Goal: Transaction & Acquisition: Purchase product/service

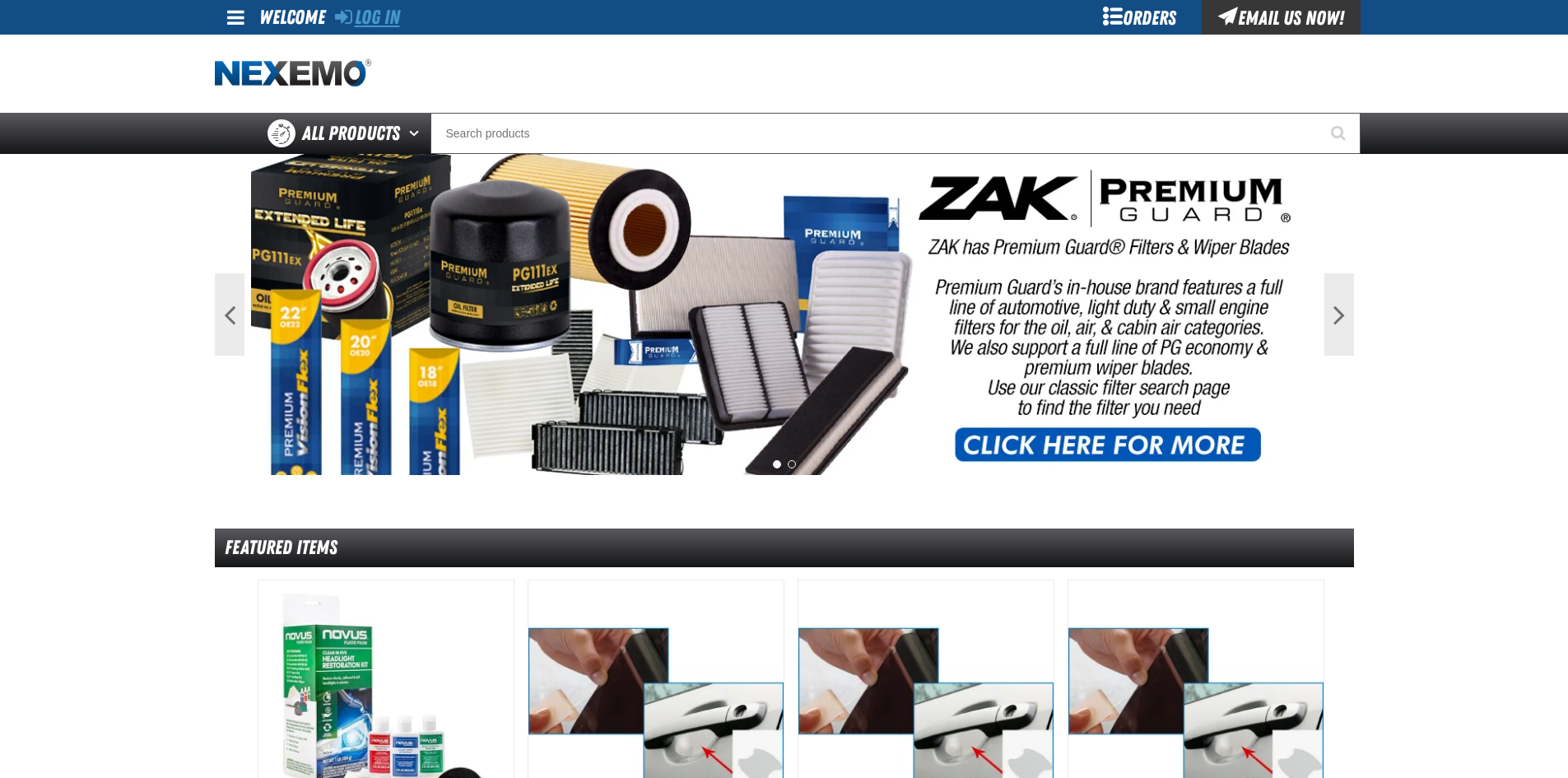
click at [383, 18] on link "Log In" at bounding box center [367, 17] width 65 height 23
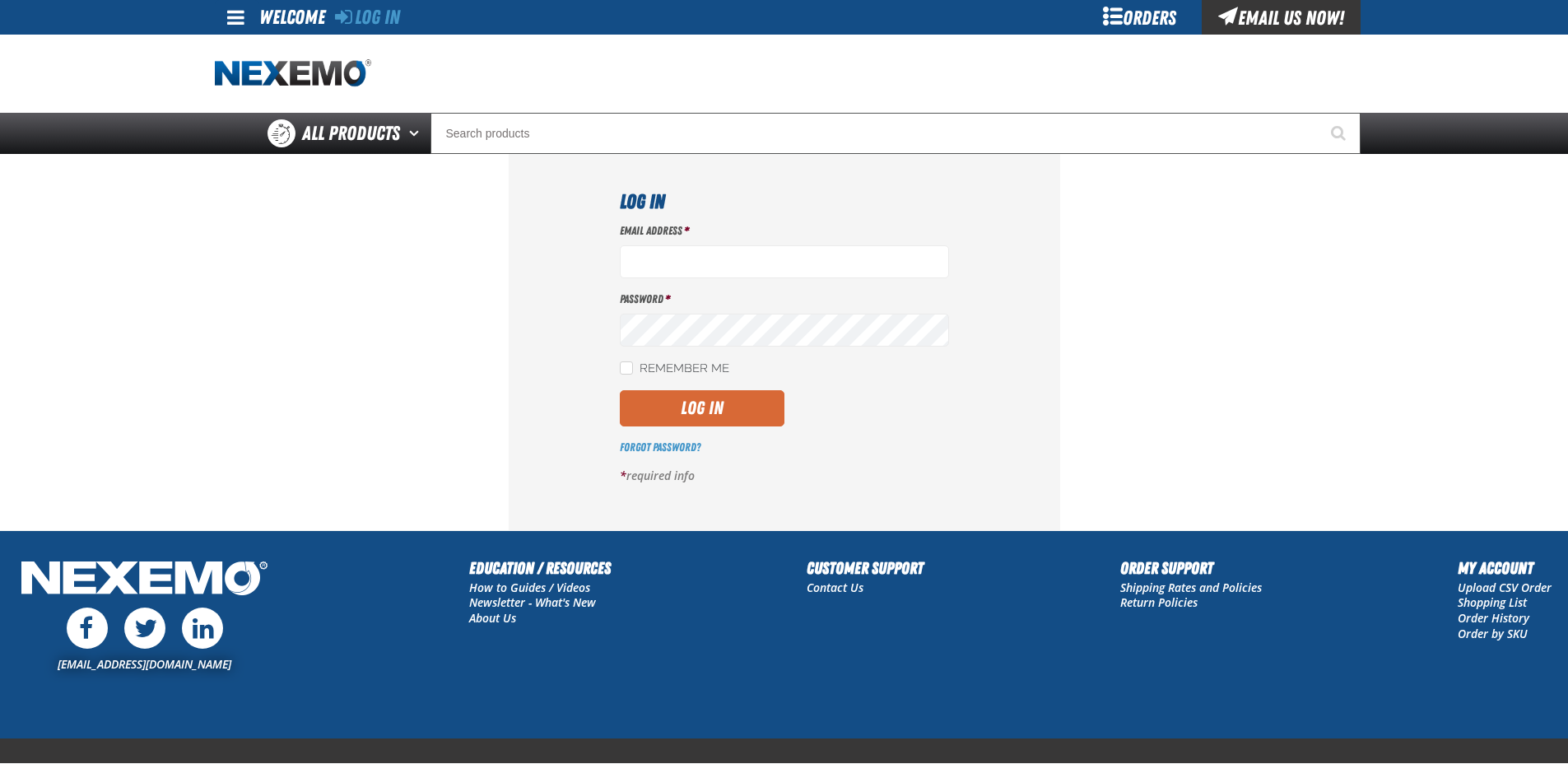
type input "ltucker03@vtaig.com"
click at [731, 414] on button "Log In" at bounding box center [701, 408] width 164 height 36
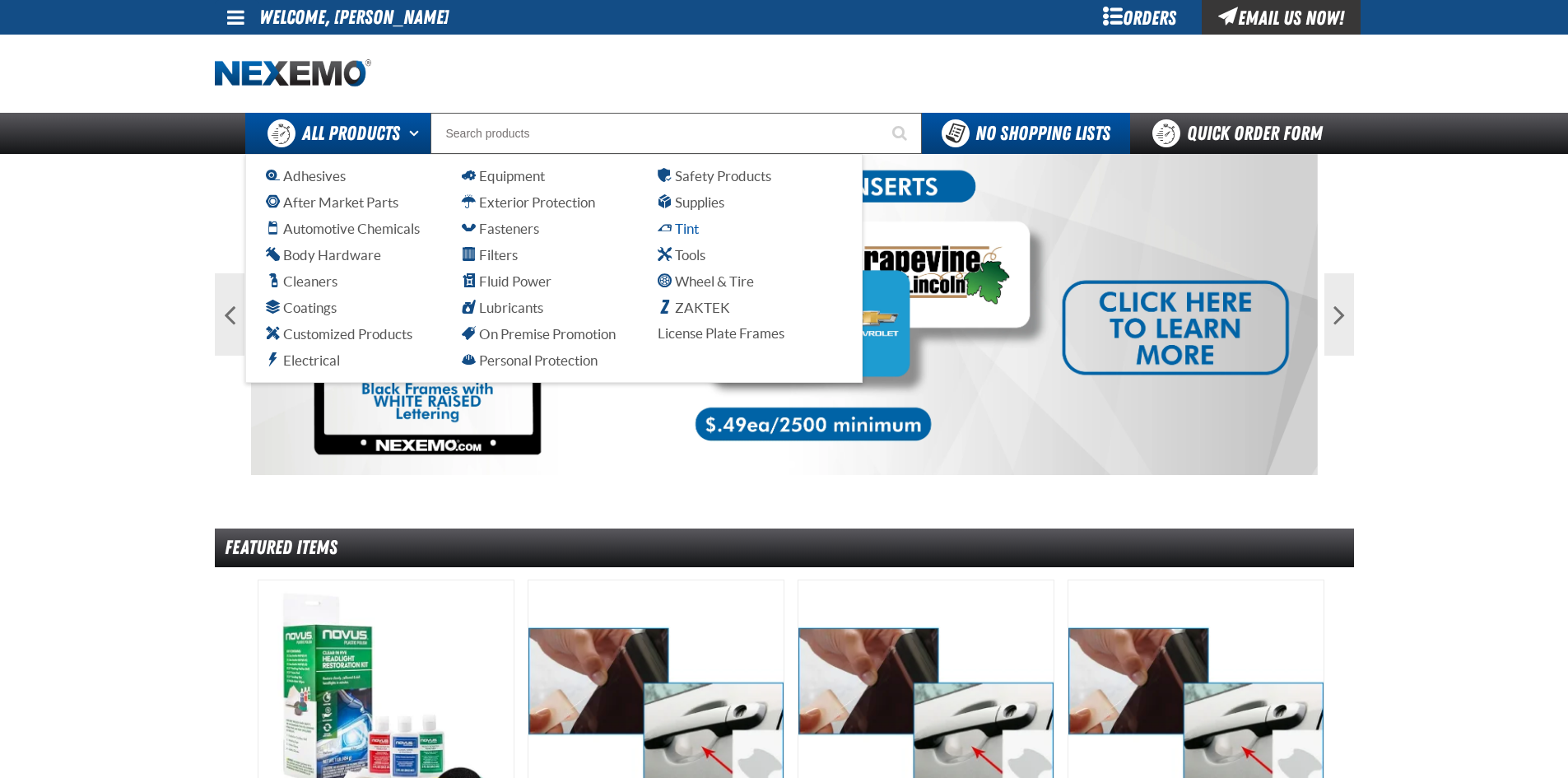
click at [683, 227] on span "Tint" at bounding box center [679, 228] width 41 height 16
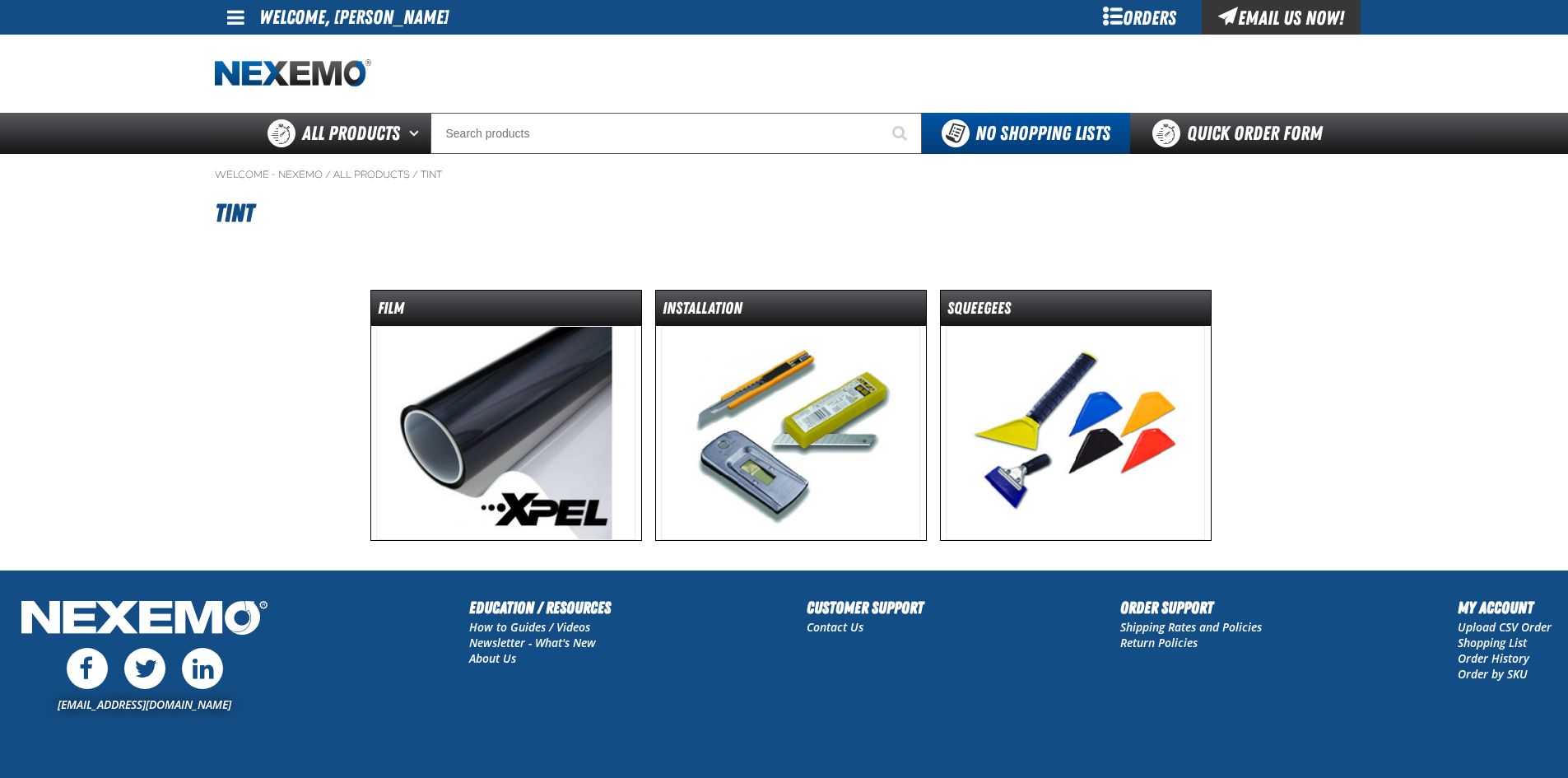
click at [500, 389] on img at bounding box center [505, 432] width 259 height 214
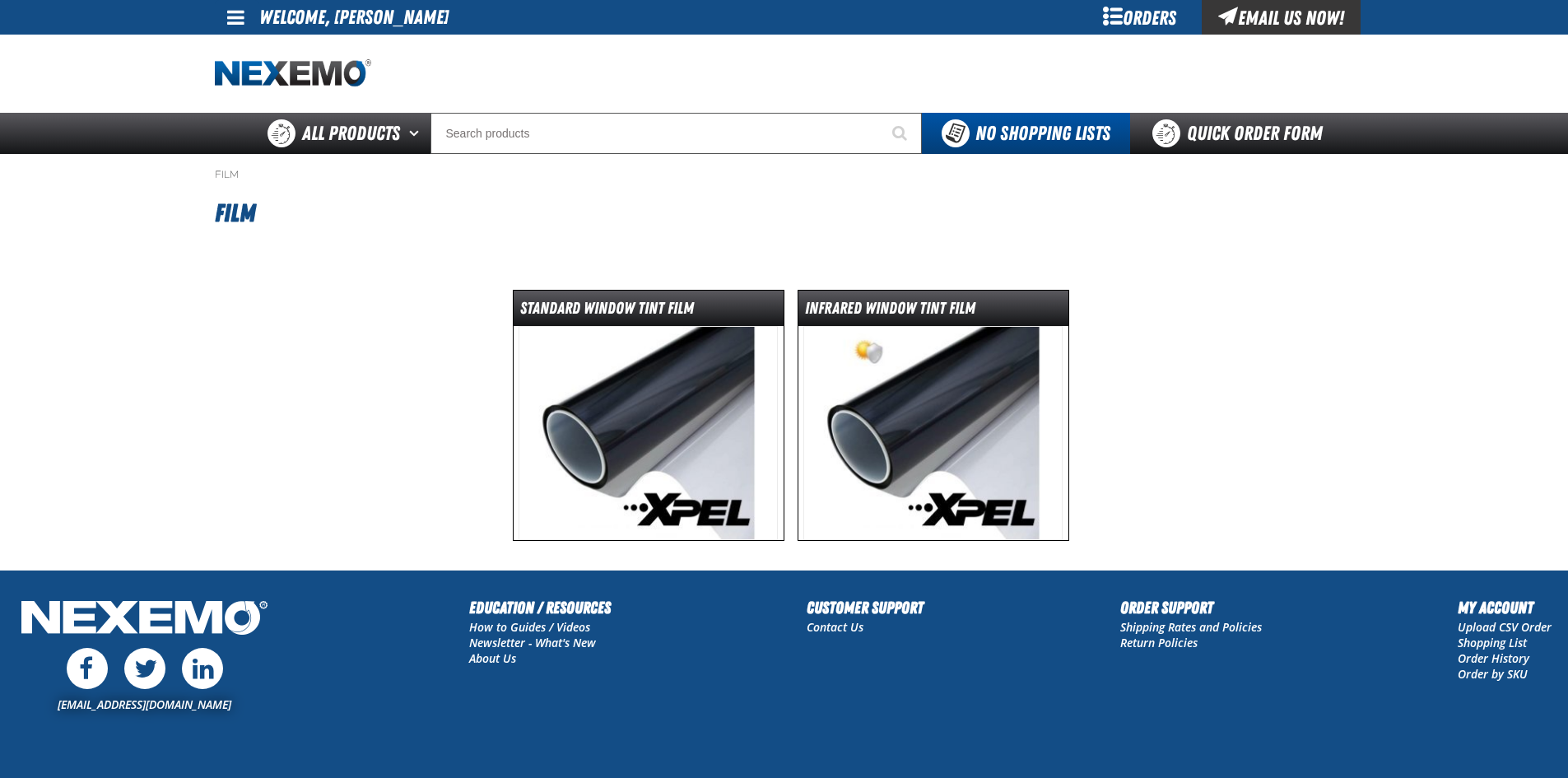
click at [581, 404] on img at bounding box center [648, 432] width 259 height 214
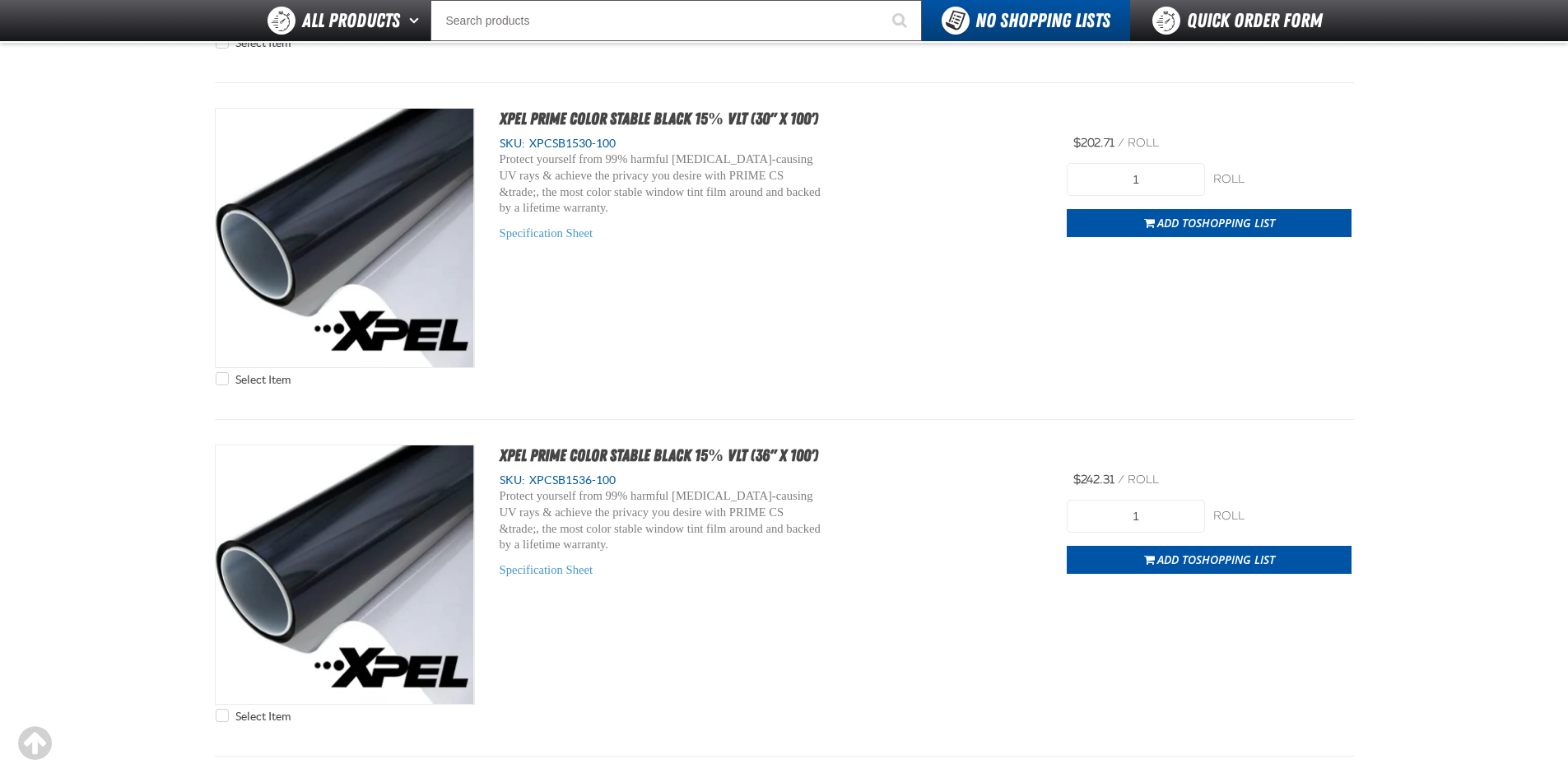
scroll to position [2963, 0]
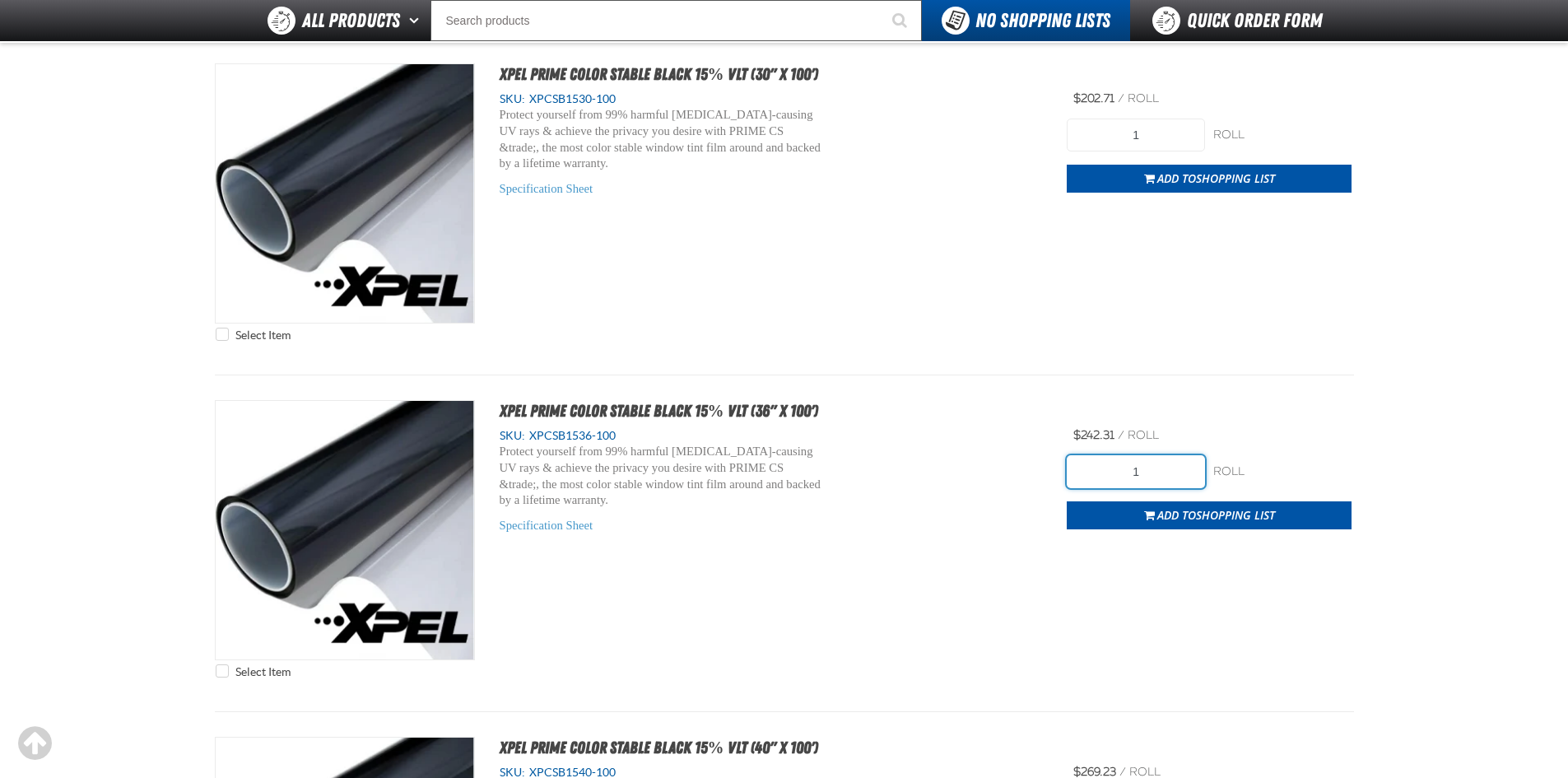
drag, startPoint x: 1147, startPoint y: 484, endPoint x: 1093, endPoint y: 499, distance: 56.0
click at [1093, 499] on form "1 roll roll Add to Shopping List" at bounding box center [1209, 491] width 285 height 74
type input "2"
drag, startPoint x: 1056, startPoint y: 560, endPoint x: 1064, endPoint y: 554, distance: 10.0
click at [1060, 558] on div "Select Item XPEL PRIME Color Stable Black 15% VLT (36" x 100') SKU: XPCSB1536-1…" at bounding box center [784, 543] width 1140 height 287
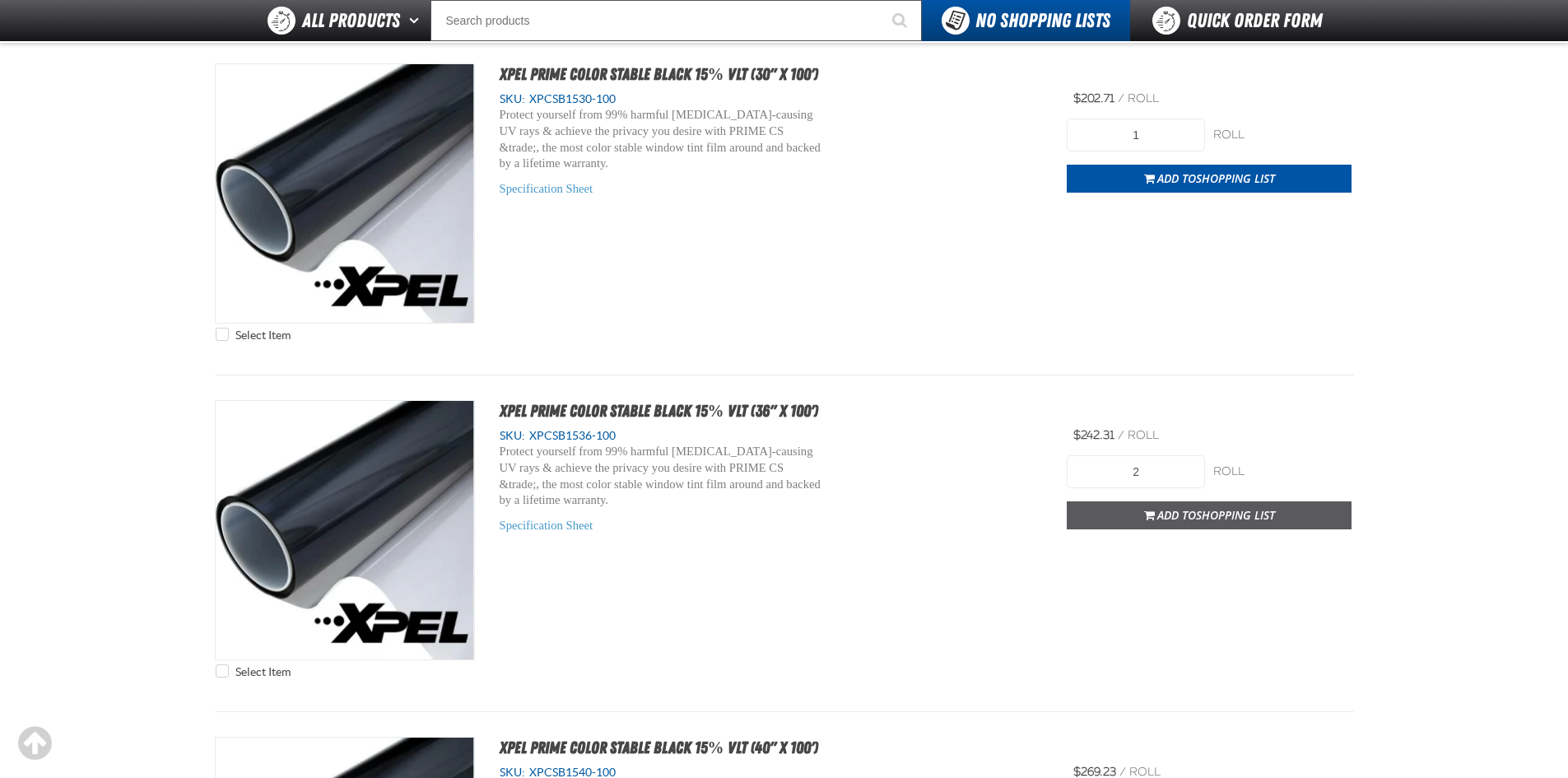
click at [1209, 516] on span "Shopping List" at bounding box center [1235, 515] width 79 height 16
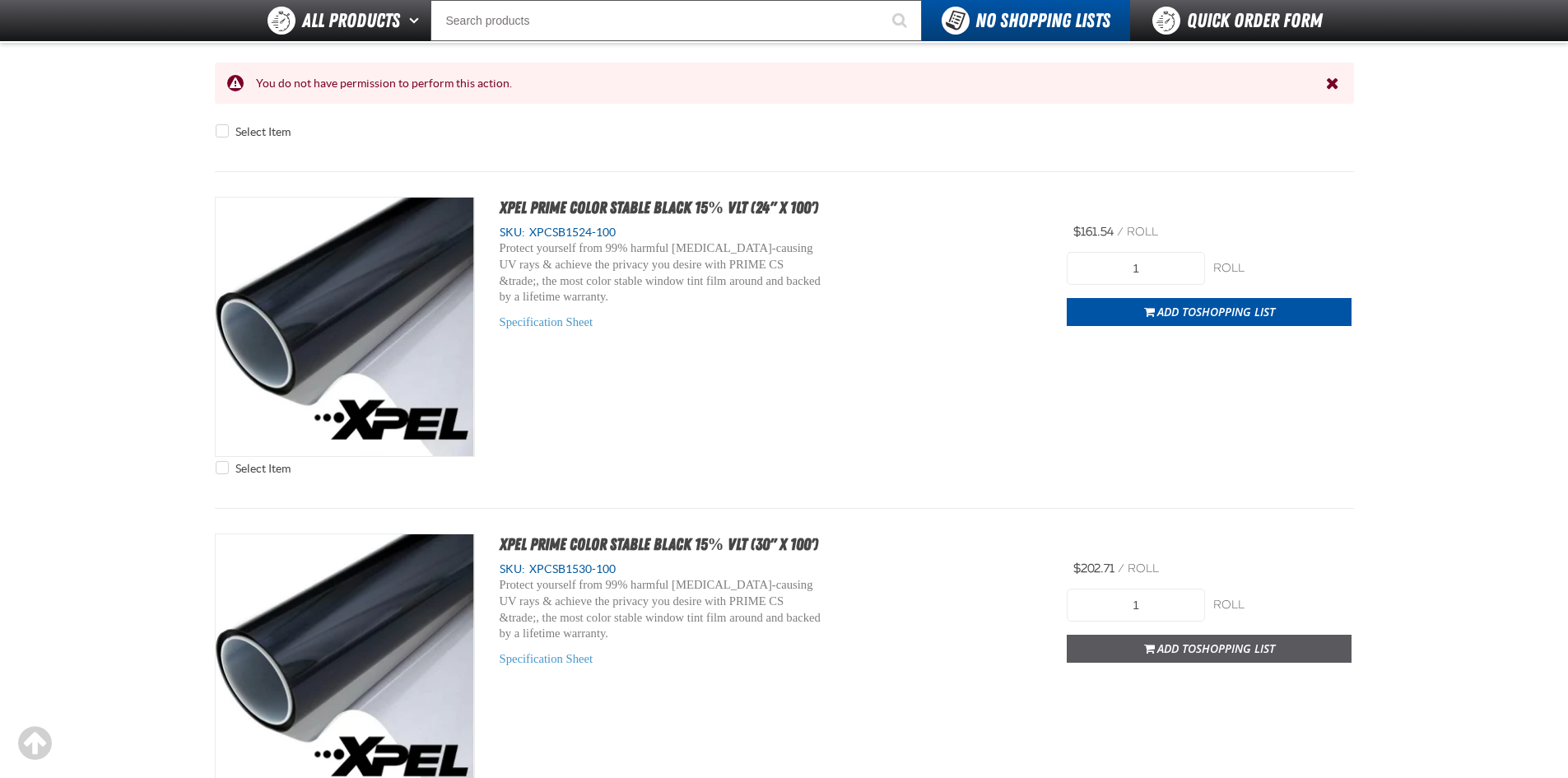
scroll to position [2550, 0]
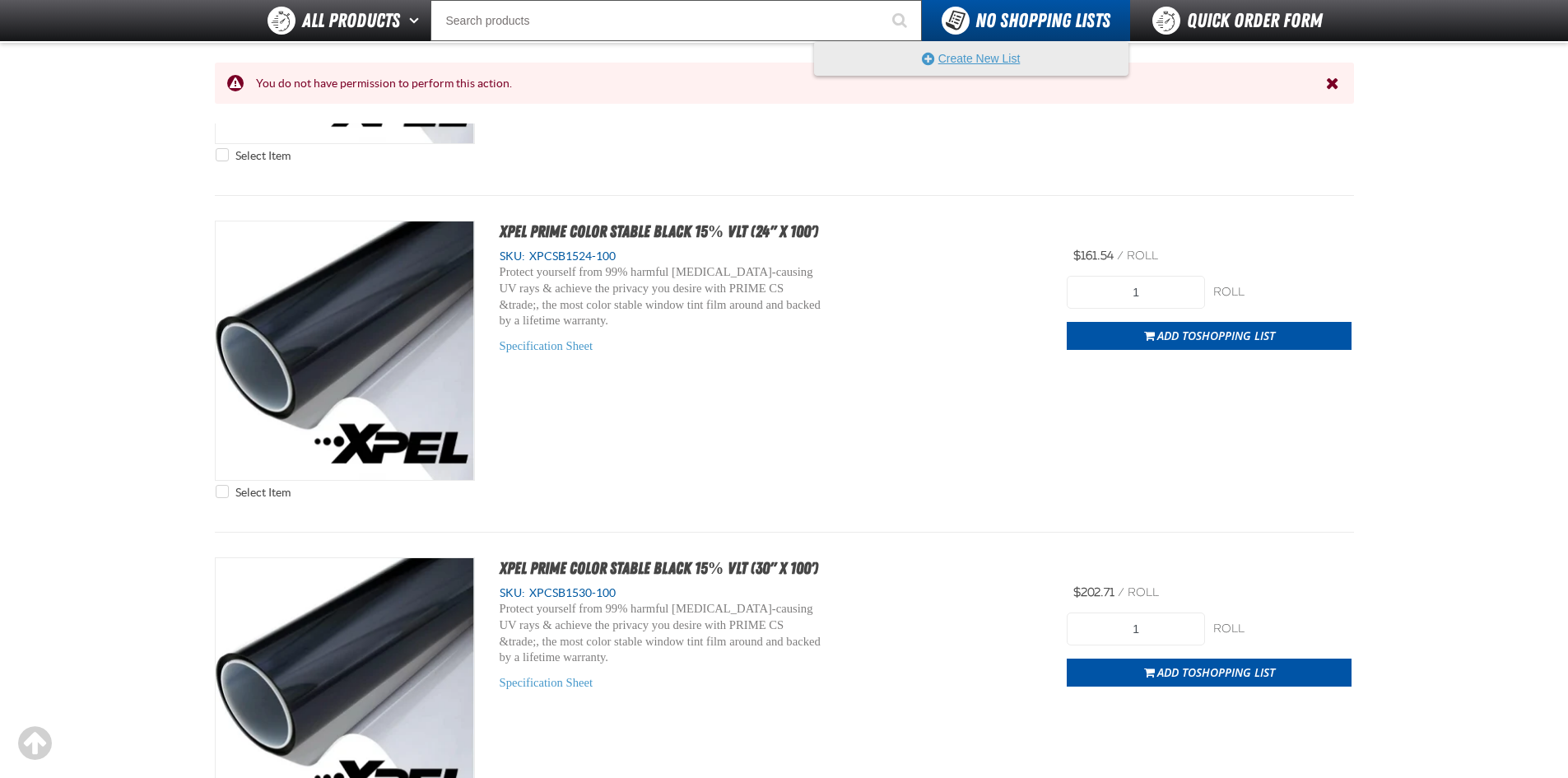
click at [998, 61] on button "Create New List" at bounding box center [971, 58] width 313 height 32
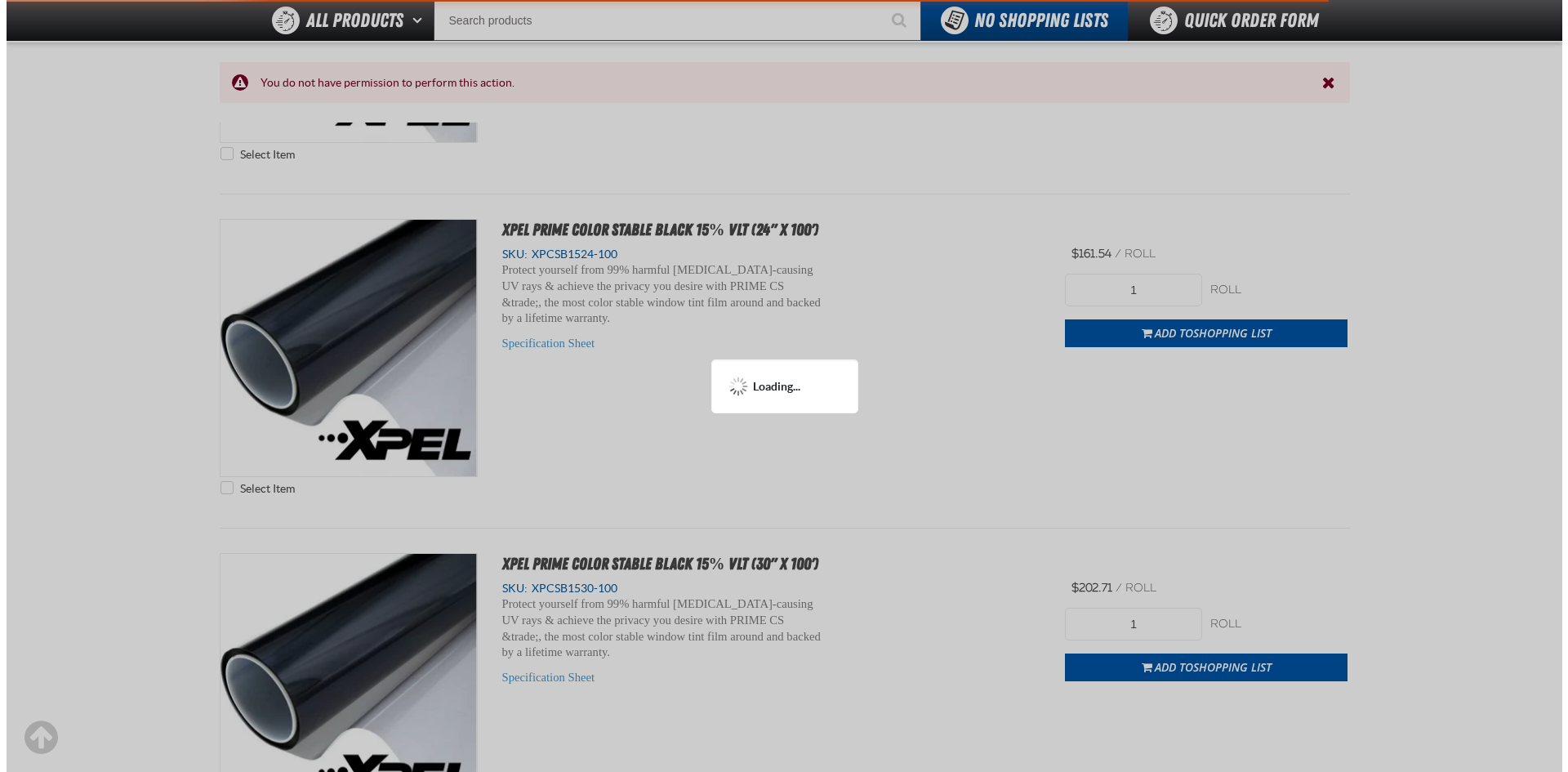
scroll to position [0, 0]
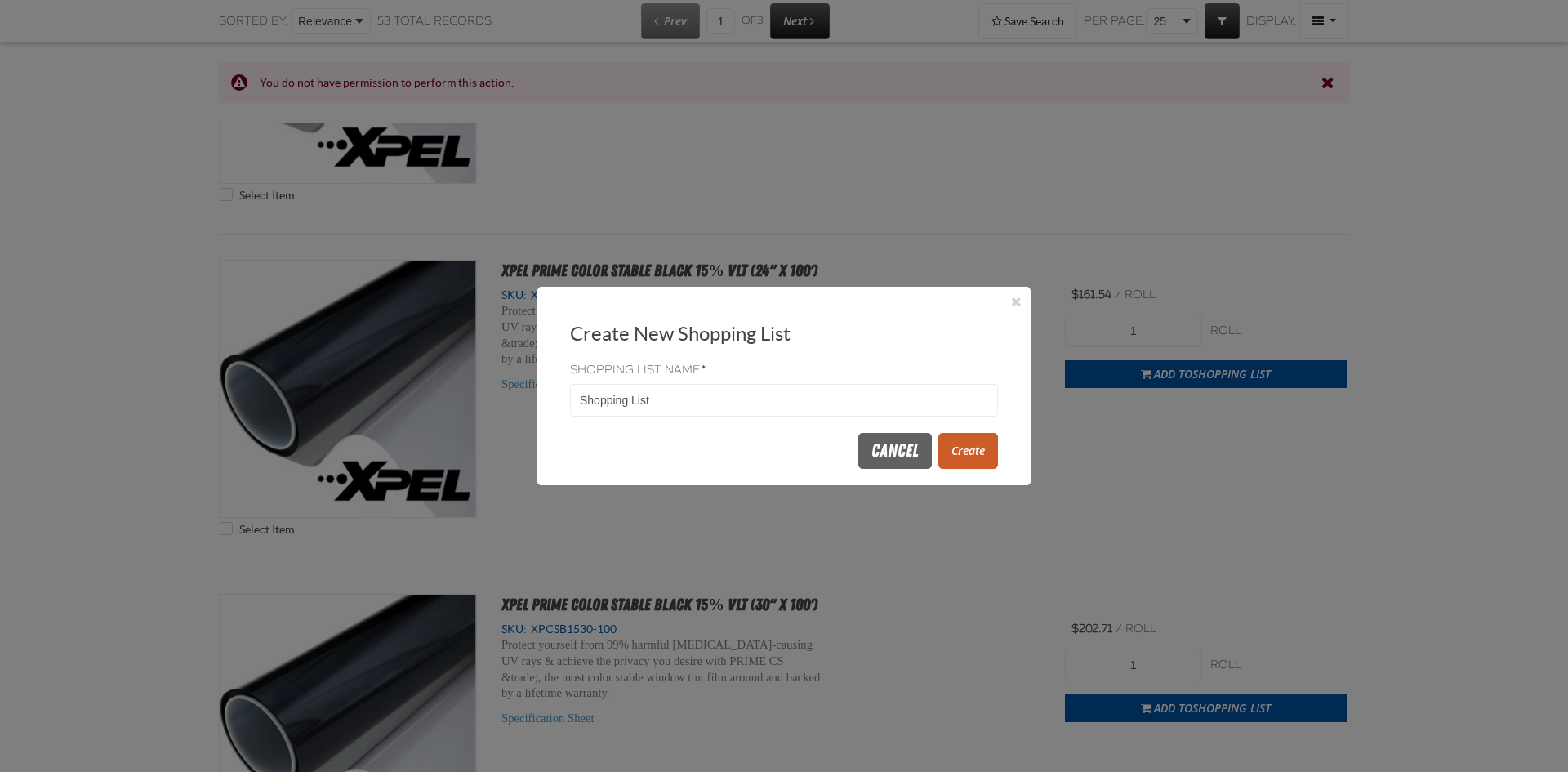
click at [978, 458] on button "Create" at bounding box center [967, 450] width 60 height 36
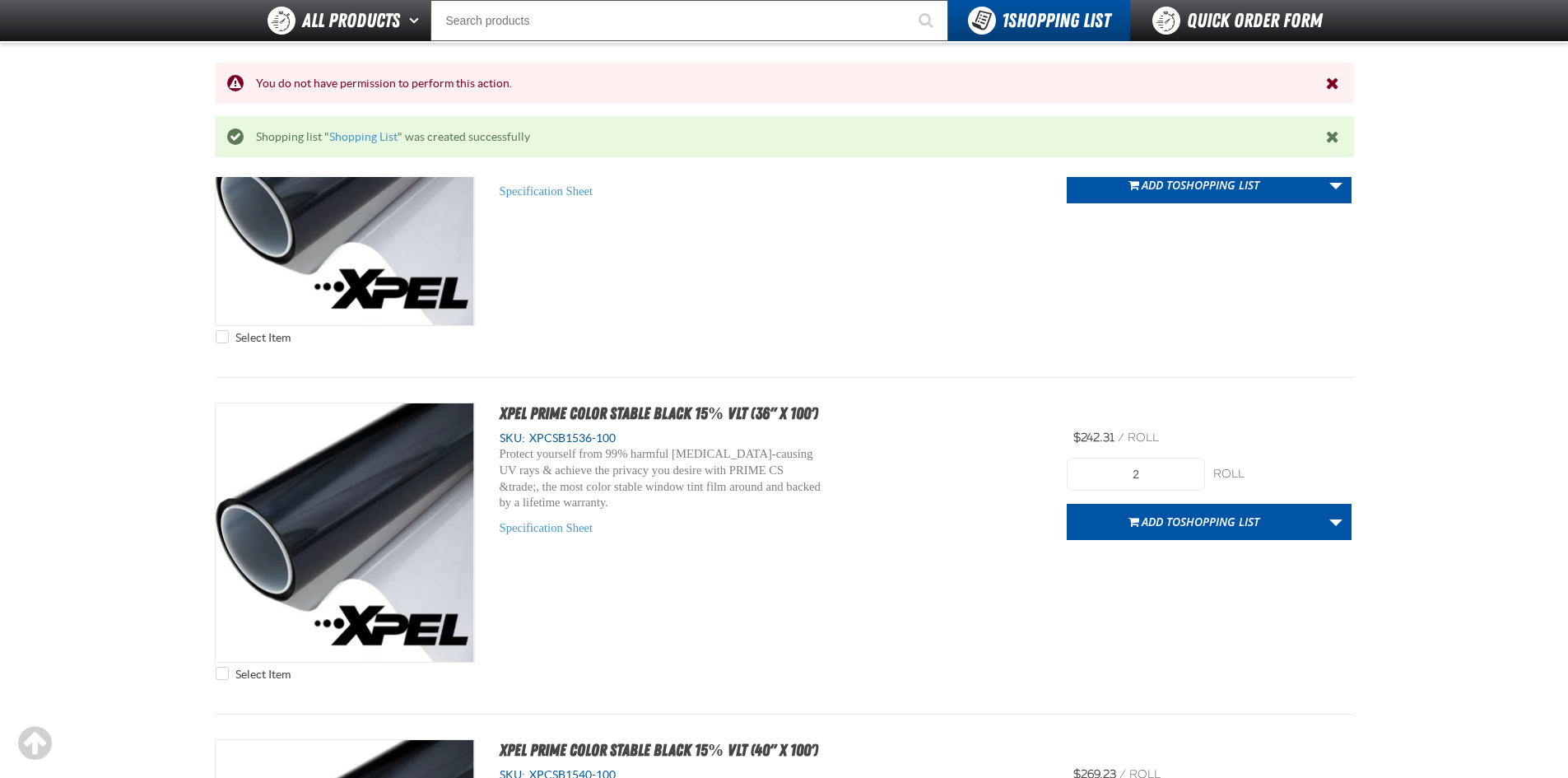
scroll to position [3044, 0]
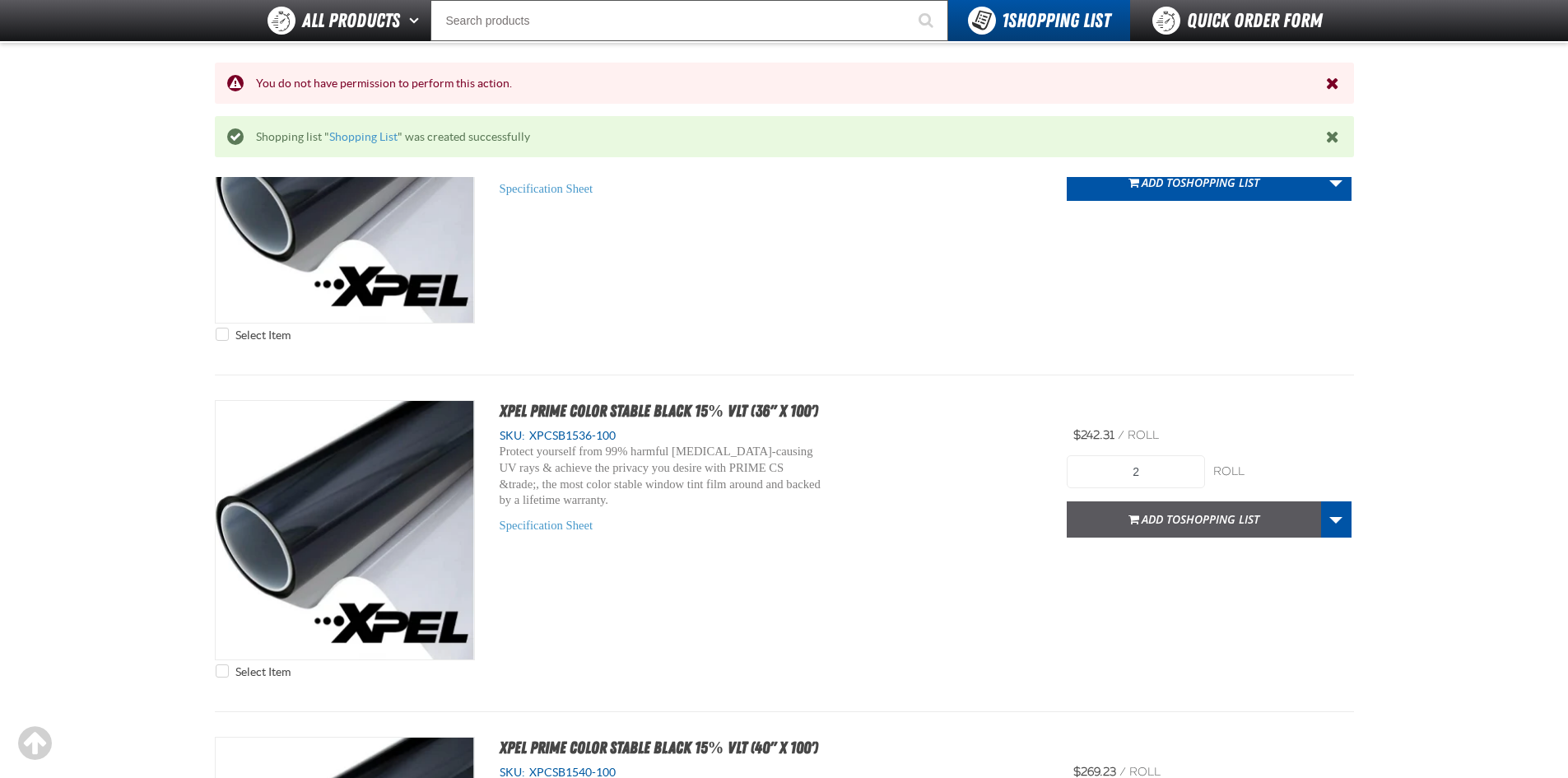
click at [1179, 525] on span "Add to Shopping List" at bounding box center [1201, 519] width 118 height 16
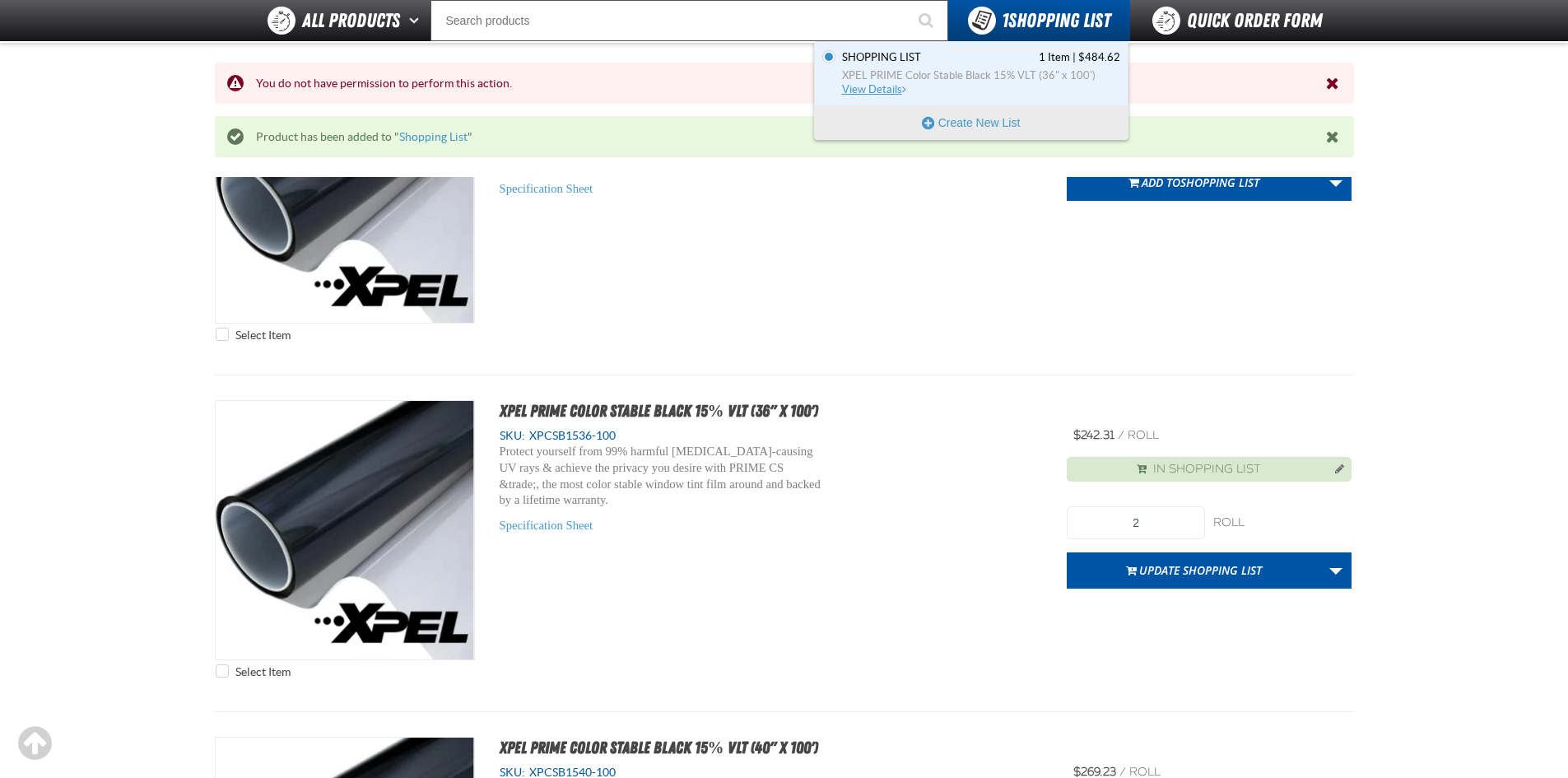
click at [1034, 68] on span "XPEL PRIME Color Stable Black 15% VLT (36" x 100')" at bounding box center [981, 75] width 279 height 15
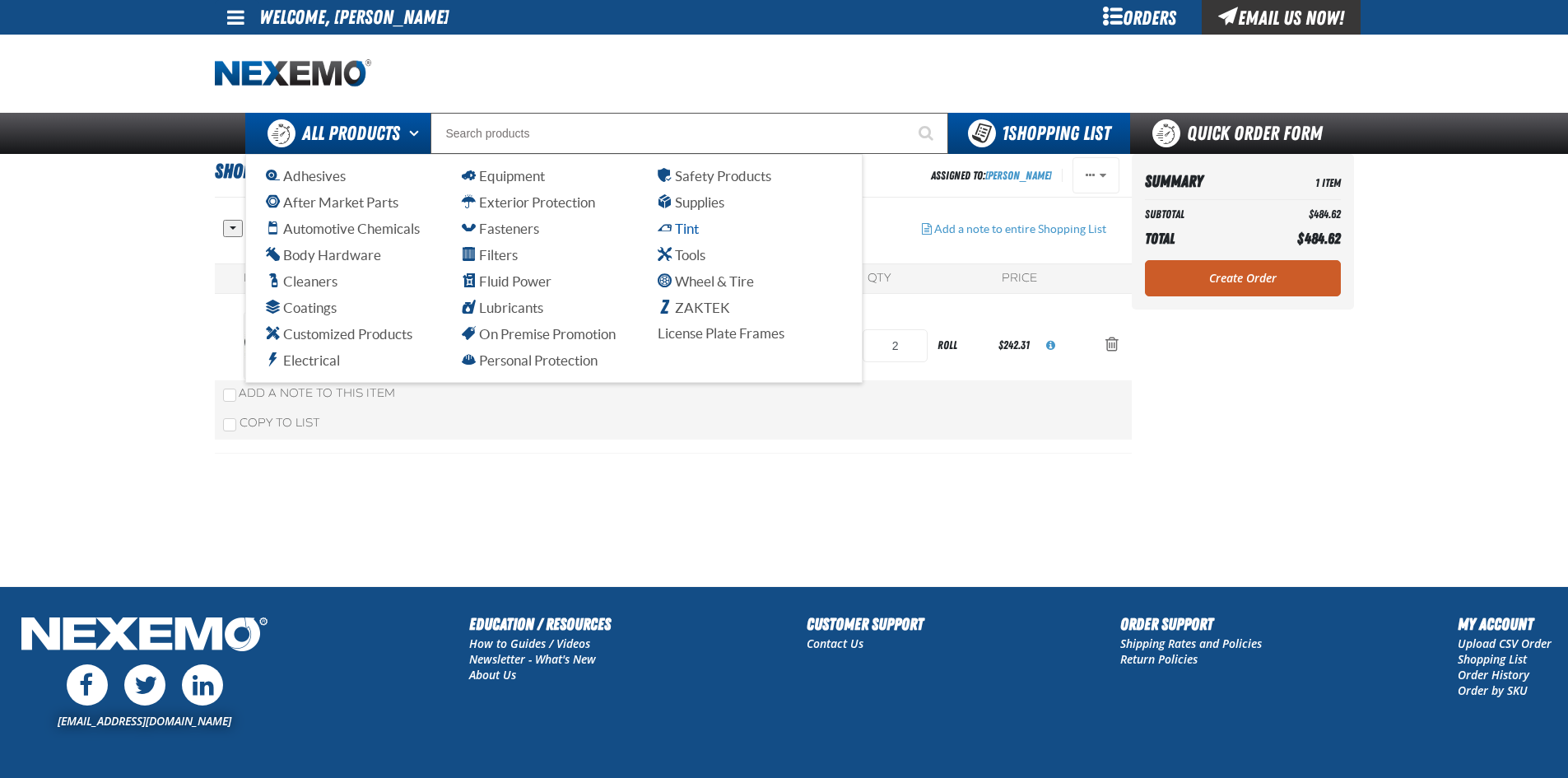
click at [686, 228] on span "Tint" at bounding box center [679, 228] width 41 height 16
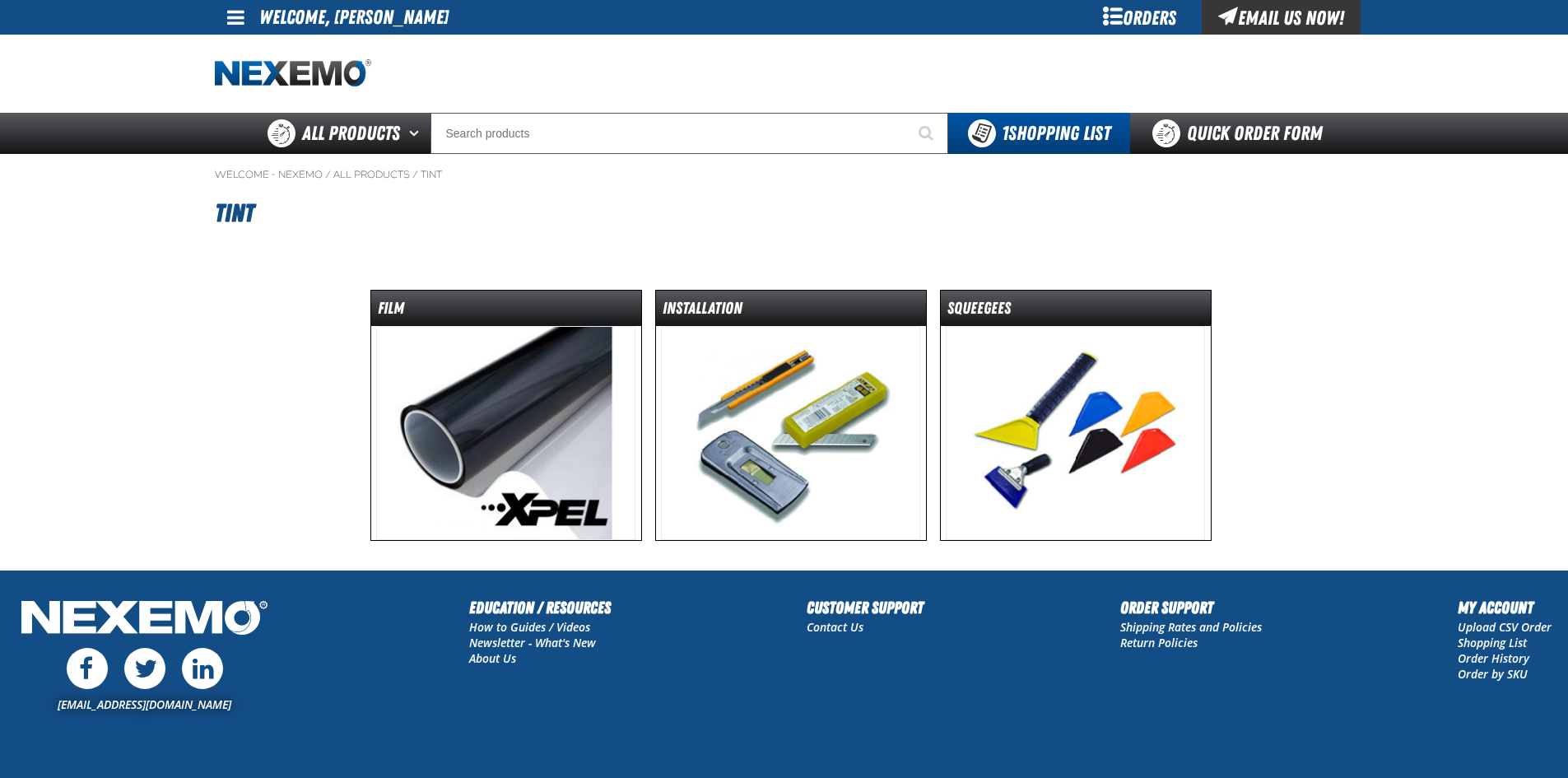
click at [574, 435] on img at bounding box center [505, 432] width 259 height 214
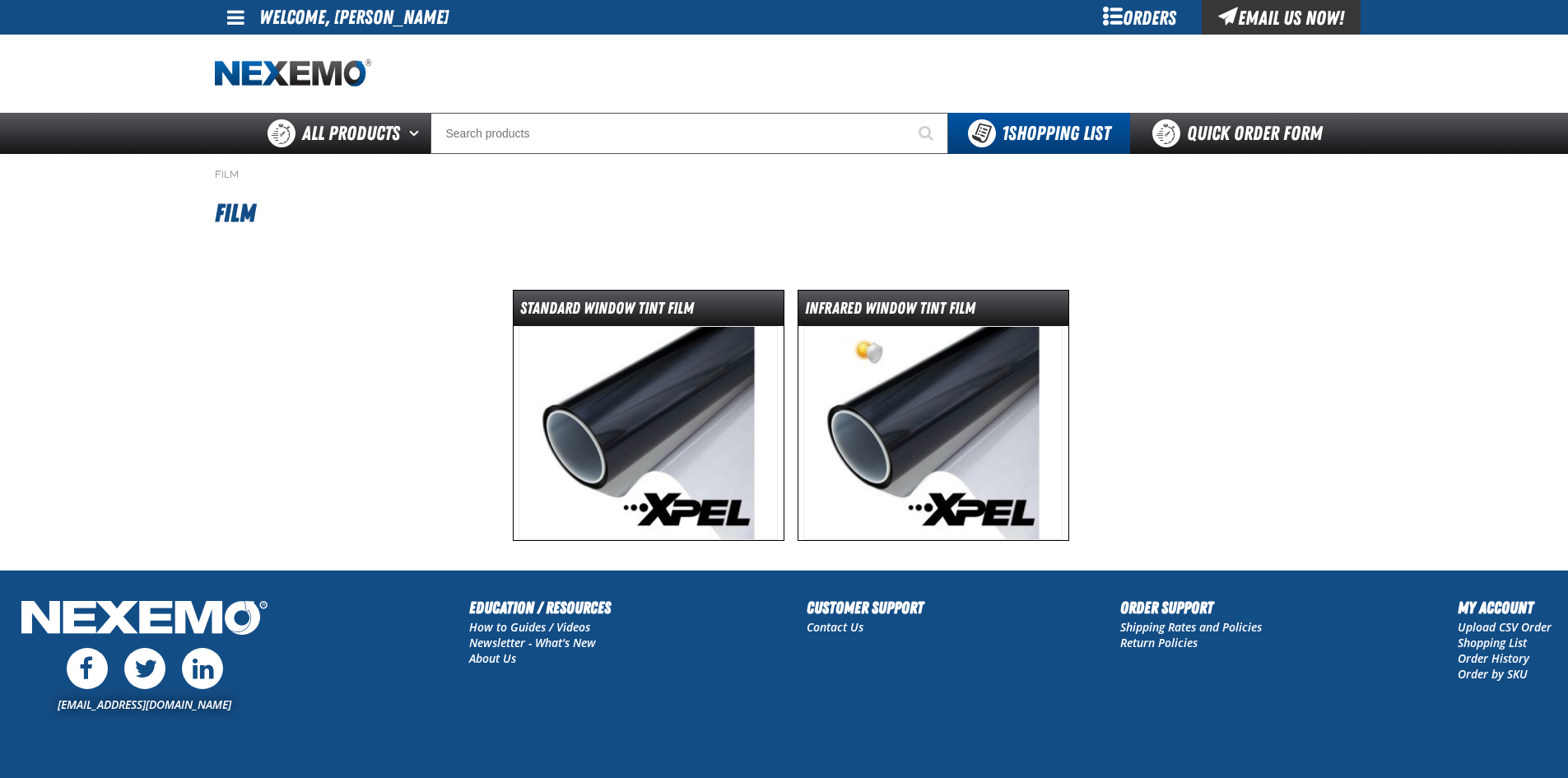
click at [640, 442] on img at bounding box center [648, 432] width 259 height 214
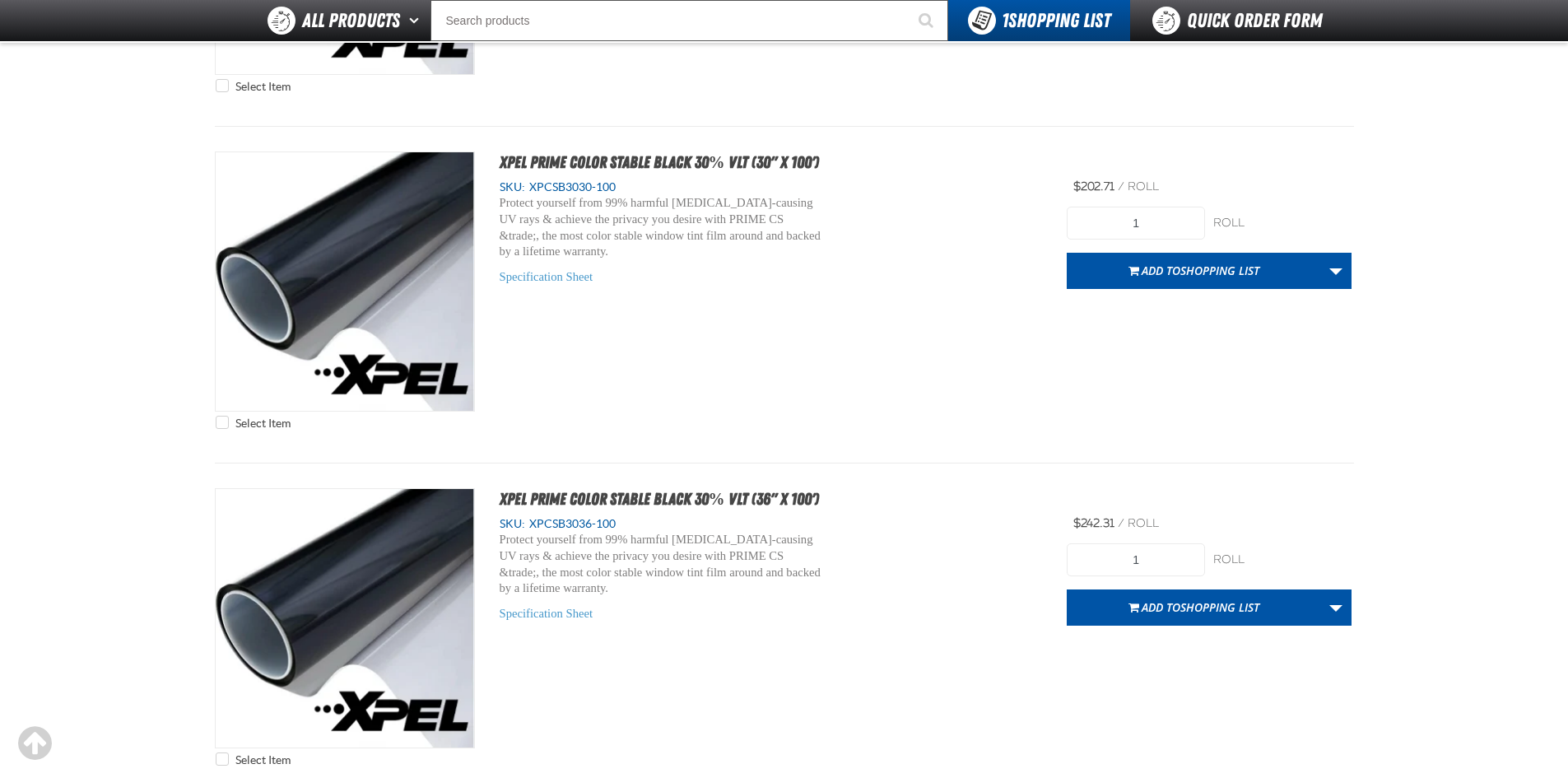
scroll to position [4610, 0]
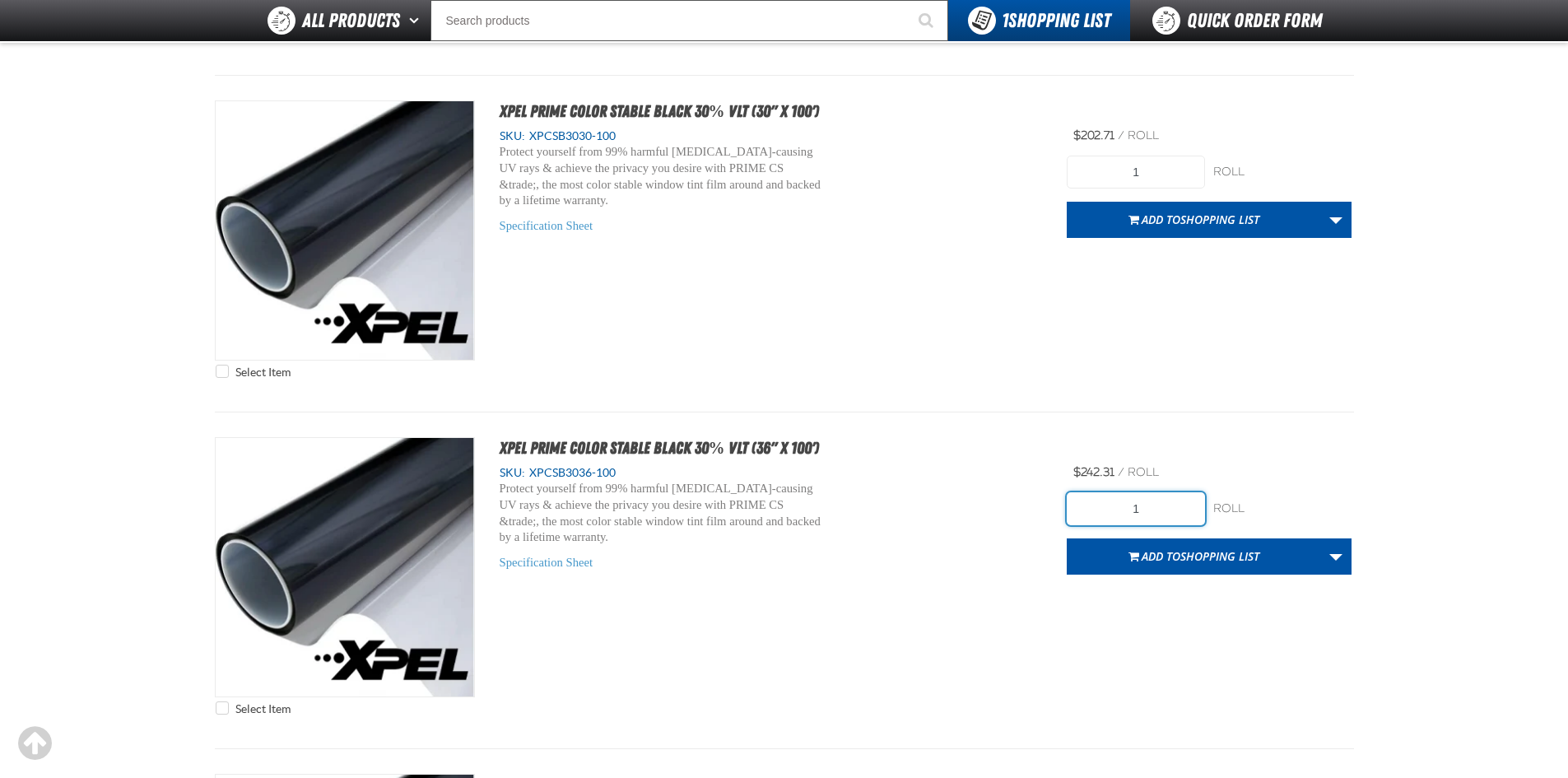
drag, startPoint x: 1141, startPoint y: 518, endPoint x: 1021, endPoint y: 549, distance: 123.9
click at [1021, 549] on div "Select Item XPEL PRIME Color Stable Black 30% VLT (36" x 100') SKU: XPCSB3036-1…" at bounding box center [784, 580] width 1140 height 287
type input "3"
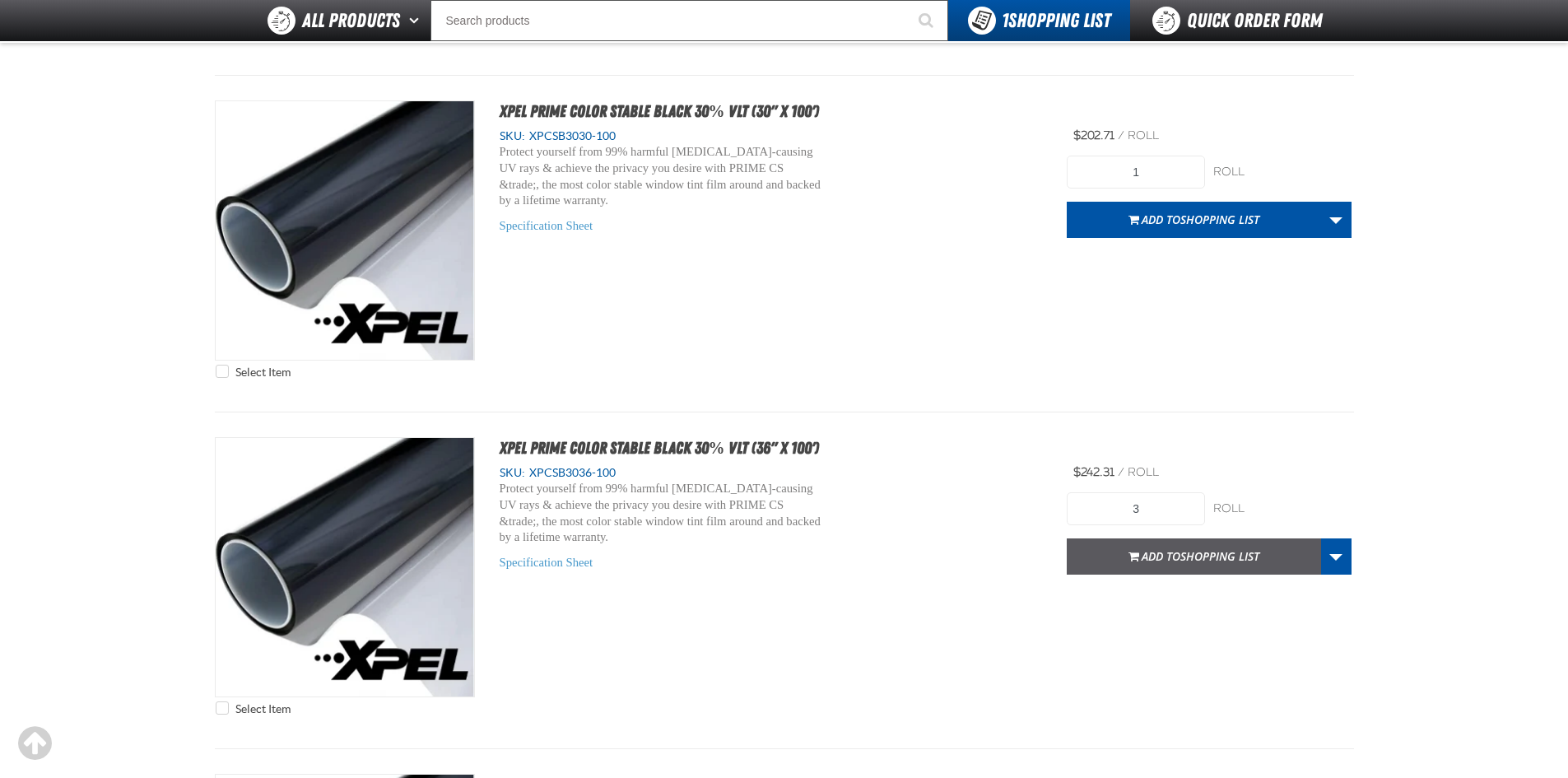
click at [1209, 554] on span "Shopping List" at bounding box center [1220, 556] width 79 height 16
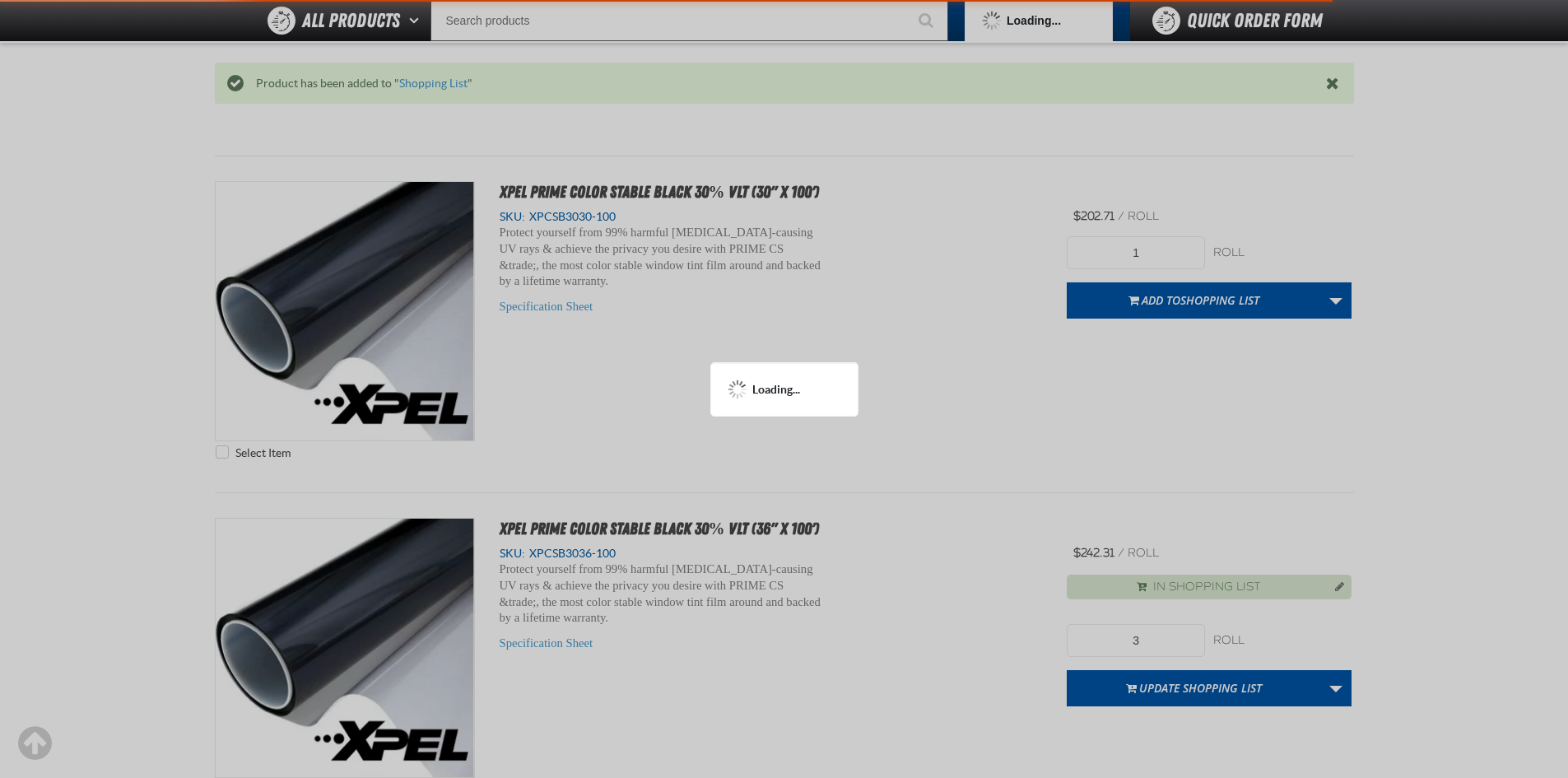
scroll to position [4691, 0]
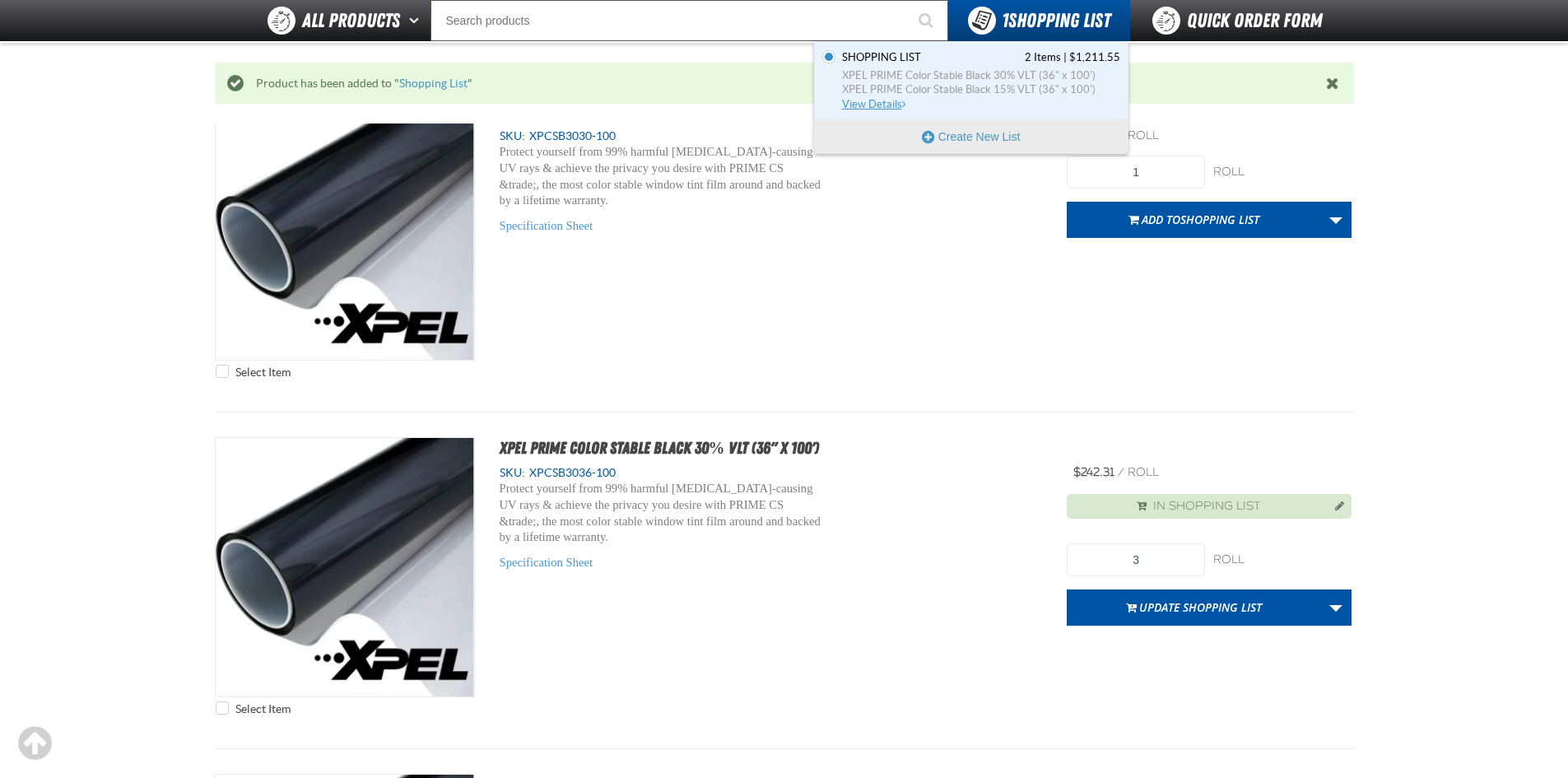
click at [1006, 87] on span "XPEL PRIME Color Stable Black 15% VLT (36" x 100')" at bounding box center [981, 90] width 279 height 15
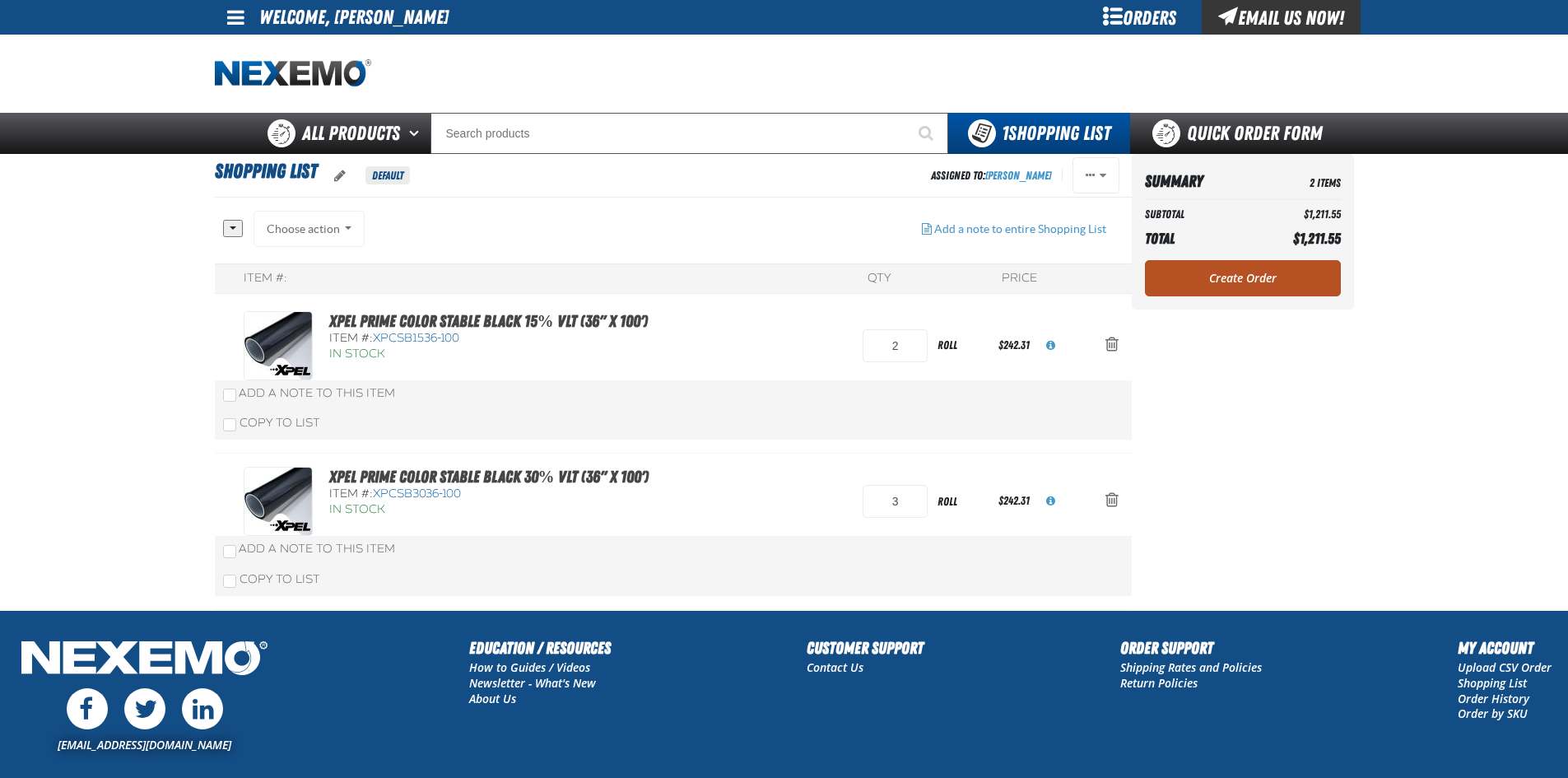
click at [1241, 281] on link "Create Order" at bounding box center [1243, 278] width 196 height 36
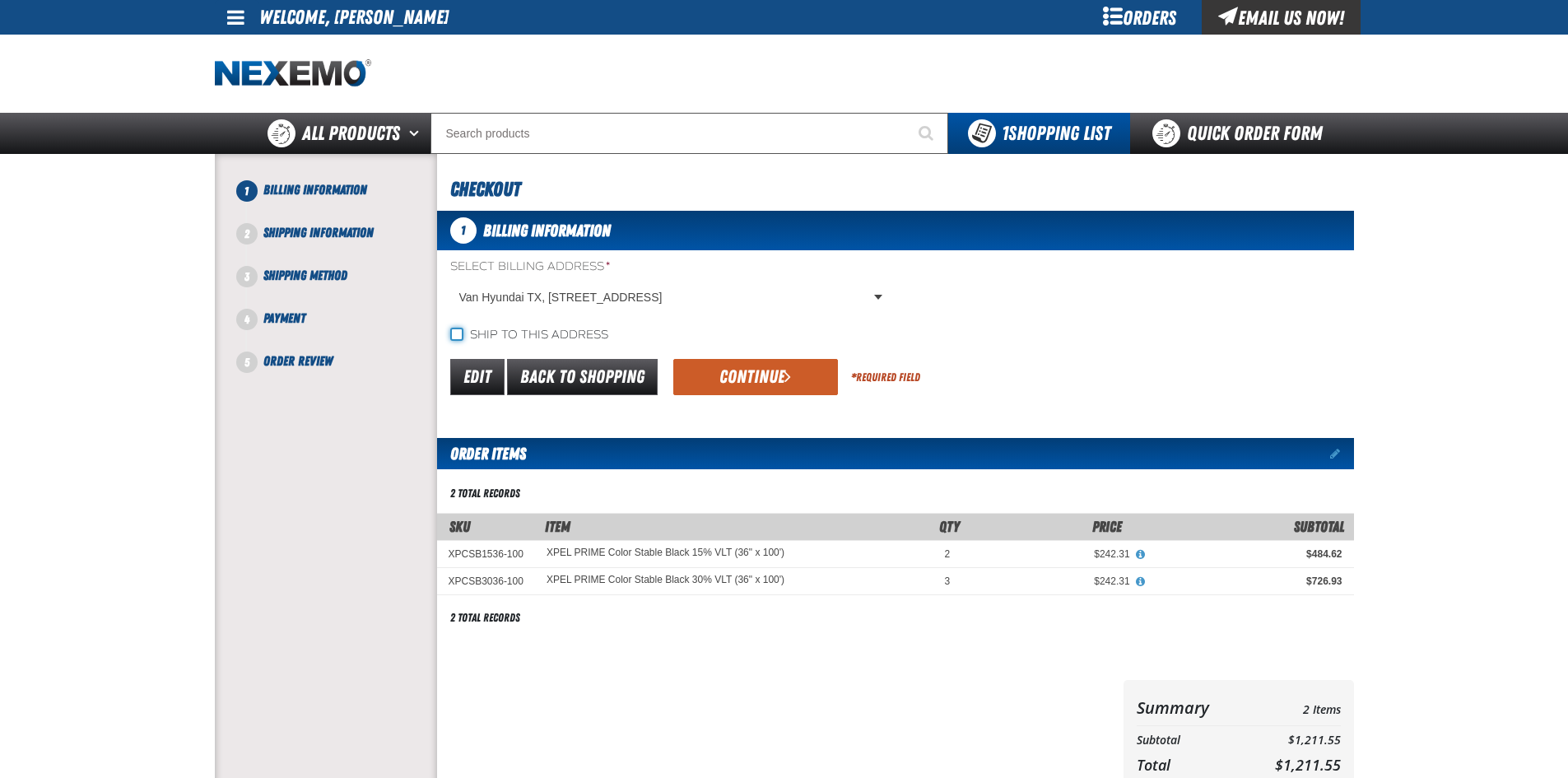
click at [459, 328] on input "Ship to this address" at bounding box center [456, 334] width 13 height 13
checkbox input "true"
click at [1012, 342] on div "Ship to this address" at bounding box center [895, 335] width 917 height 18
click at [788, 371] on span "submit" at bounding box center [788, 376] width 7 height 18
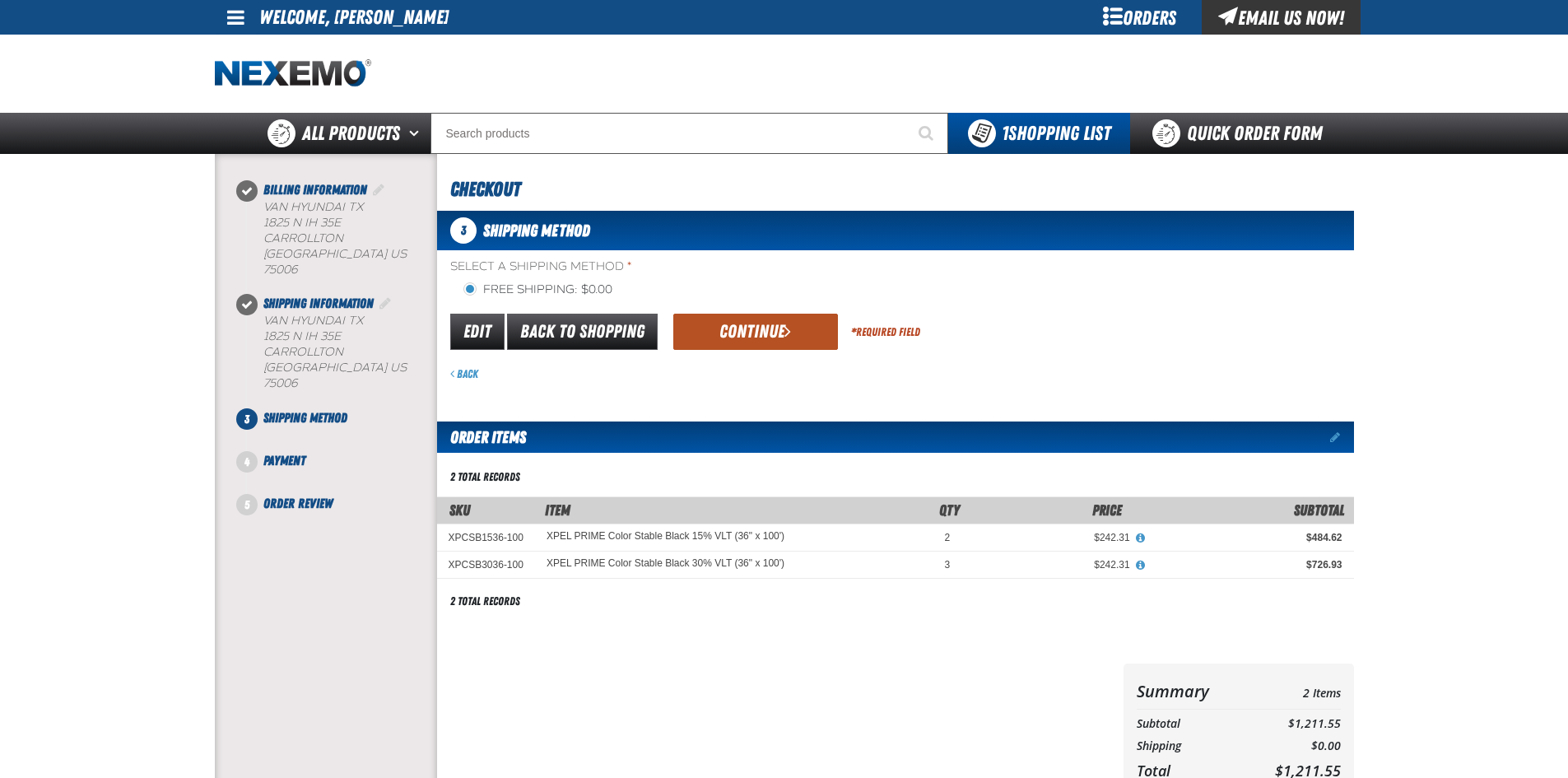
click at [754, 337] on button "Continue" at bounding box center [755, 331] width 164 height 36
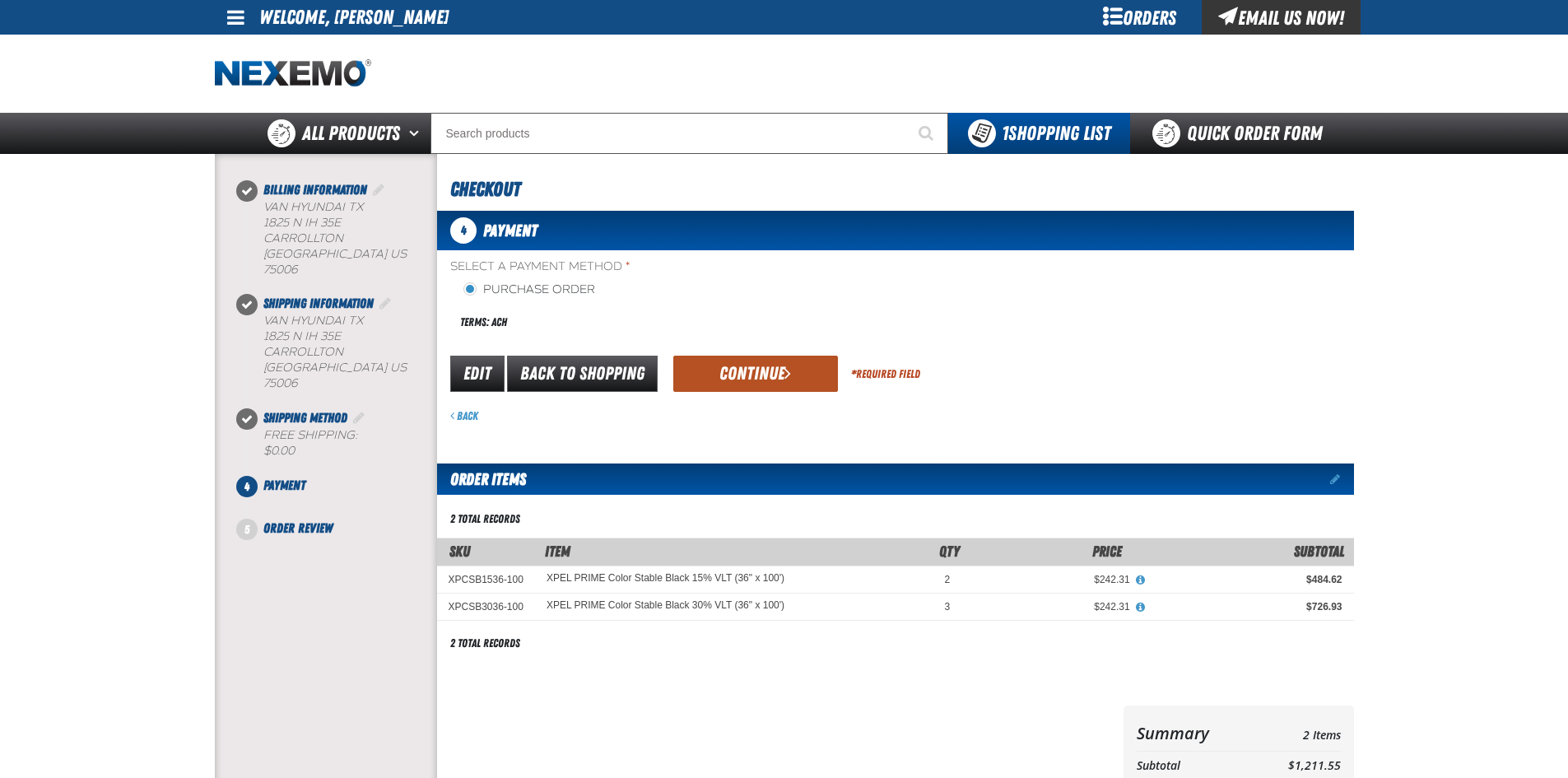
click at [764, 368] on button "Continue" at bounding box center [755, 373] width 164 height 36
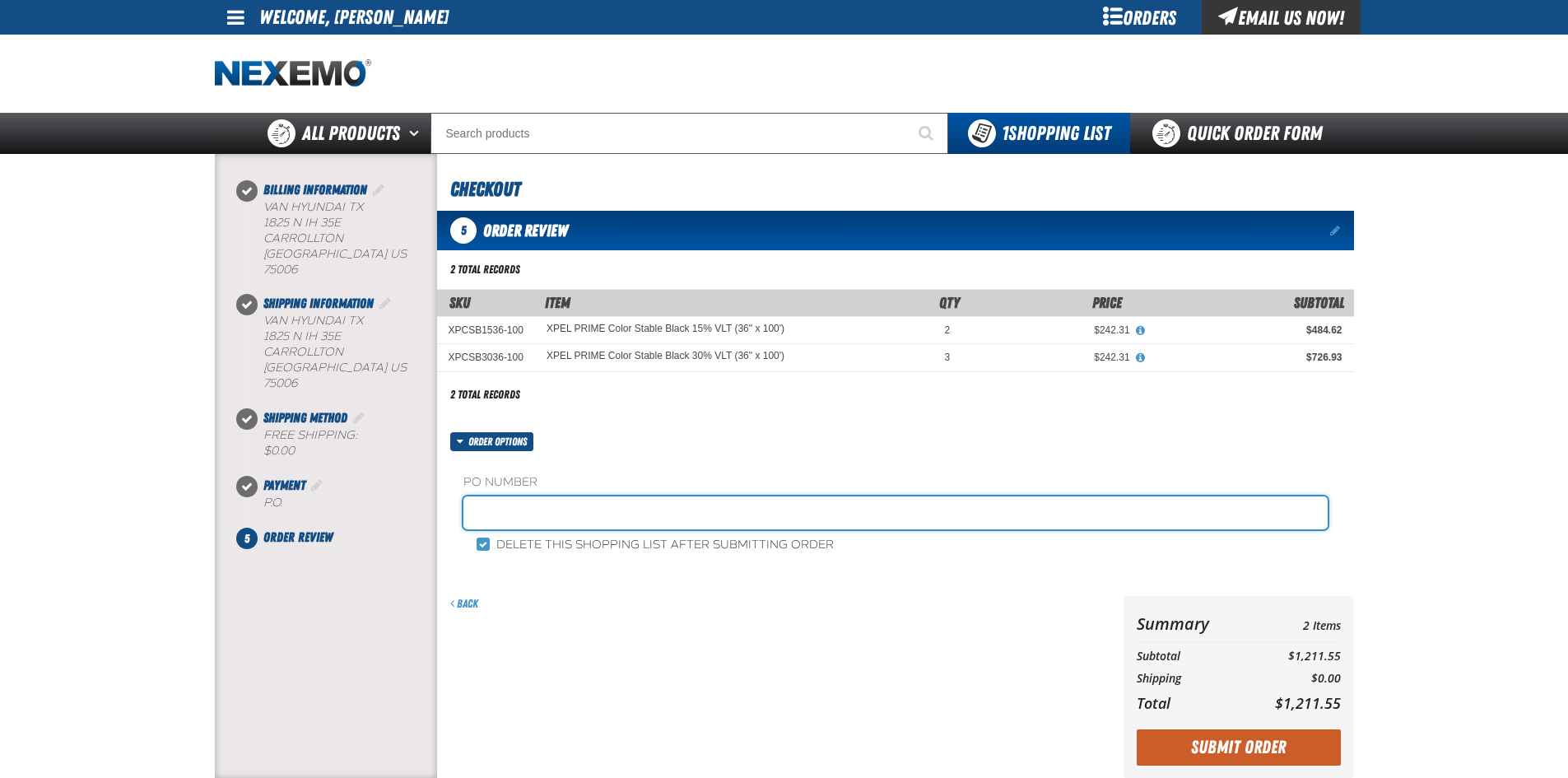
click at [659, 524] on input "text" at bounding box center [896, 512] width 865 height 32
type input "88954-1"
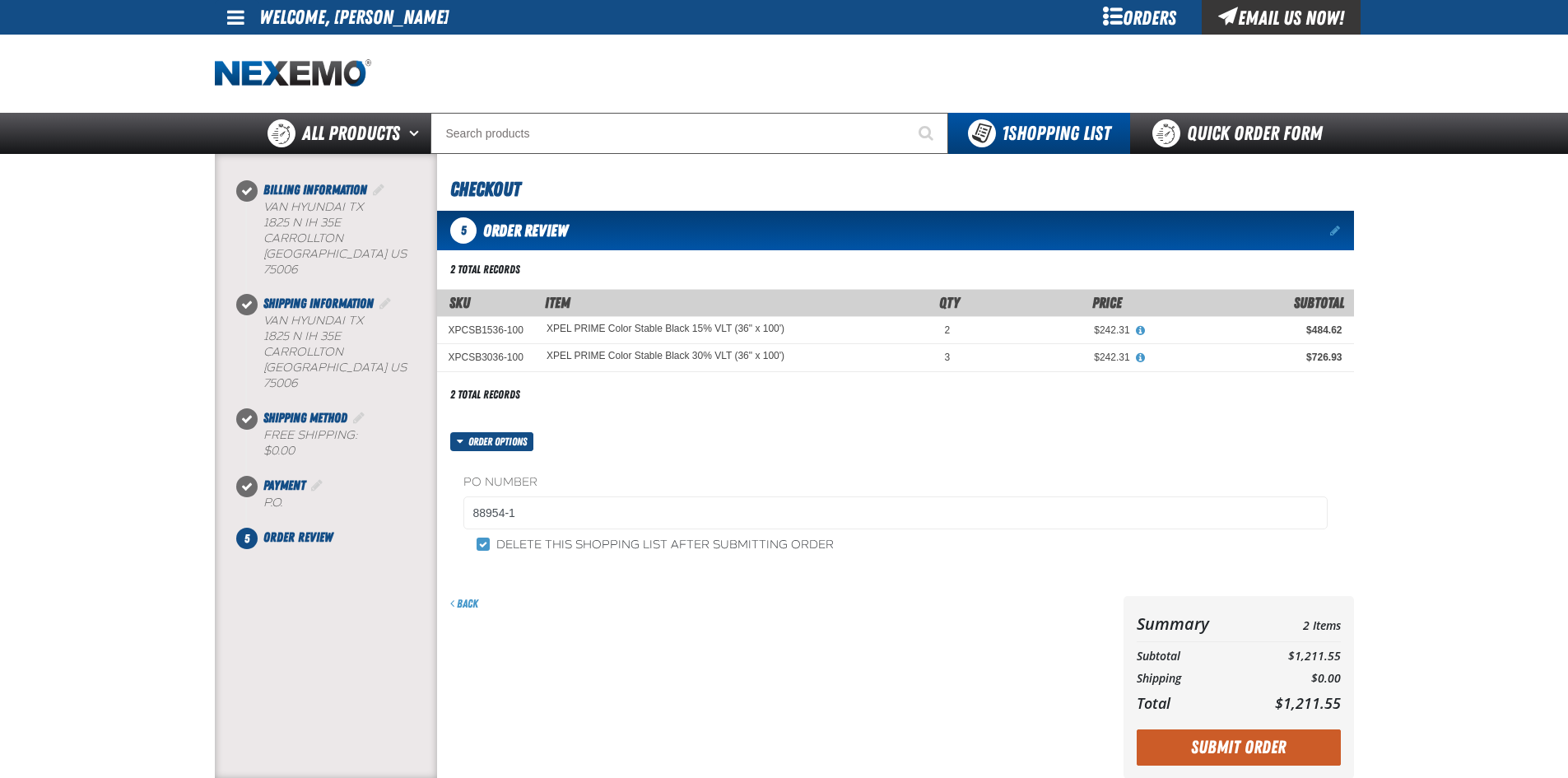
click at [725, 644] on div "Back" at bounding box center [777, 687] width 680 height 183
click at [482, 545] on input "Delete this shopping list after submitting order" at bounding box center [483, 544] width 13 height 13
click at [682, 628] on div "Back" at bounding box center [777, 687] width 680 height 183
click at [474, 542] on div "Delete this shopping list after submitting order" at bounding box center [896, 545] width 865 height 18
click at [487, 546] on input "Delete this shopping list after submitting order" at bounding box center [483, 544] width 13 height 13
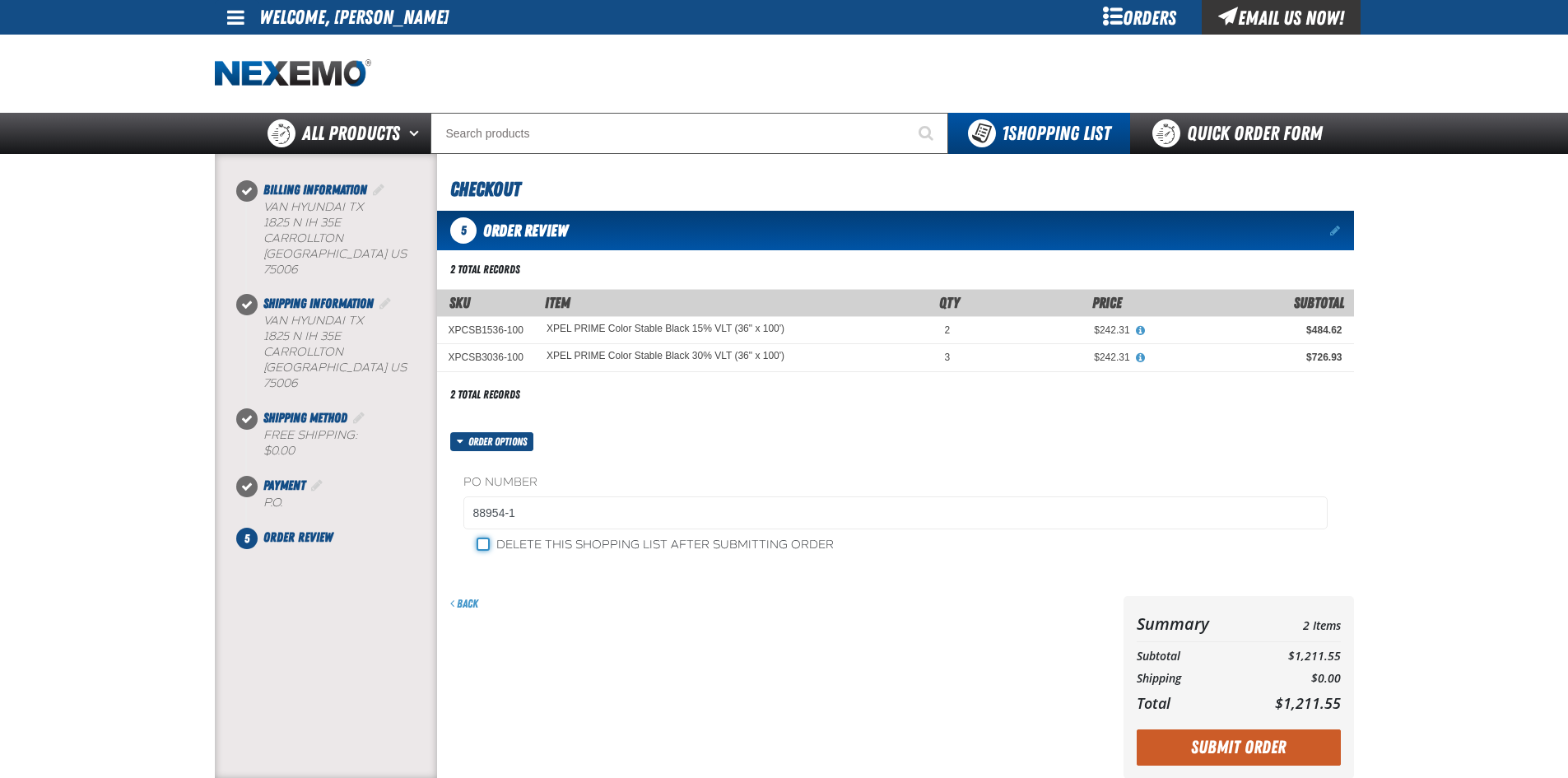
checkbox input "true"
click at [647, 614] on div "Back" at bounding box center [777, 687] width 680 height 183
click at [1227, 746] on button "Submit Order" at bounding box center [1238, 747] width 204 height 36
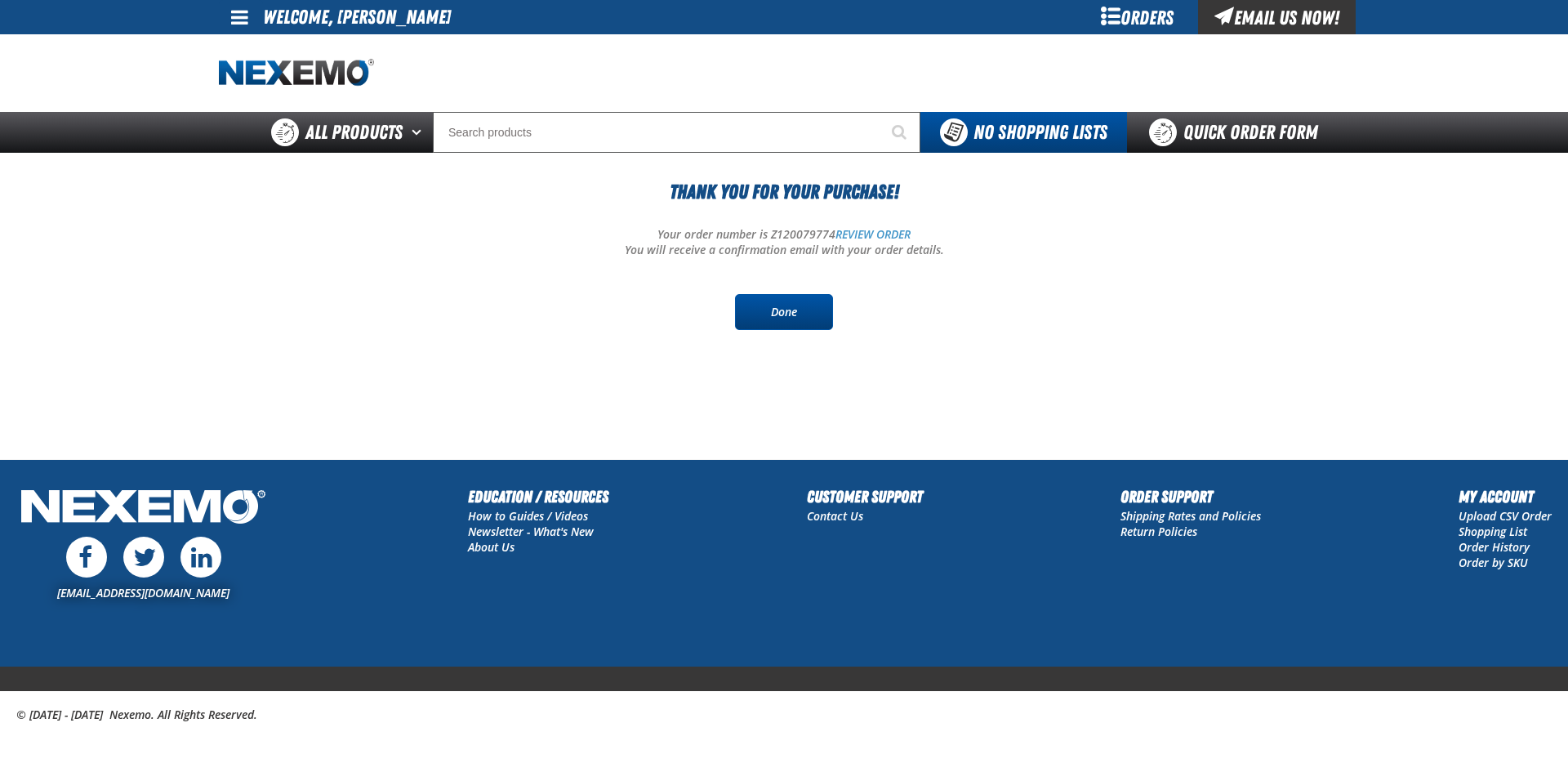
click at [802, 310] on link "Done" at bounding box center [784, 312] width 98 height 36
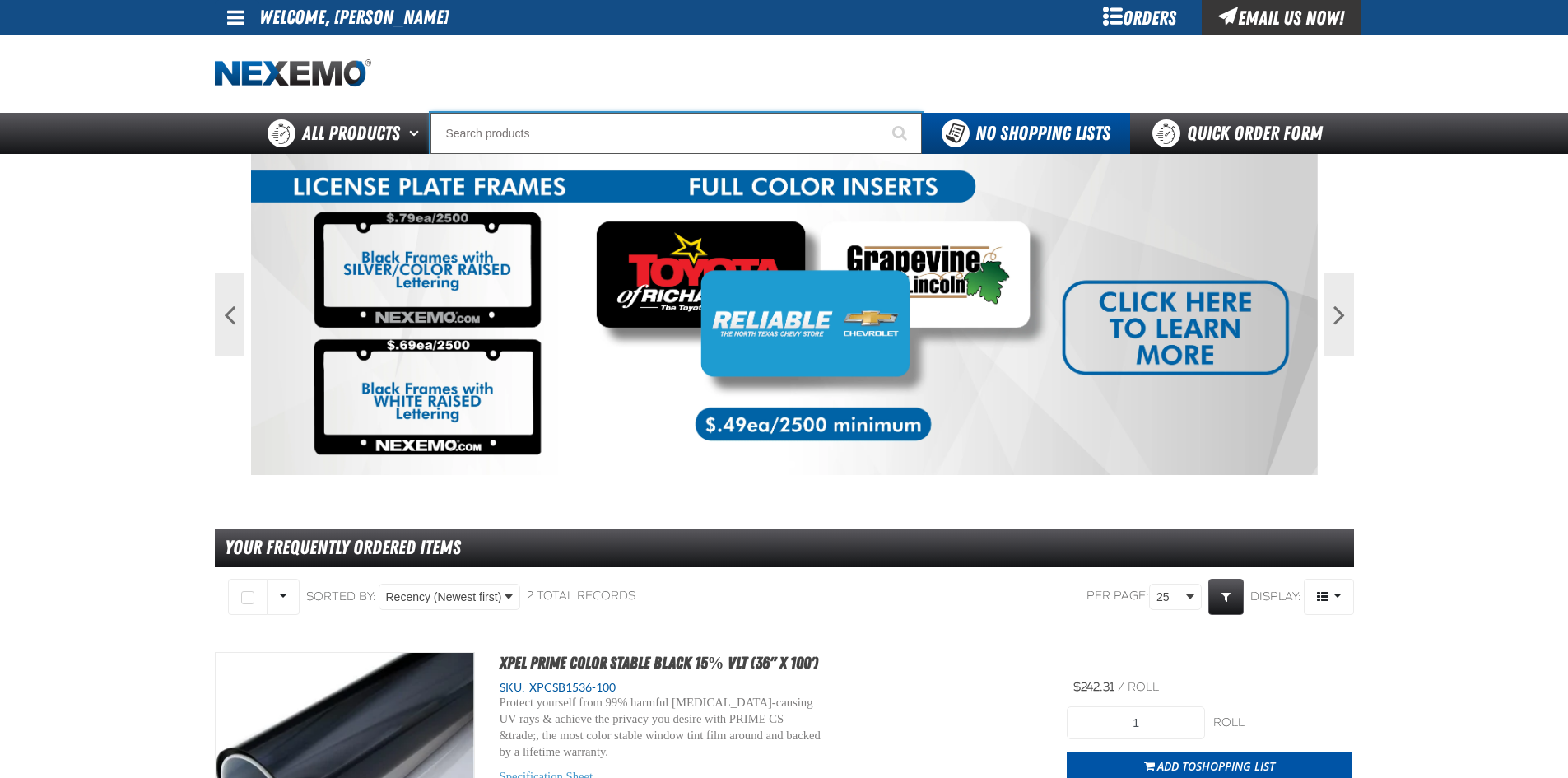
click at [670, 134] on input "Search" at bounding box center [676, 134] width 491 height 41
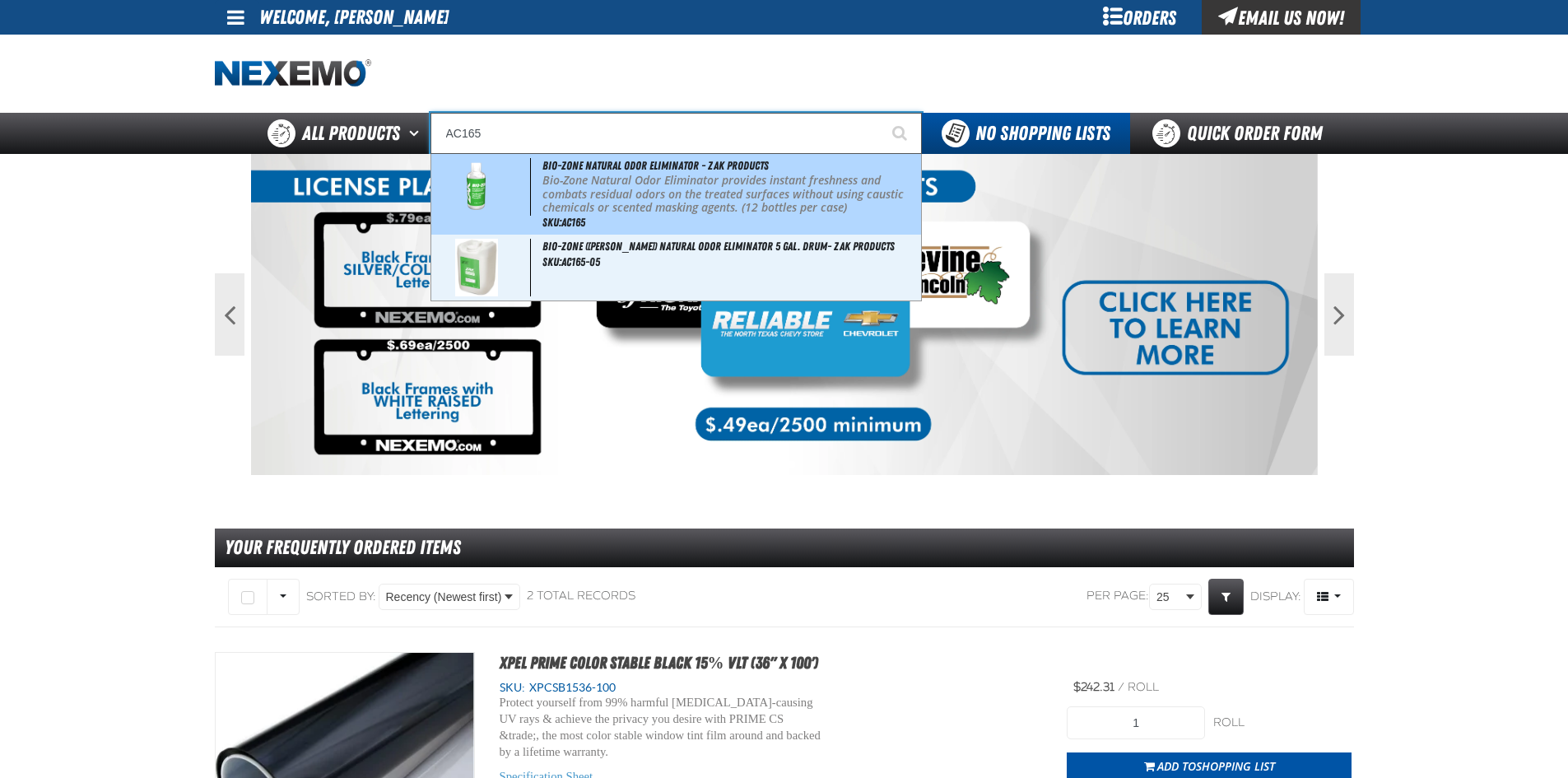
click at [664, 179] on p "Bio-Zone Natural Odor Eliminator provides instant freshness and combats residua…" at bounding box center [730, 194] width 375 height 41
type input "Bio-Zone Natural Odor Eliminator - ZAK Products"
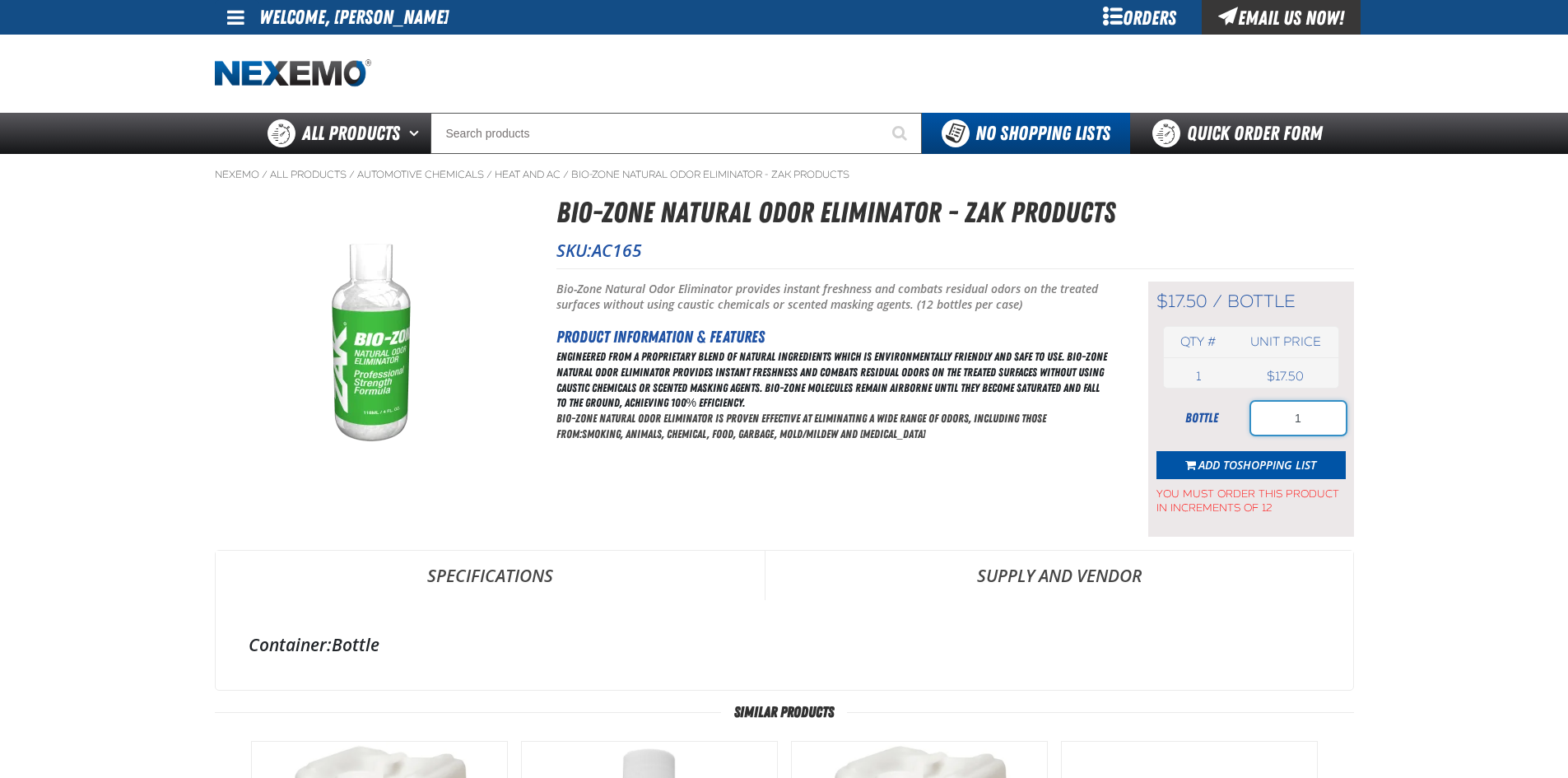
drag, startPoint x: 1303, startPoint y: 422, endPoint x: 1253, endPoint y: 432, distance: 51.0
click at [1259, 431] on input "1" at bounding box center [1298, 418] width 95 height 32
type input "12"
click at [1251, 466] on span "Shopping List" at bounding box center [1276, 465] width 79 height 16
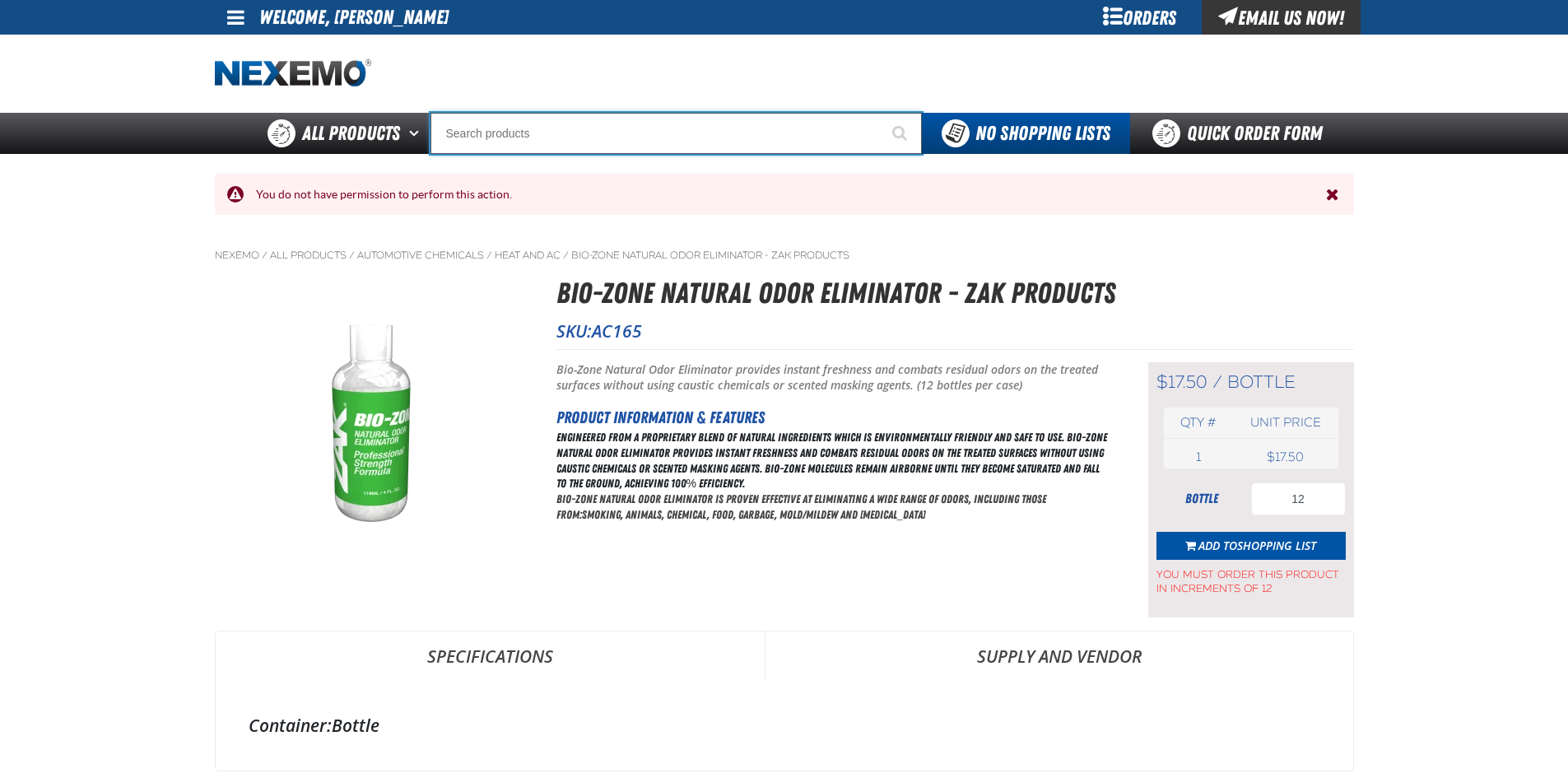
click at [537, 129] on input "Search" at bounding box center [676, 134] width 491 height 41
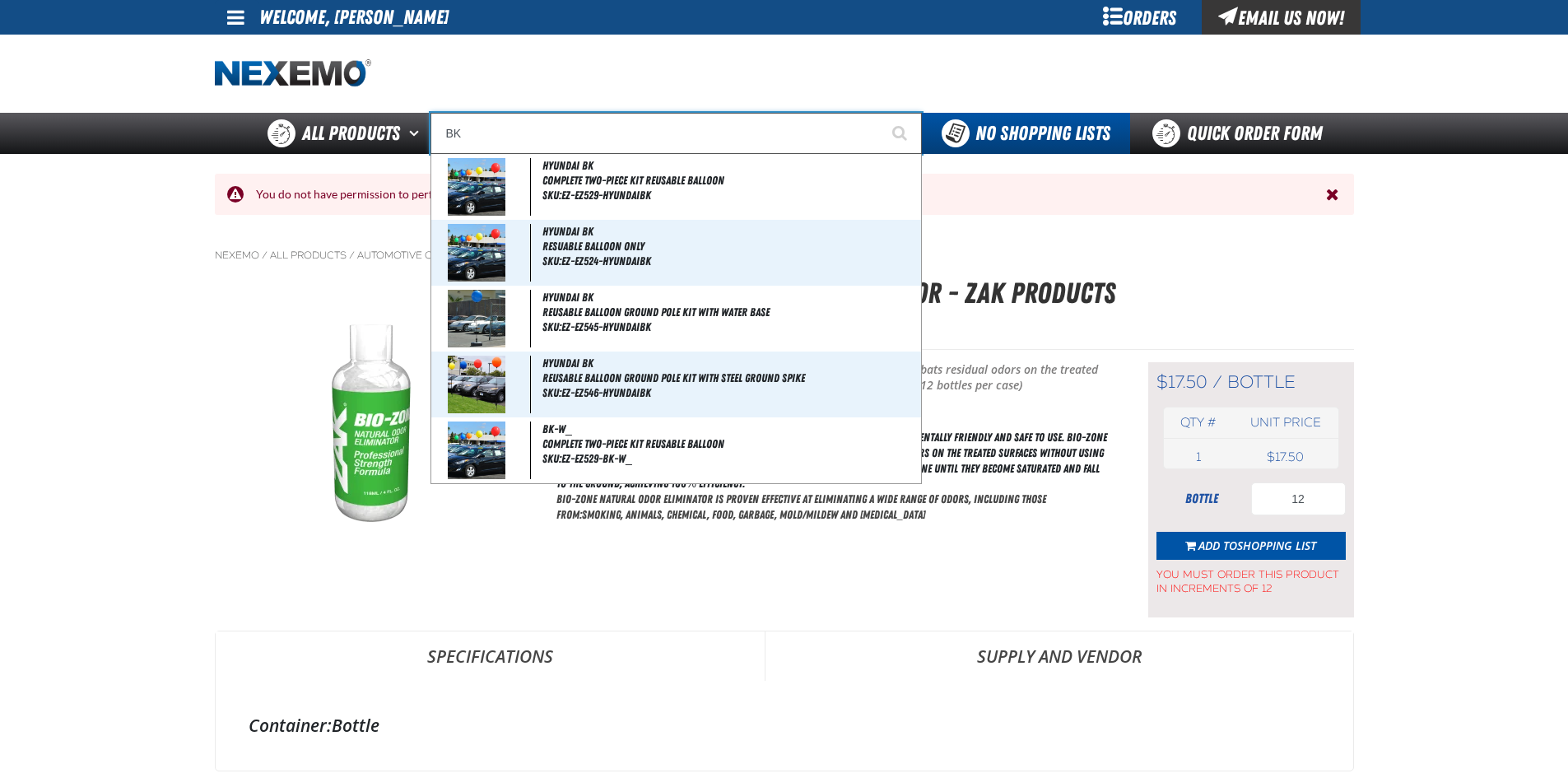
type input "B"
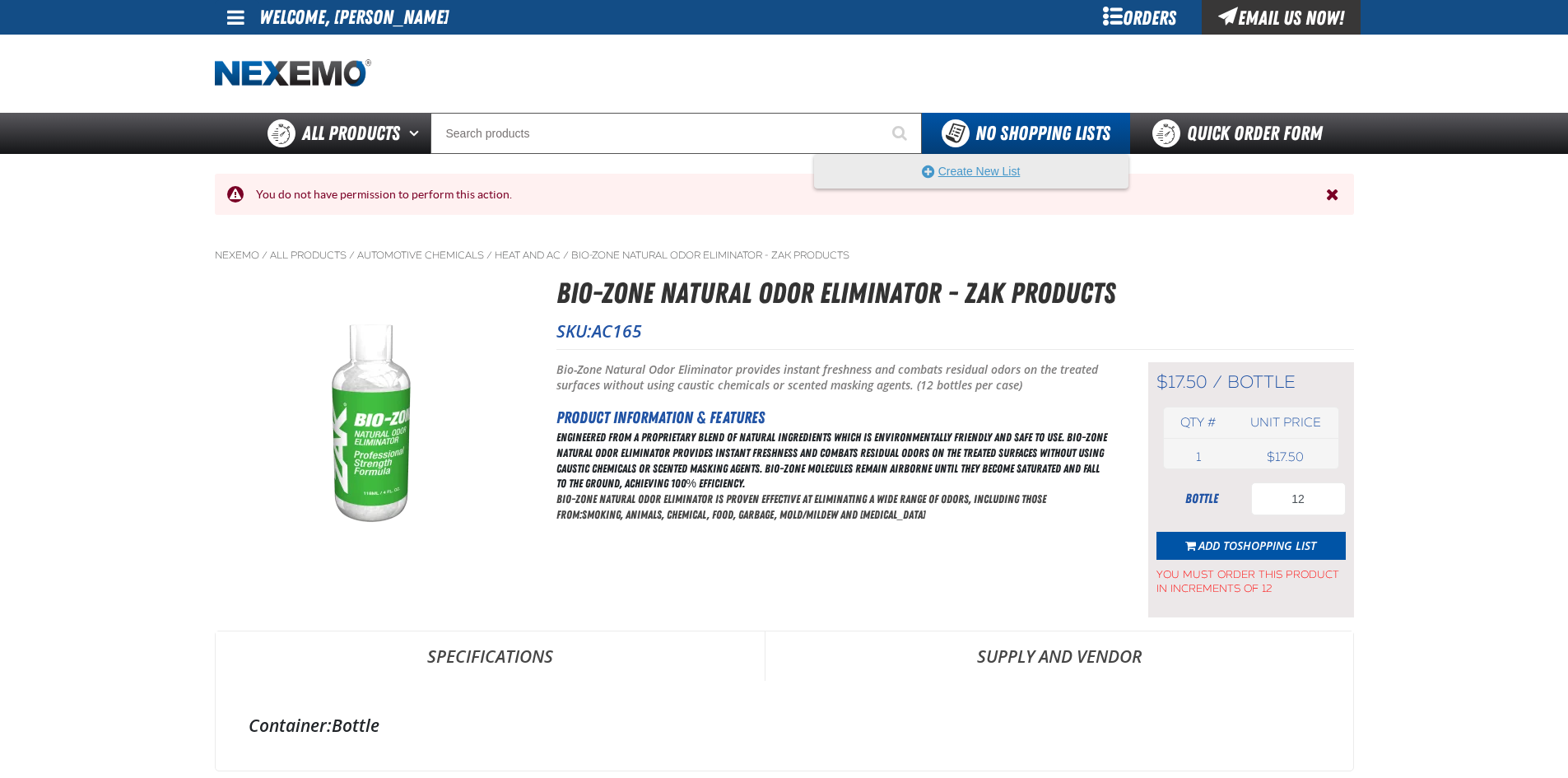
click at [946, 174] on button "Create New List" at bounding box center [971, 170] width 313 height 32
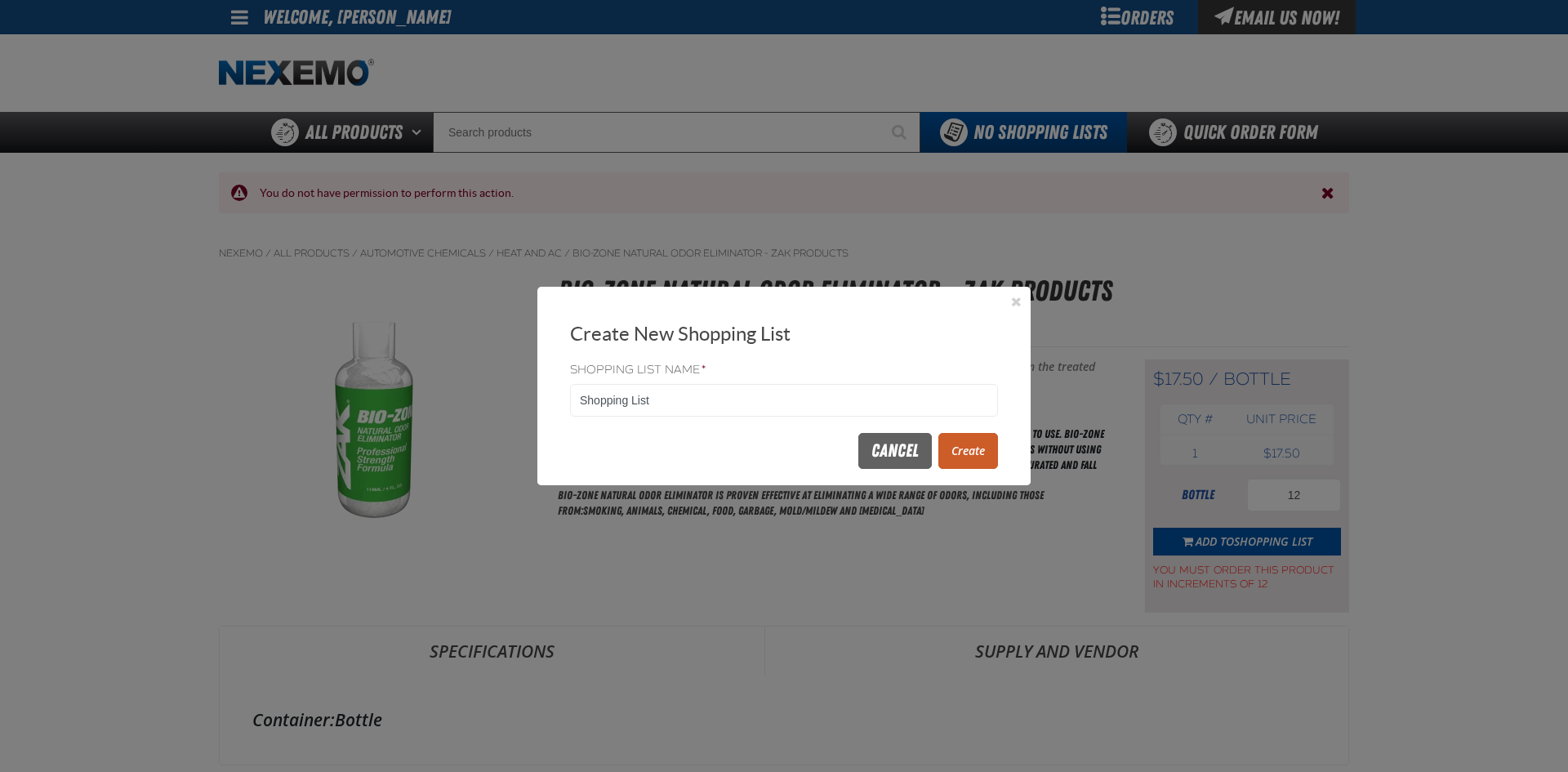
click at [958, 450] on button "Create" at bounding box center [967, 450] width 60 height 36
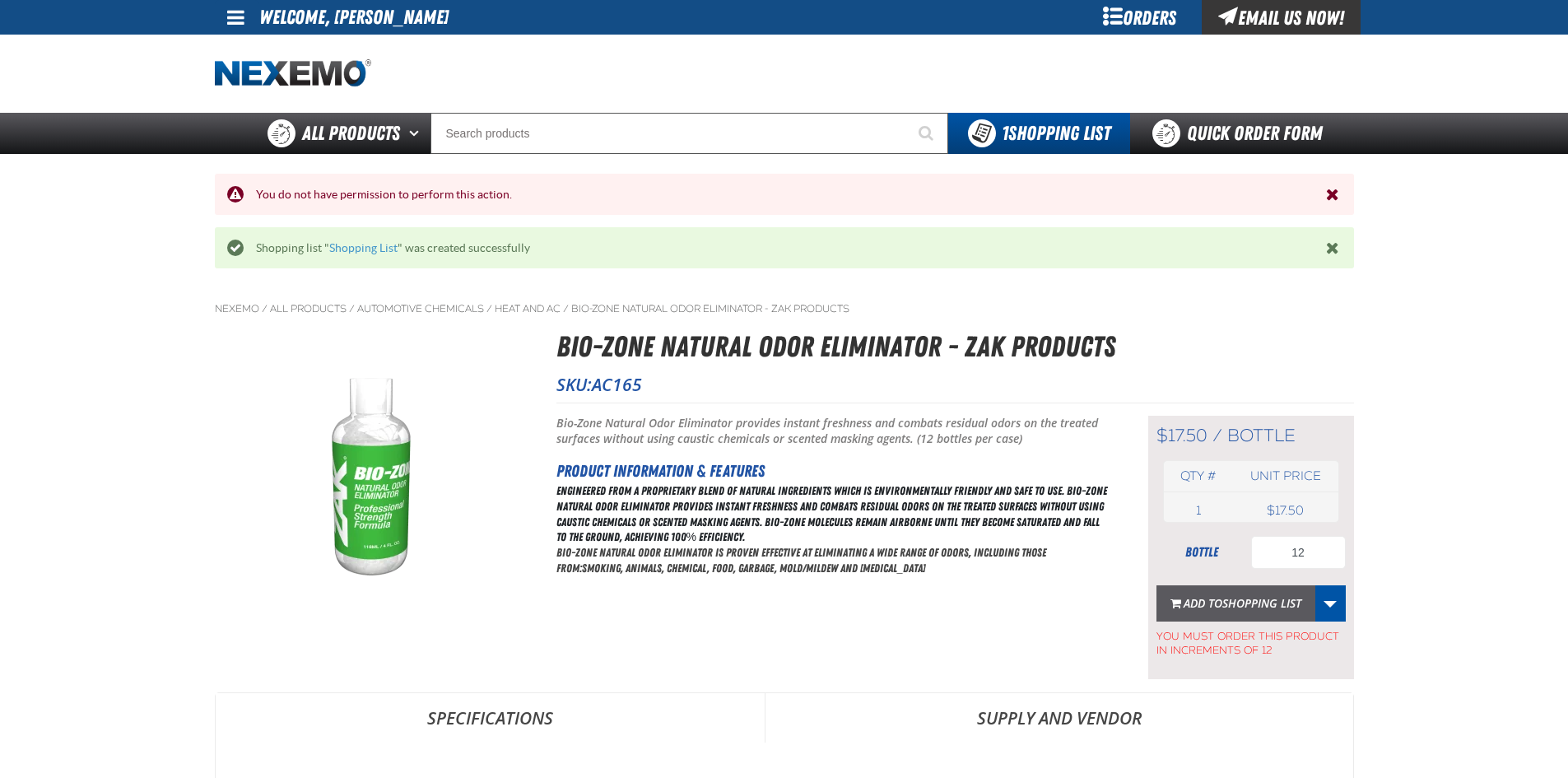
click at [1246, 604] on span "Shopping List" at bounding box center [1262, 603] width 79 height 16
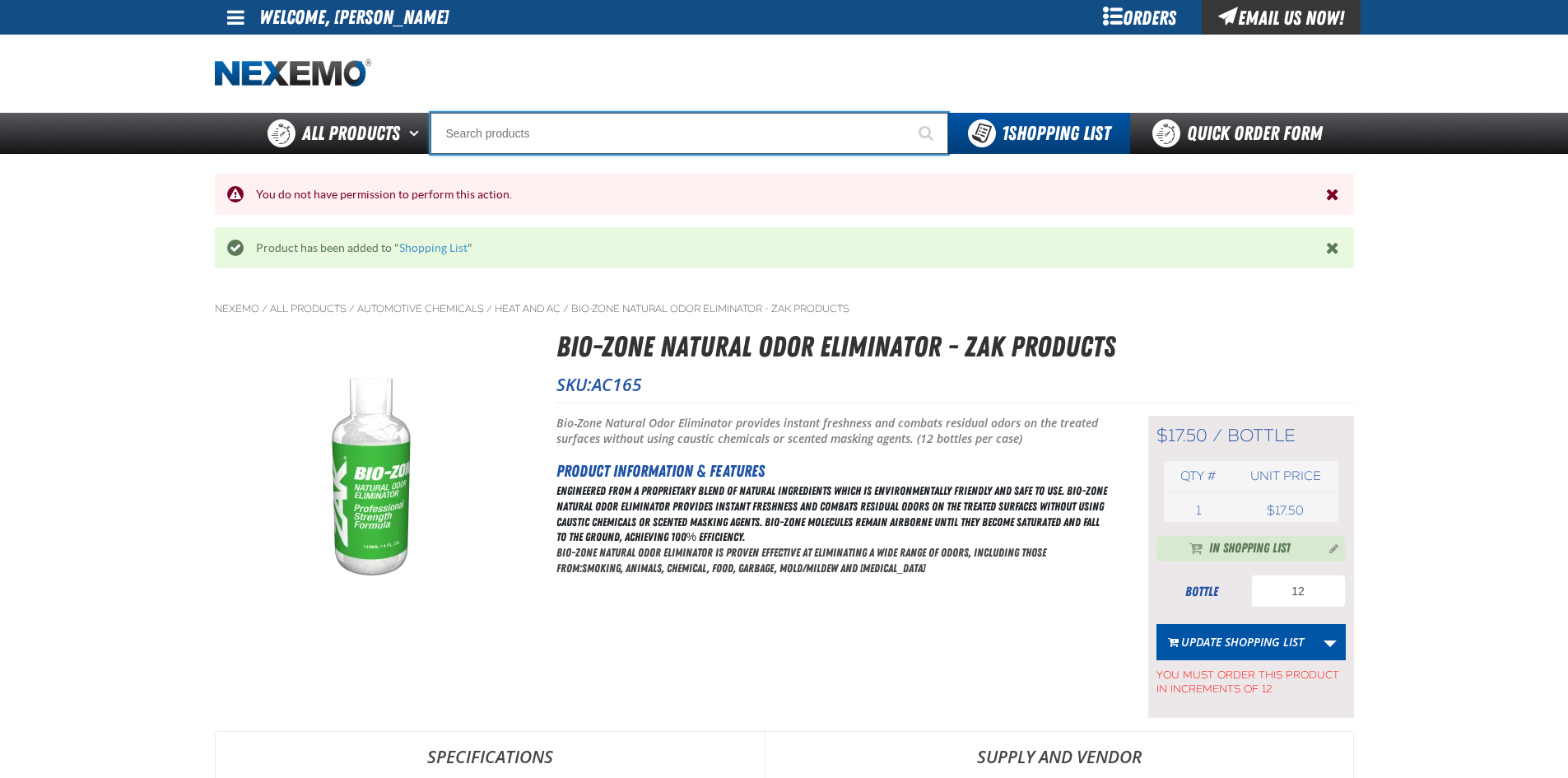
click at [660, 131] on input "Search" at bounding box center [689, 134] width 518 height 41
click at [600, 129] on input "Search" at bounding box center [689, 134] width 518 height 41
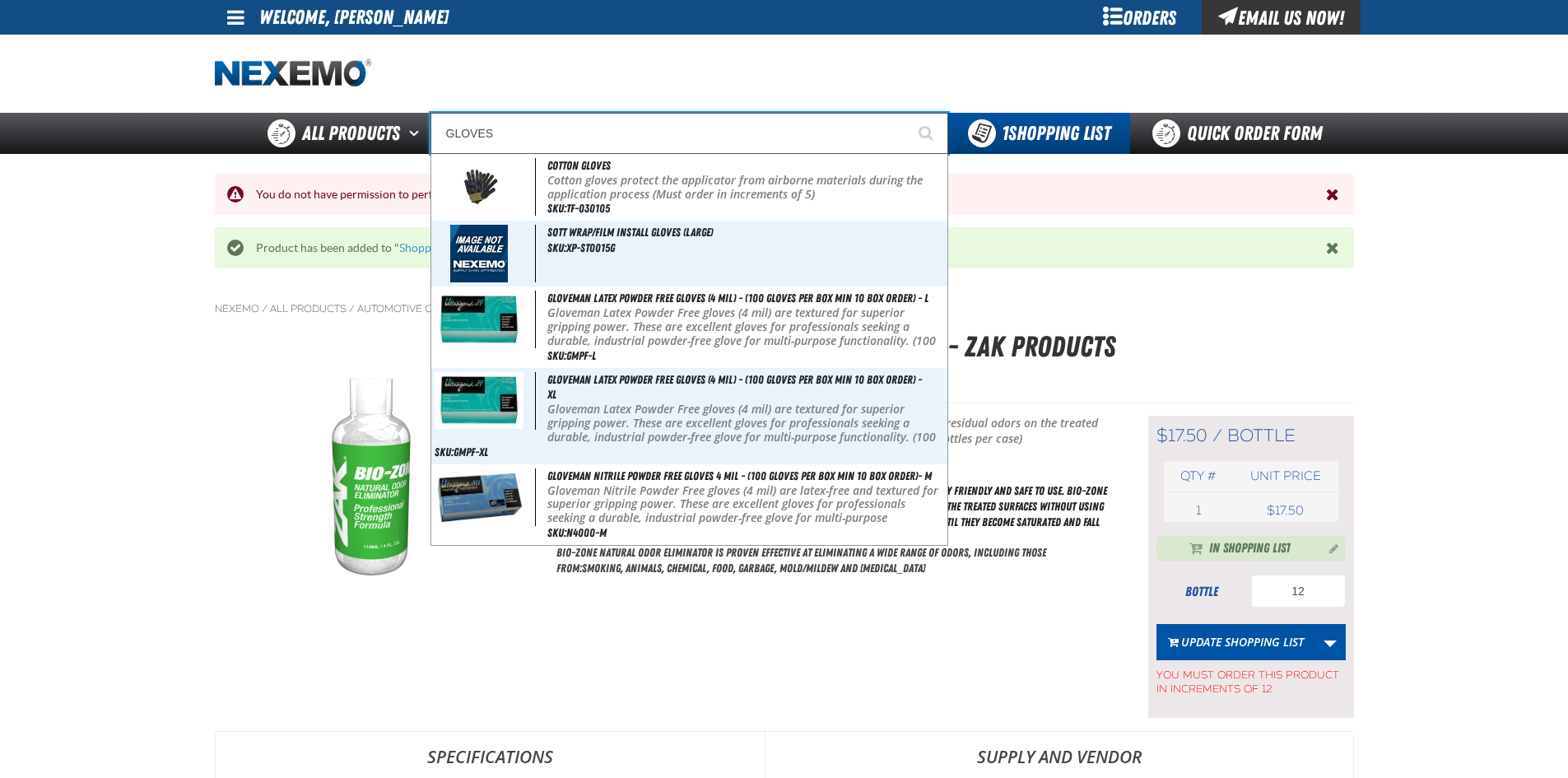
click at [502, 129] on input "GLOVES" at bounding box center [689, 134] width 518 height 41
type input "GLOVES"
drag, startPoint x: 1213, startPoint y: 336, endPoint x: 1201, endPoint y: 335, distance: 12.0
click at [1213, 336] on h1 "Bio-Zone Natural Odor Eliminator - ZAK Products" at bounding box center [955, 347] width 798 height 43
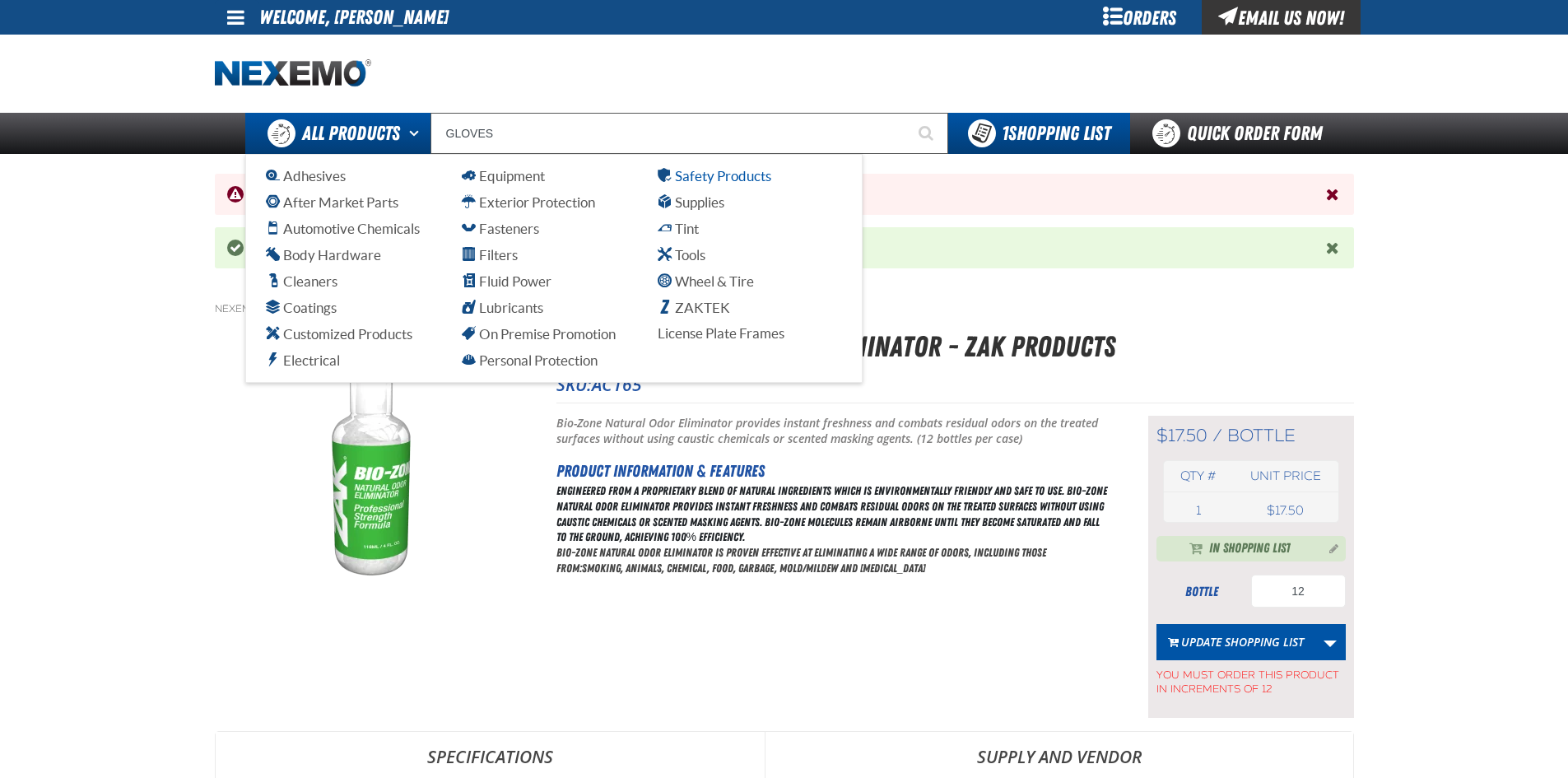
click at [706, 173] on span "Safety Products" at bounding box center [714, 176] width 113 height 16
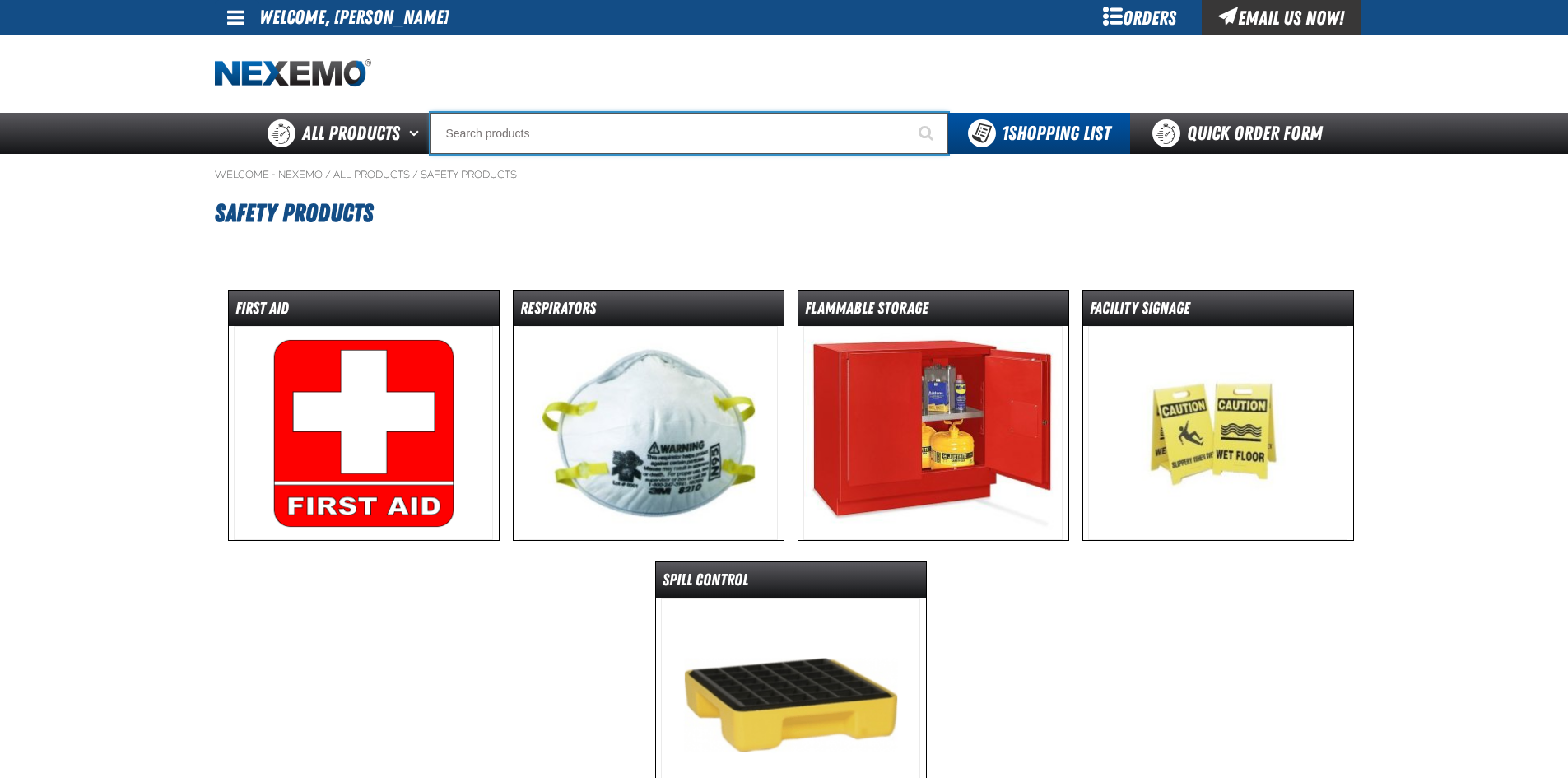
click at [578, 139] on input "Search" at bounding box center [689, 134] width 518 height 41
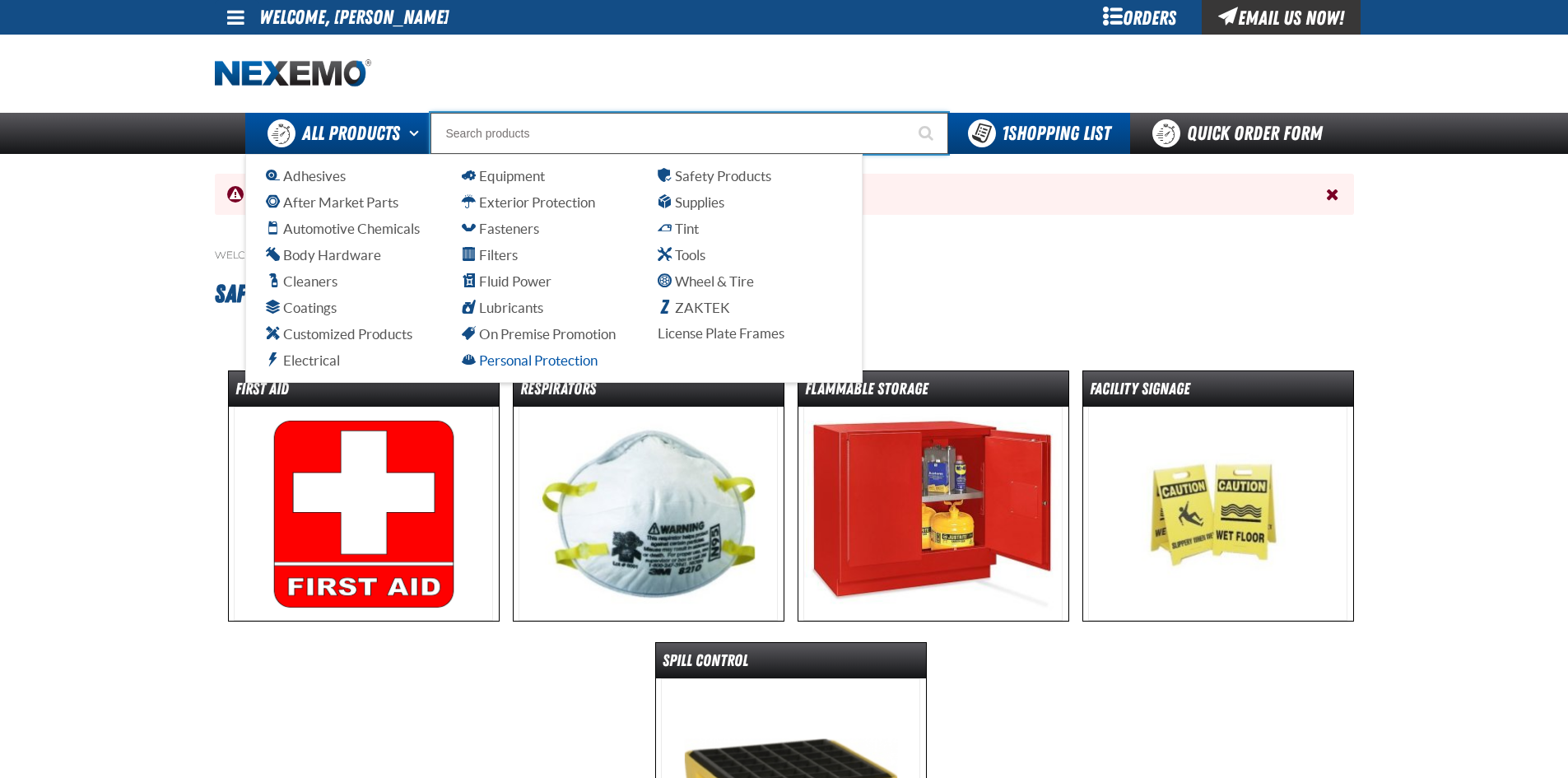
click at [561, 361] on span "Personal Protection" at bounding box center [530, 360] width 136 height 16
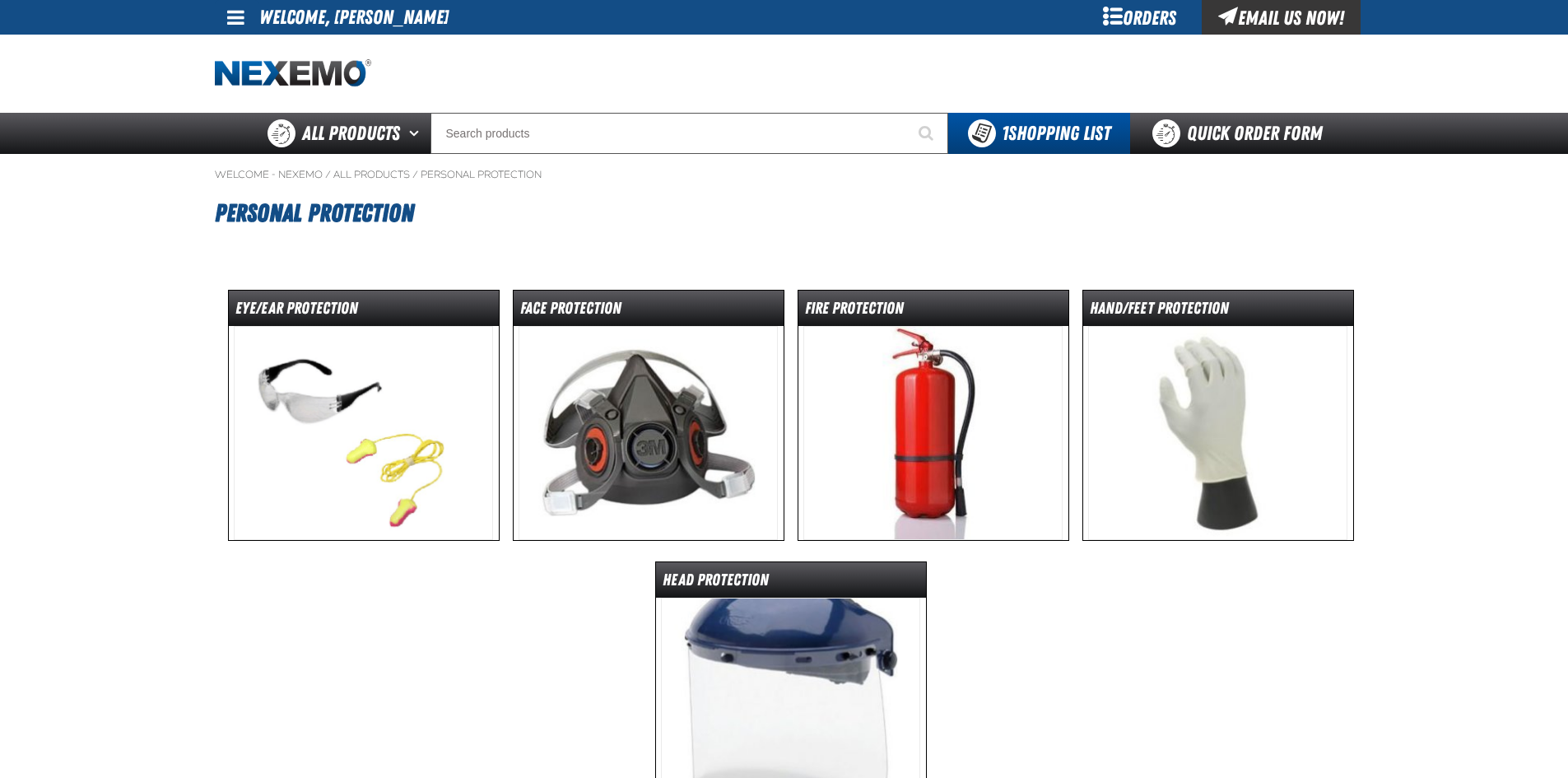
click at [1161, 416] on img at bounding box center [1217, 432] width 259 height 214
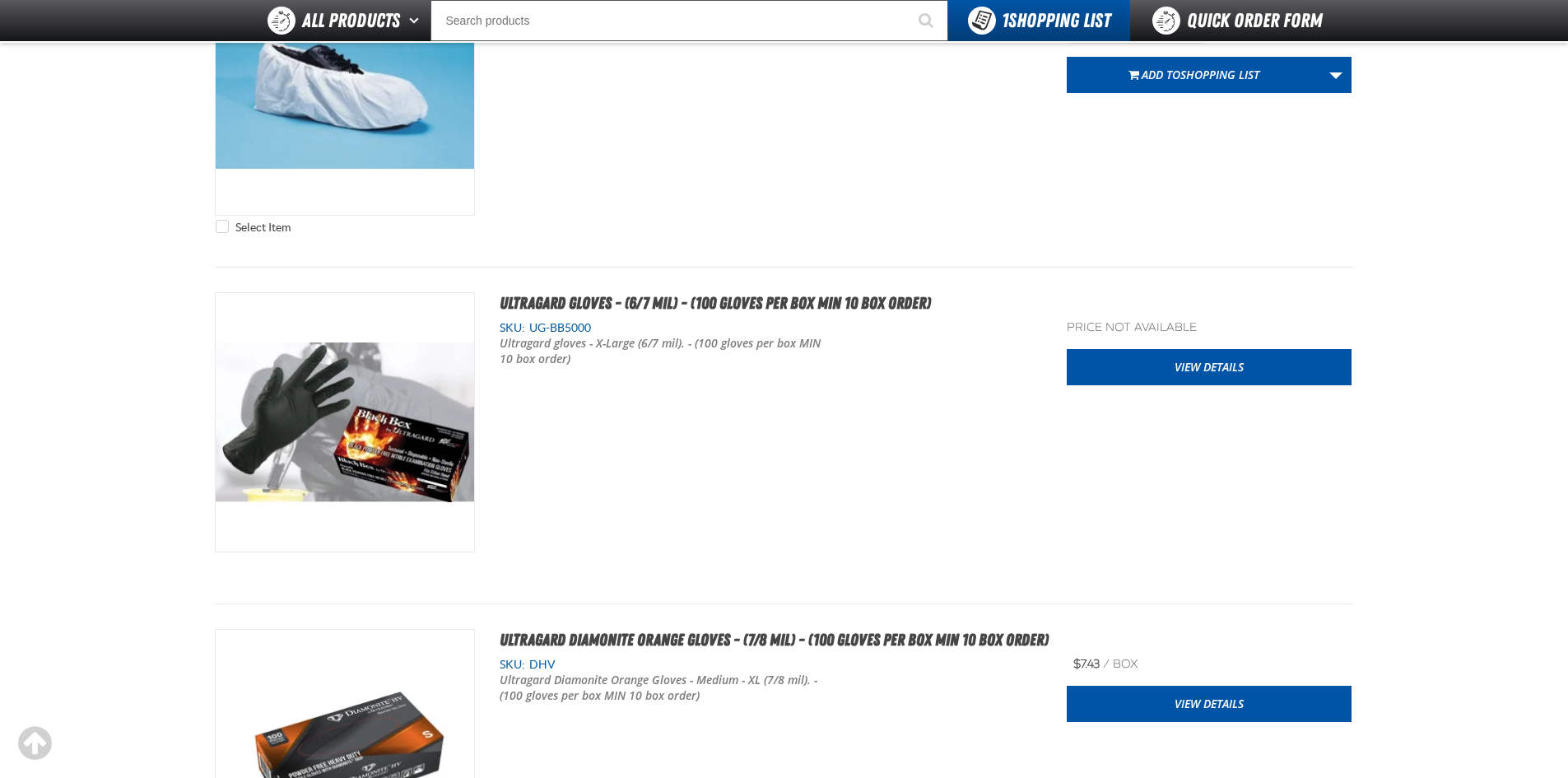
scroll to position [1399, 0]
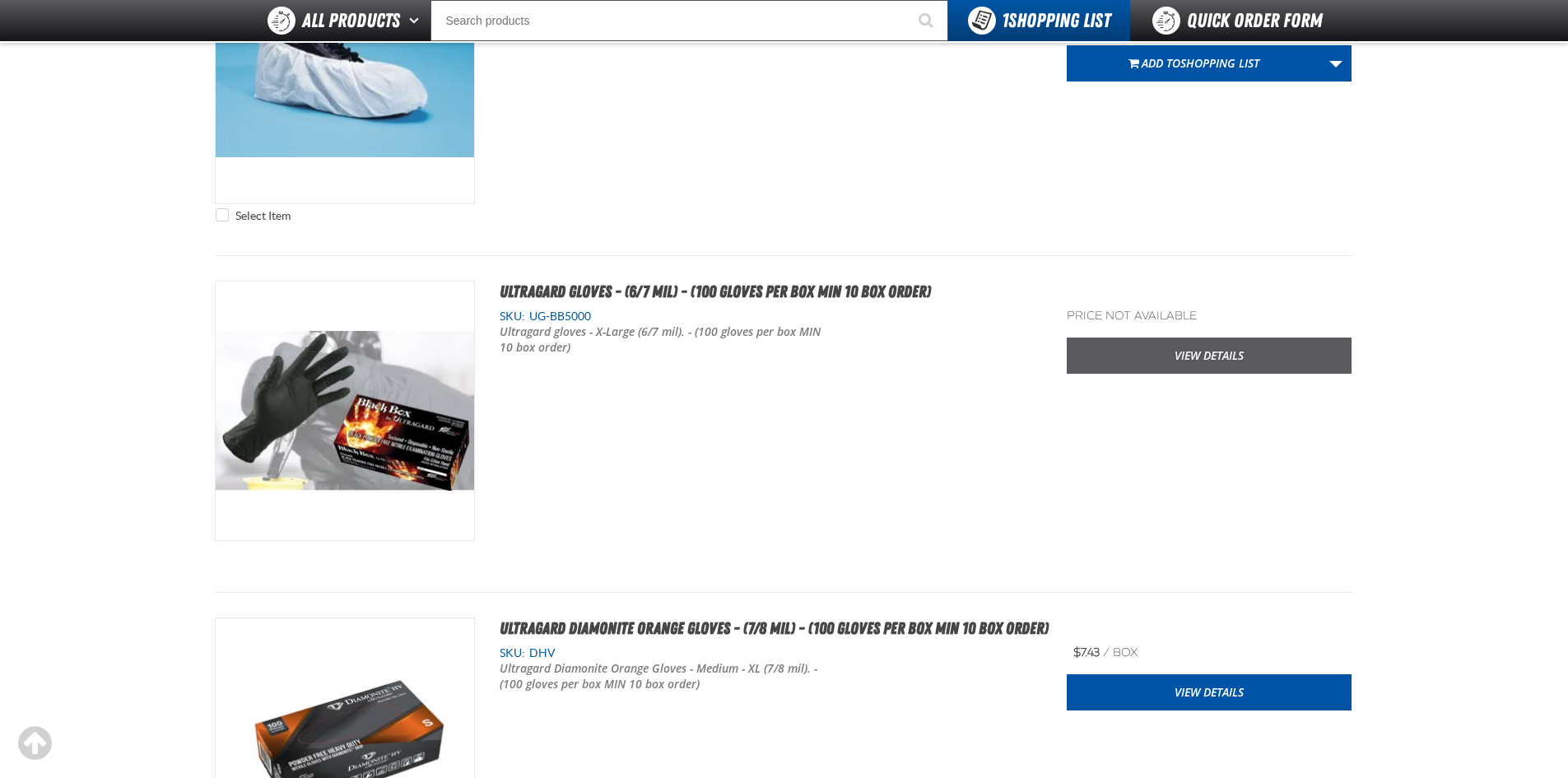
click at [1190, 355] on link "View Details" at bounding box center [1209, 356] width 285 height 36
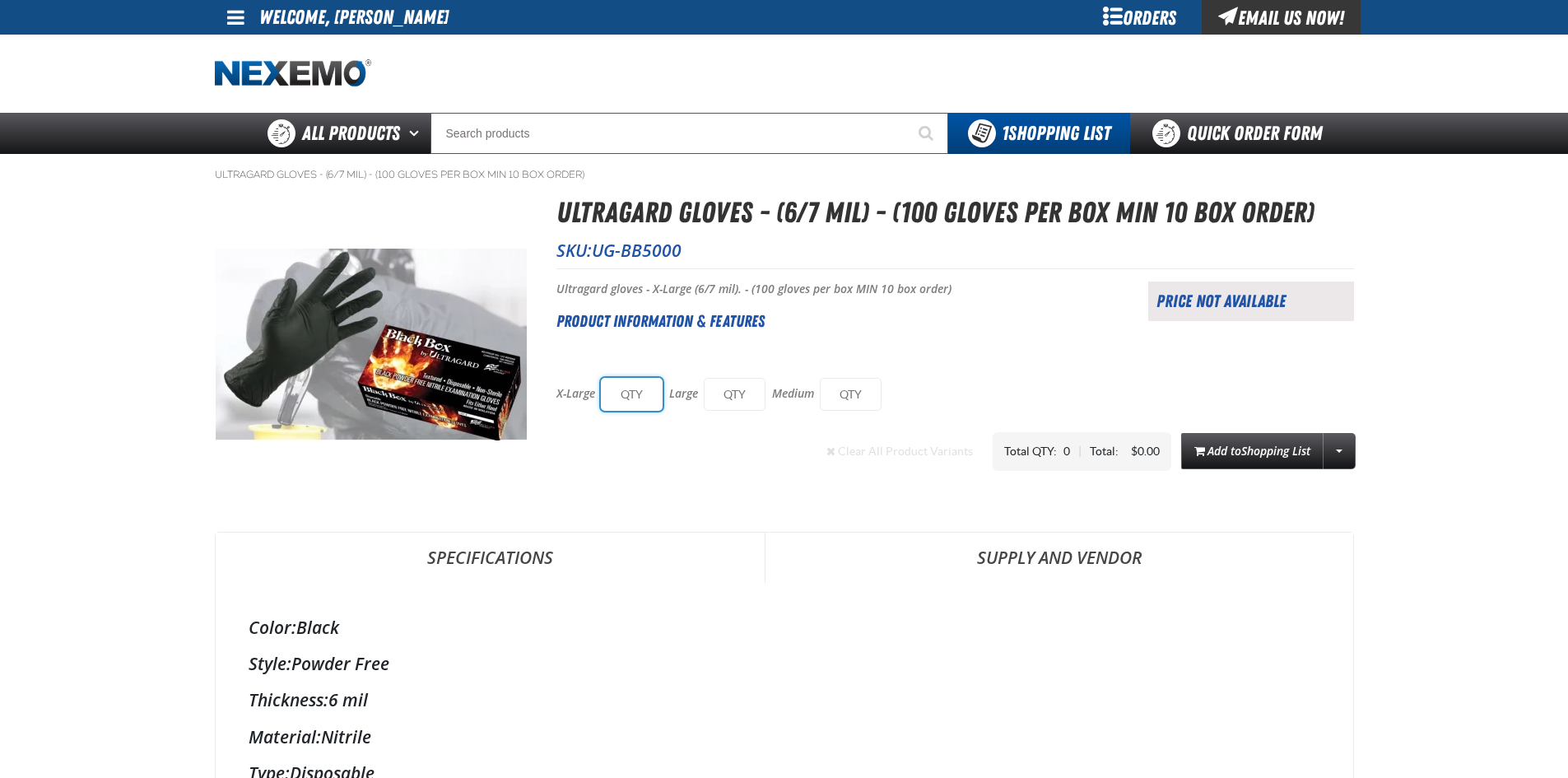
click at [626, 391] on input "text" at bounding box center [631, 394] width 62 height 32
click at [630, 394] on input "text" at bounding box center [631, 394] width 62 height 32
type input "20"
type input "10"
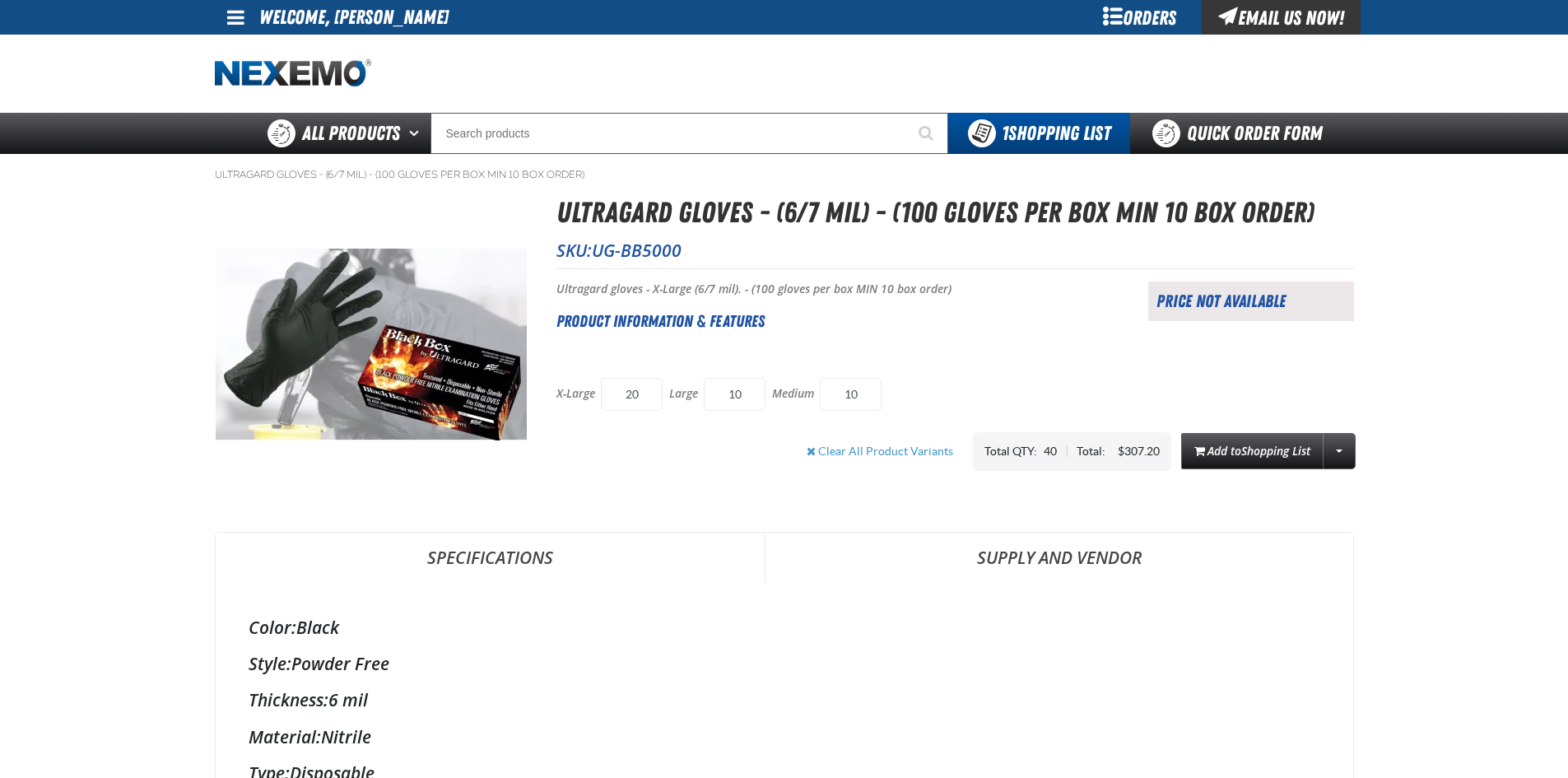
click at [1043, 384] on div "X-Large 20 Large 10 Medium 10" at bounding box center [955, 394] width 798 height 49
click at [1286, 448] on span "Shopping List" at bounding box center [1275, 451] width 69 height 16
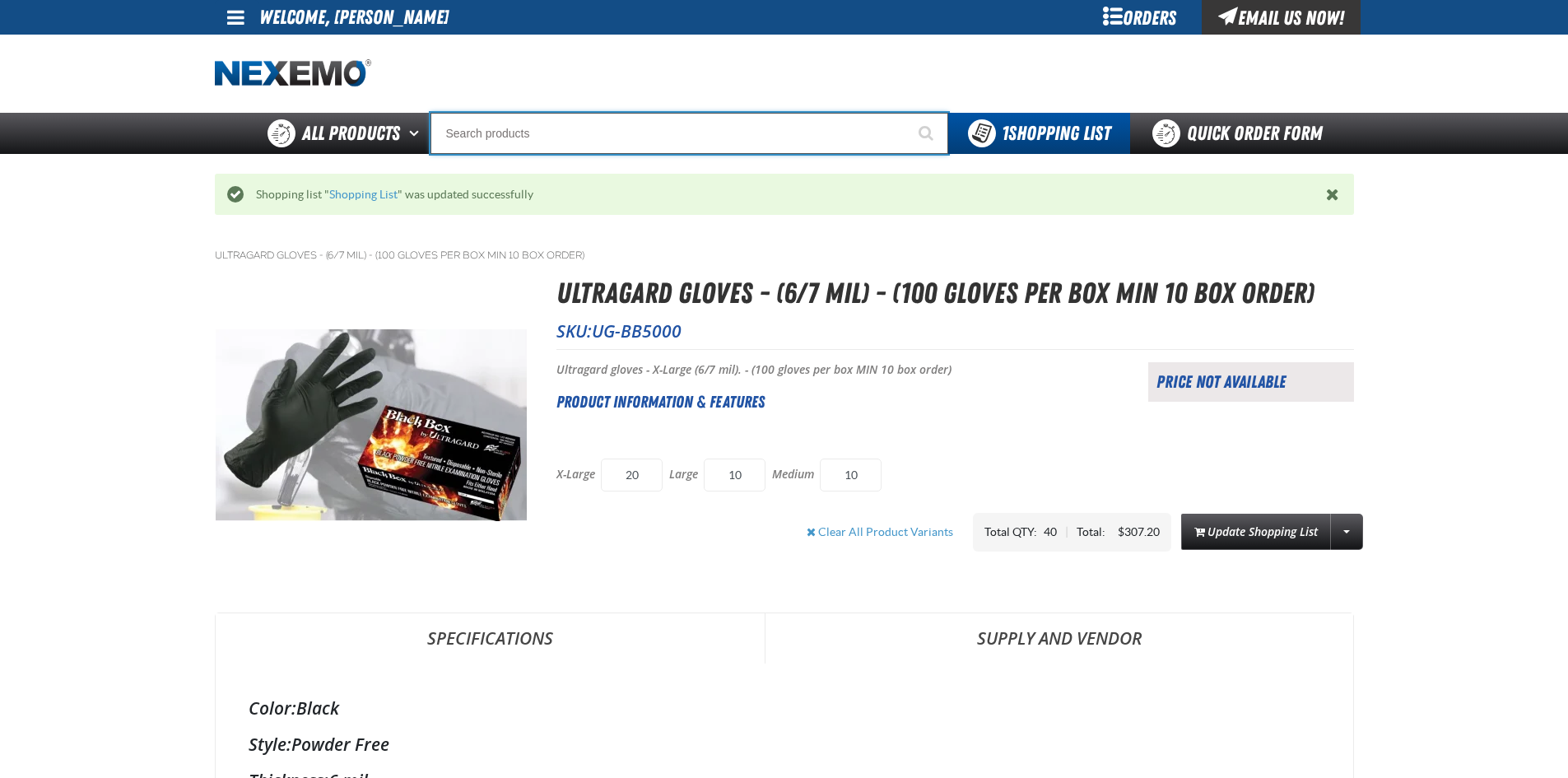
click at [577, 133] on input "Search" at bounding box center [689, 134] width 518 height 41
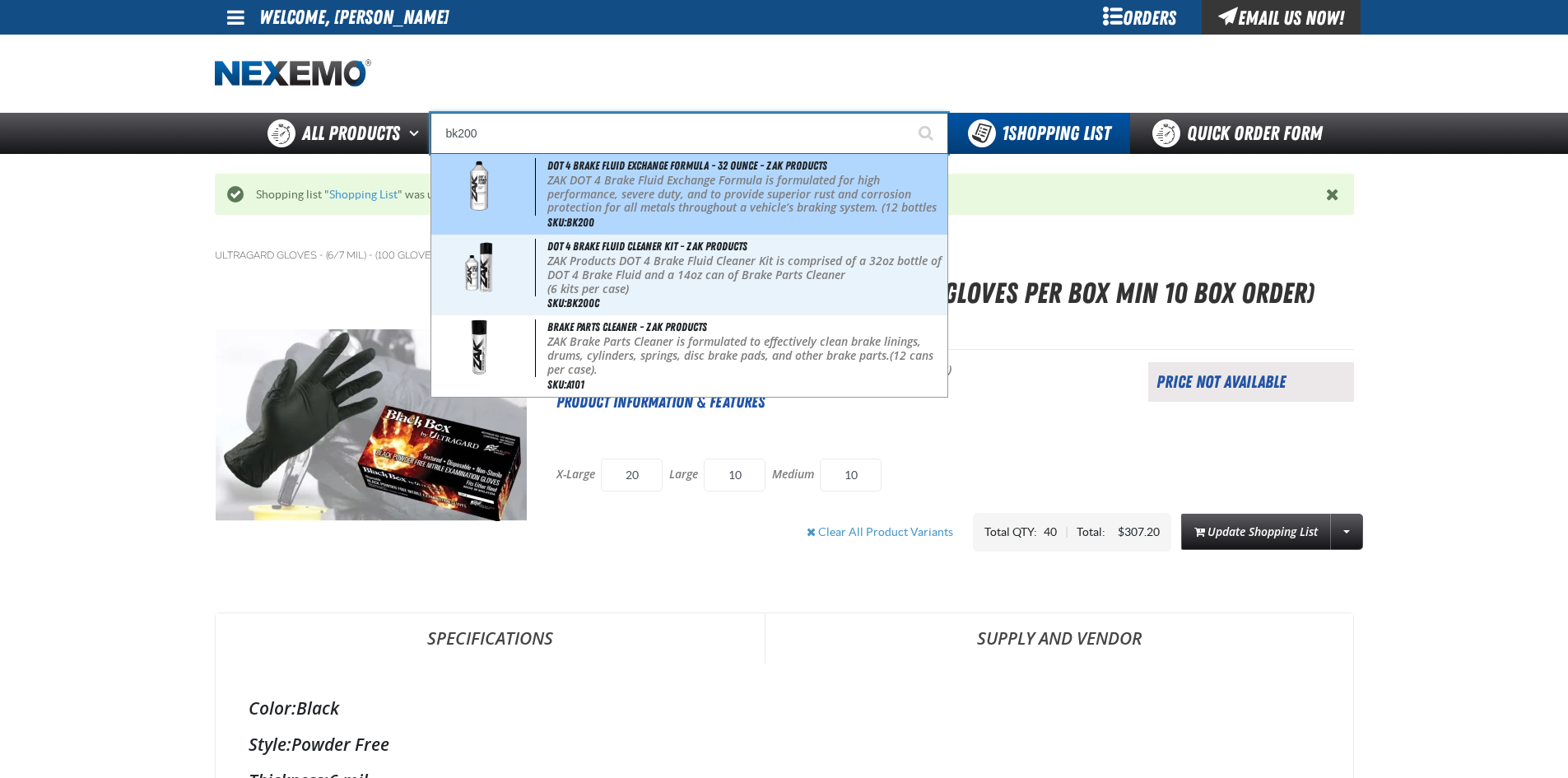
click at [582, 176] on p "ZAK DOT 4 Brake Fluid Exchange Formula is formulated for high performance, seve…" at bounding box center [746, 201] width 396 height 55
type input "DOT 4 Brake Fluid Exchange Formula - 32 Ounce - ZAK Products"
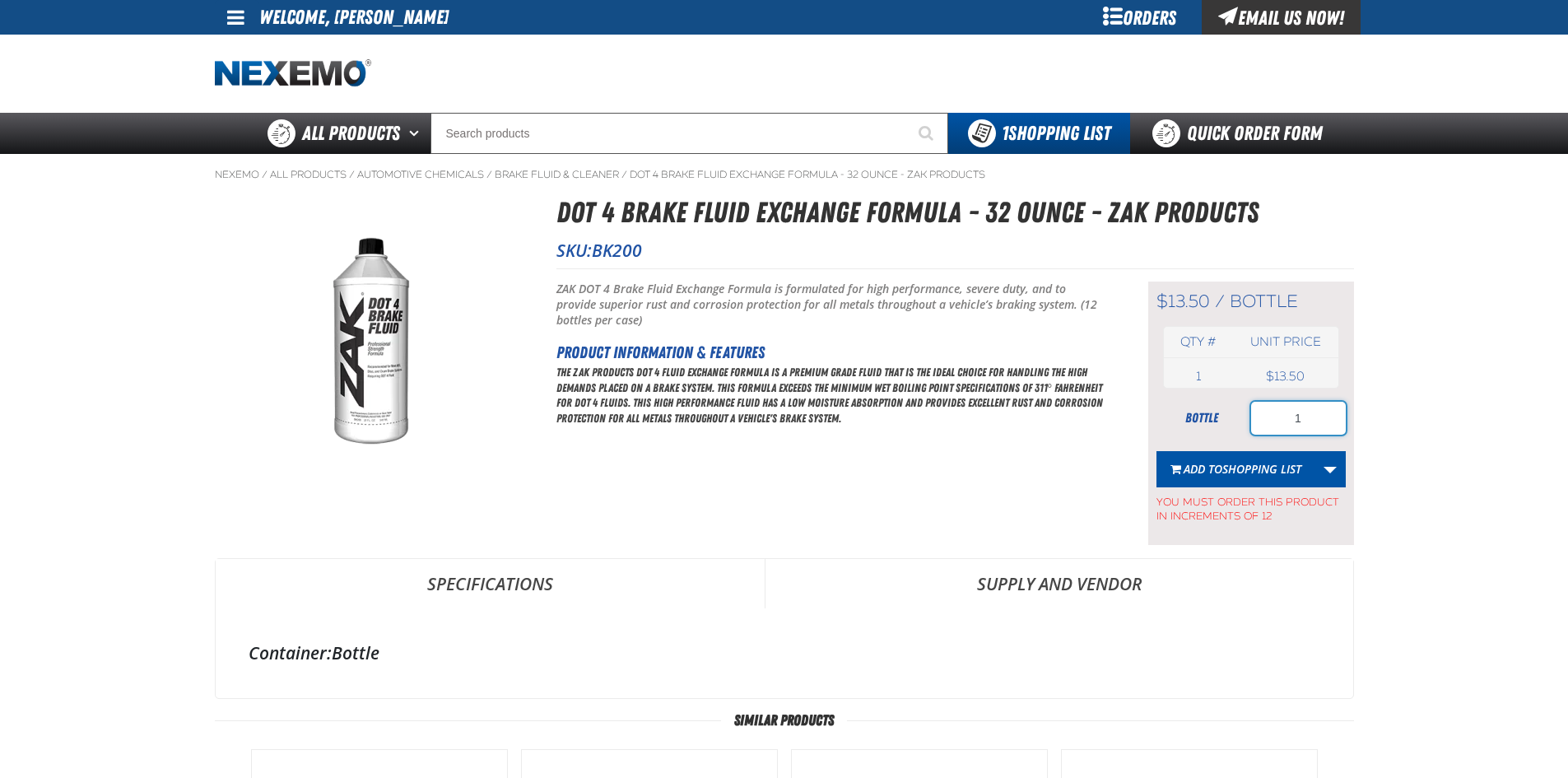
drag, startPoint x: 1278, startPoint y: 423, endPoint x: 1240, endPoint y: 431, distance: 38.8
click at [1240, 431] on div "bottle 1" at bounding box center [1251, 418] width 189 height 32
type input "24"
click at [1232, 472] on span "Shopping List" at bounding box center [1262, 469] width 79 height 16
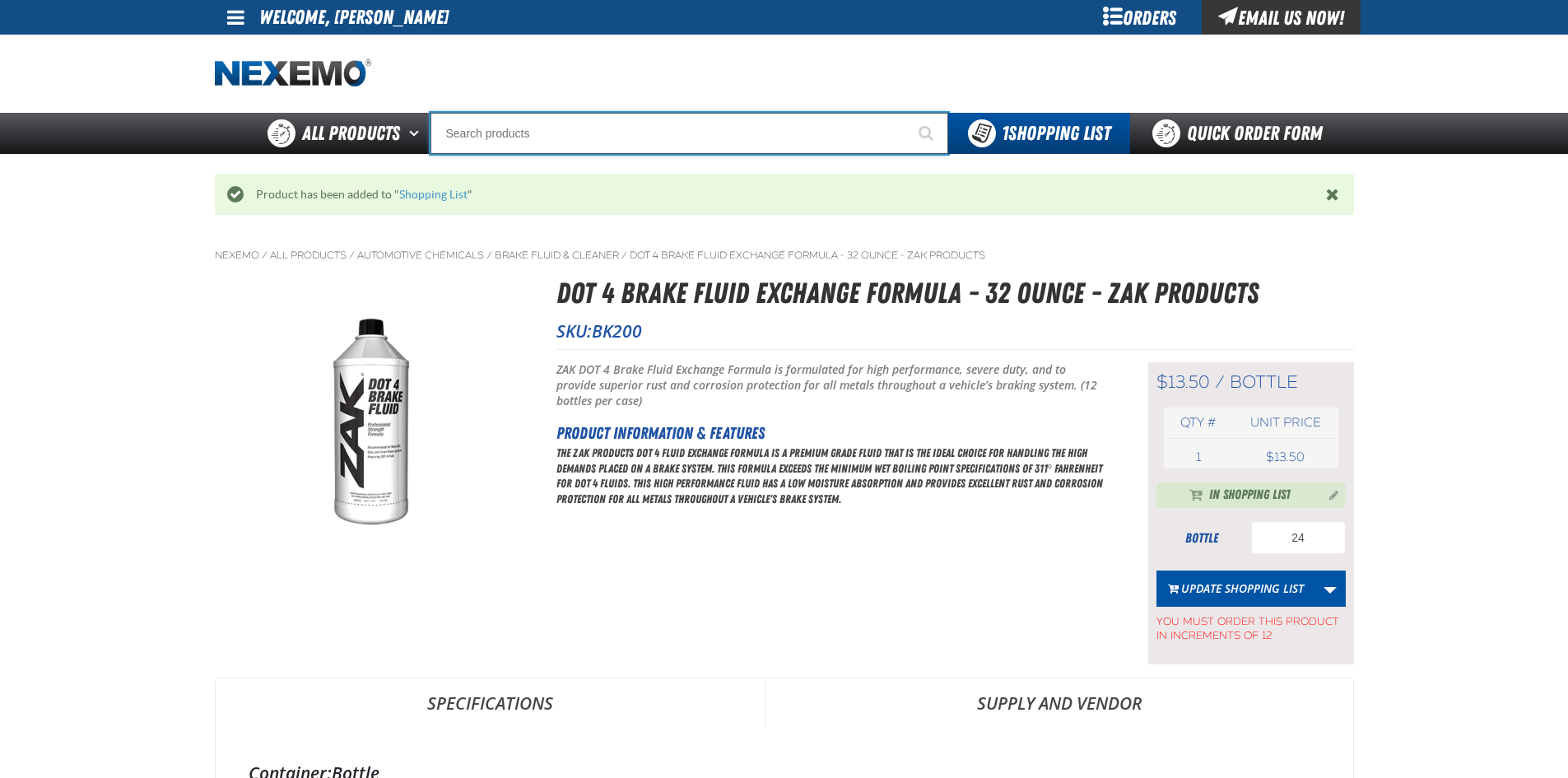
click at [766, 133] on input "Search" at bounding box center [689, 134] width 518 height 41
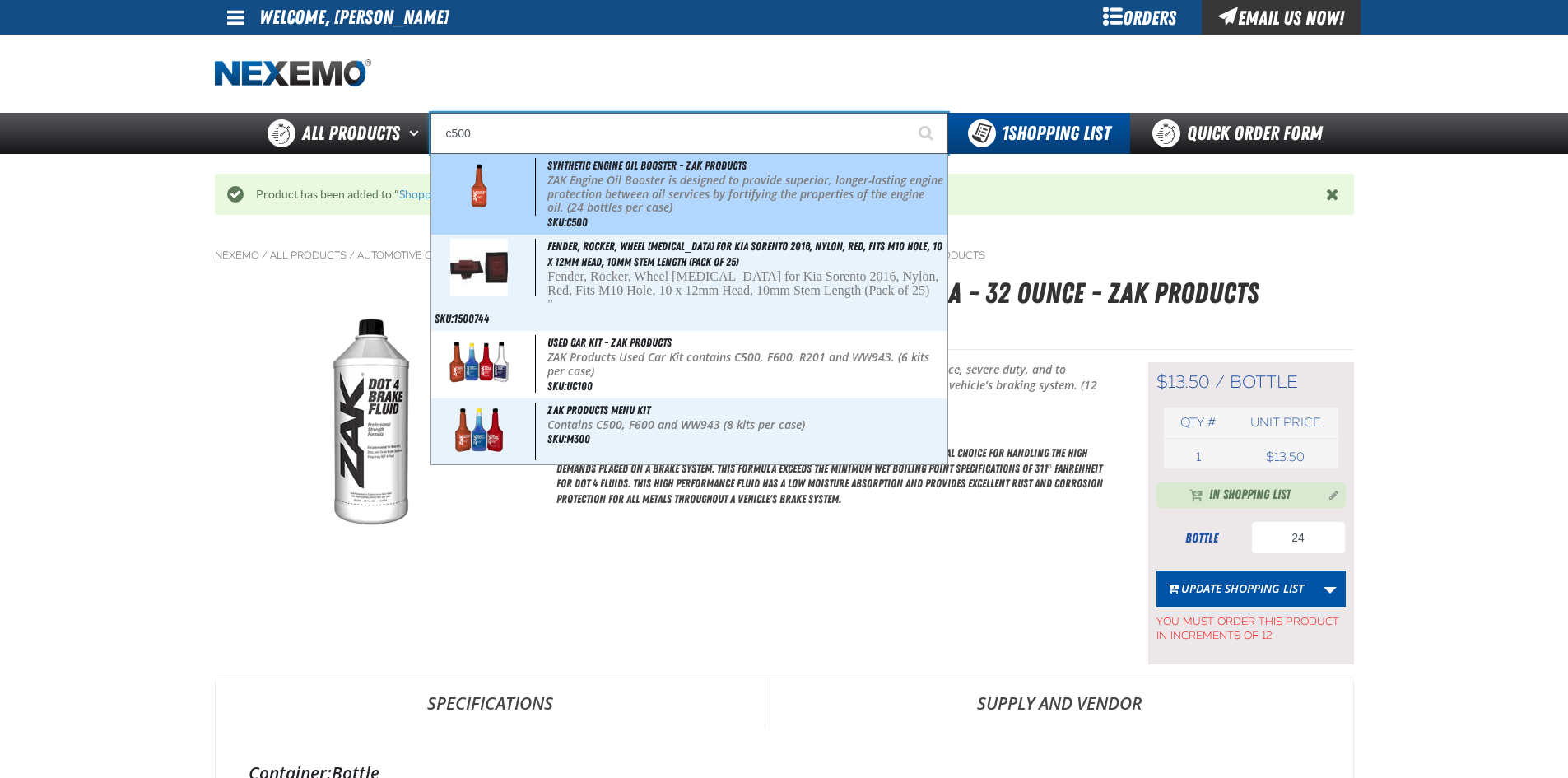
click at [743, 178] on p "ZAK Engine Oil Booster is designed to provide superior, longer-lasting engine p…" at bounding box center [746, 194] width 396 height 41
type input "Synthetic Engine Oil Booster - ZAK Products"
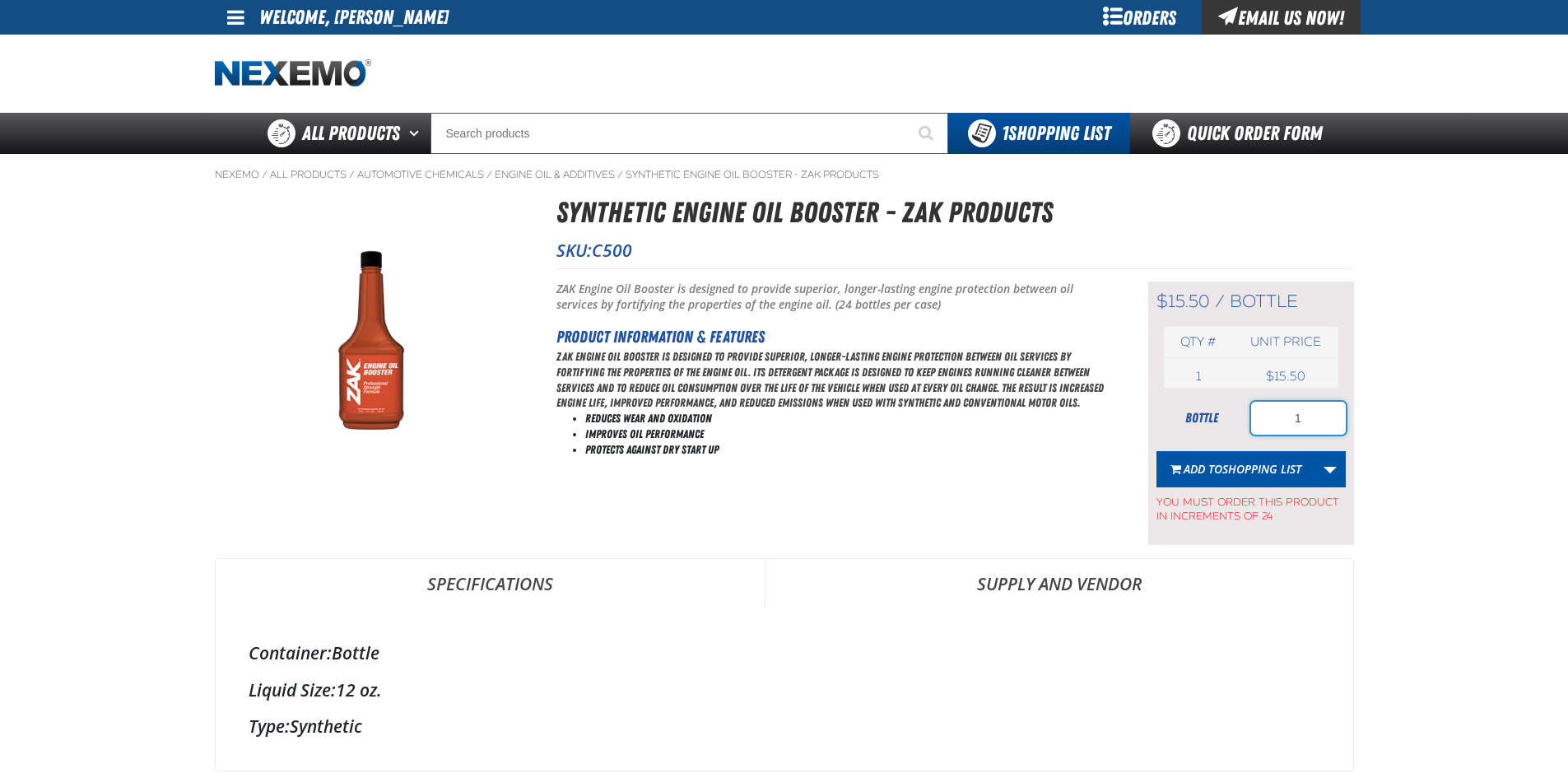
drag, startPoint x: 1305, startPoint y: 421, endPoint x: 1226, endPoint y: 431, distance: 79.6
click at [1226, 432] on div "bottle 1" at bounding box center [1251, 418] width 189 height 32
type input "48"
click at [1217, 464] on span "Add to Shopping List" at bounding box center [1243, 469] width 118 height 16
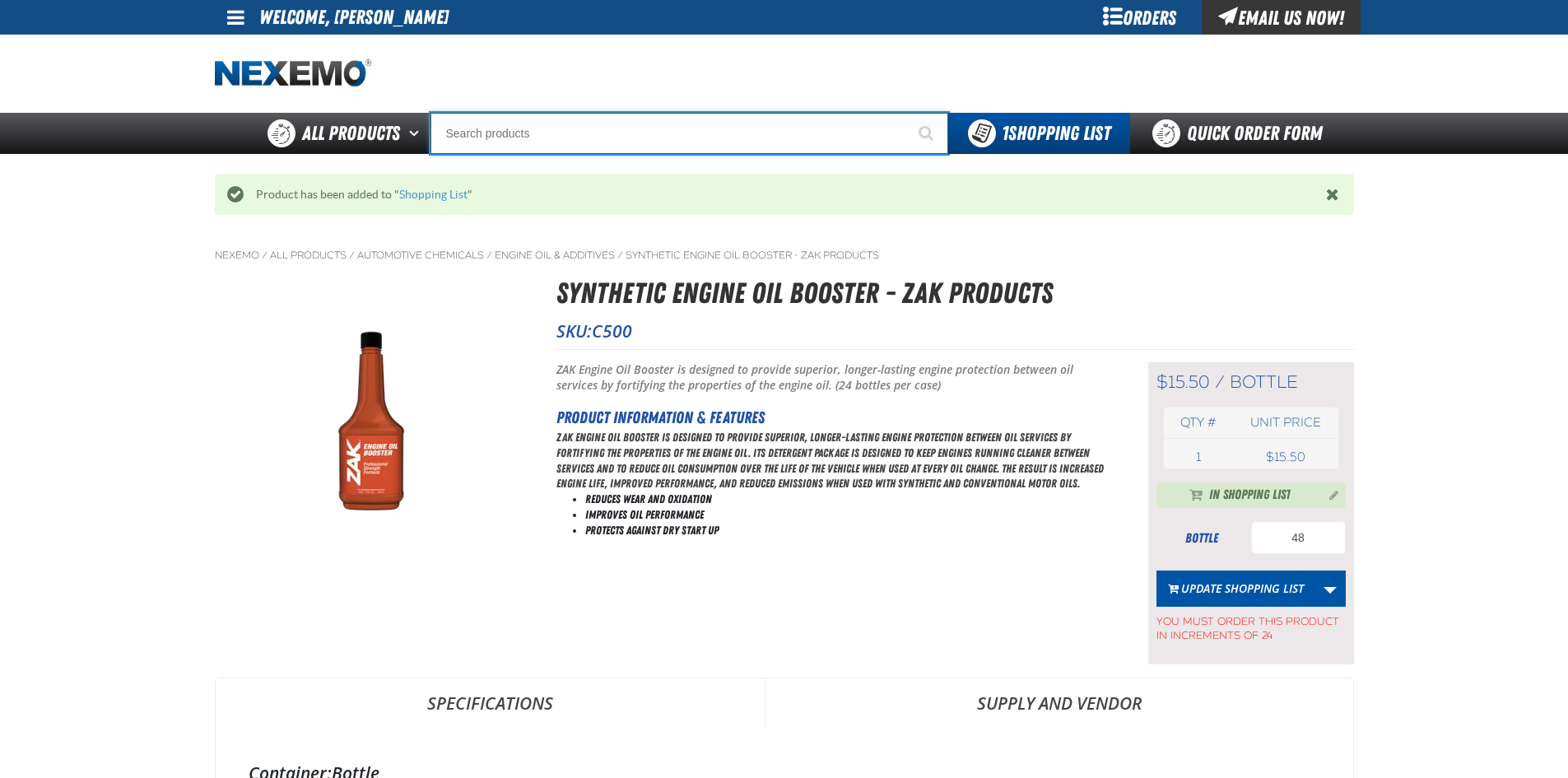
click at [738, 132] on input "Search" at bounding box center [689, 134] width 518 height 41
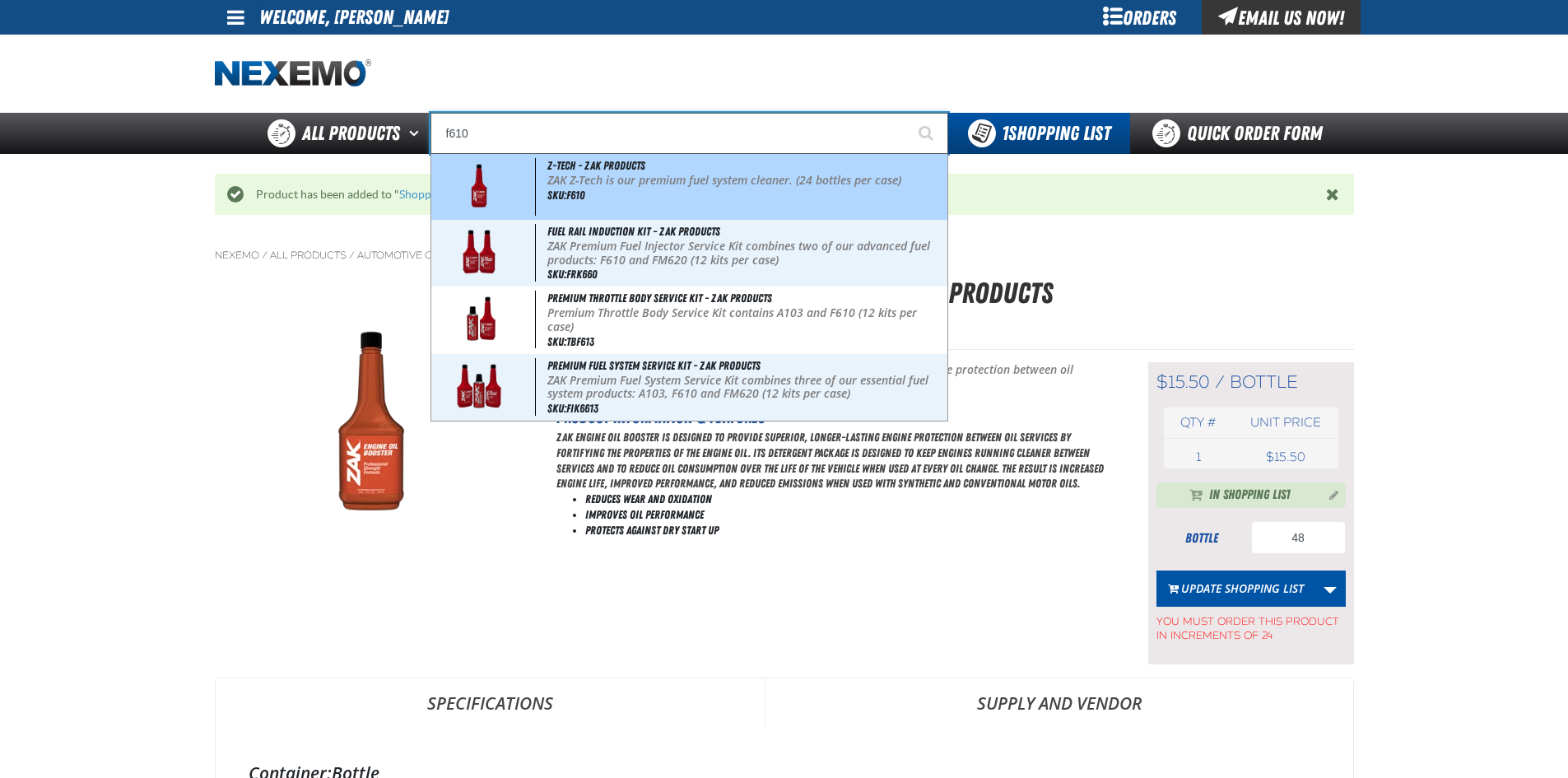
click at [703, 183] on p "ZAK Z-Tech is our premium fuel system cleaner. (24 bottles per case)" at bounding box center [746, 180] width 396 height 14
type input "Z-Tech - ZAK Products"
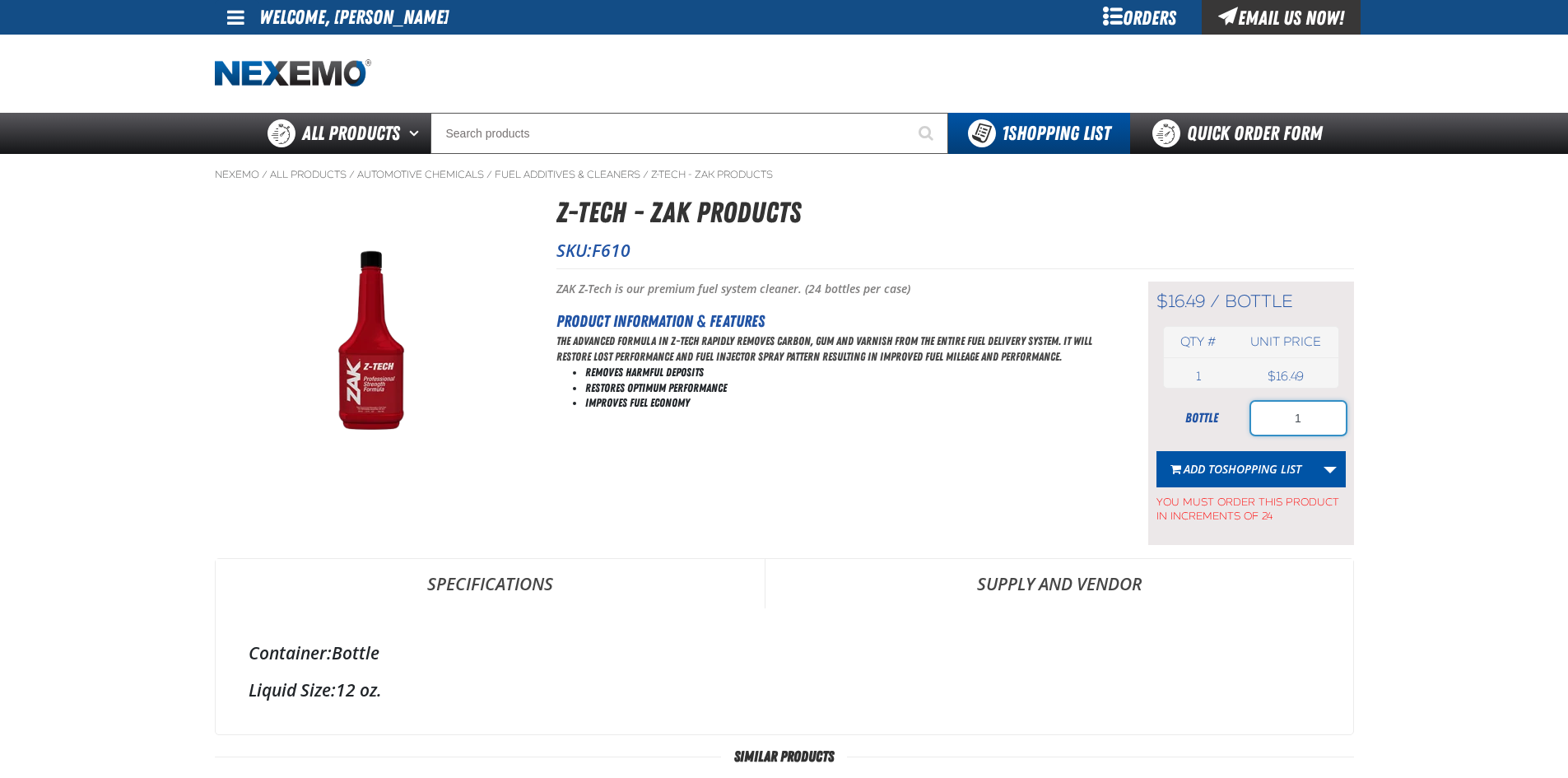
drag, startPoint x: 1327, startPoint y: 414, endPoint x: 1222, endPoint y: 421, distance: 105.2
click at [1222, 421] on div "bottle 1" at bounding box center [1251, 418] width 189 height 32
click at [1287, 422] on input "24" at bounding box center [1298, 418] width 95 height 32
type input "48"
click at [1245, 464] on span "Shopping List" at bounding box center [1262, 469] width 79 height 16
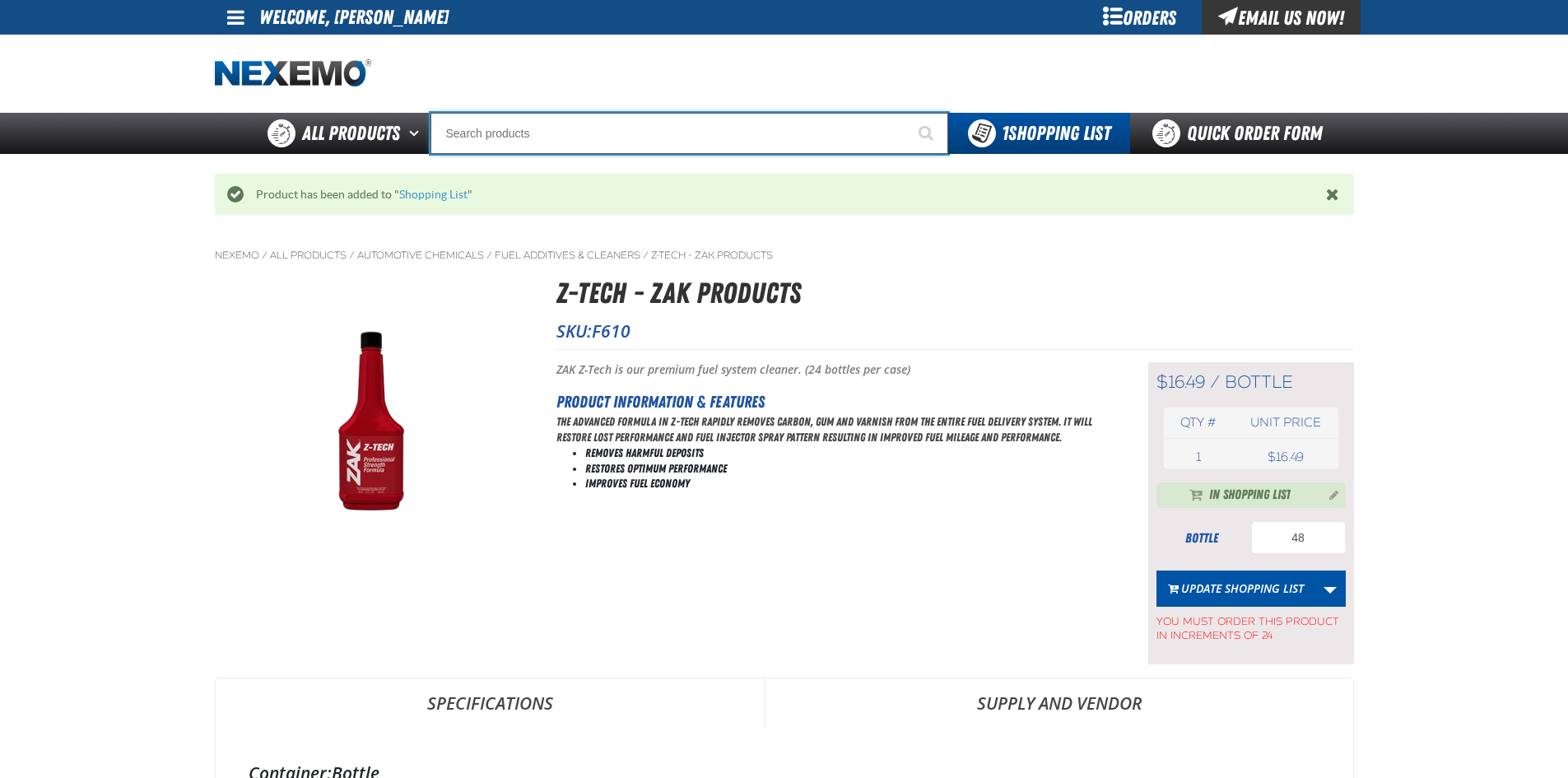
click at [562, 130] on input "Search" at bounding box center [689, 134] width 518 height 41
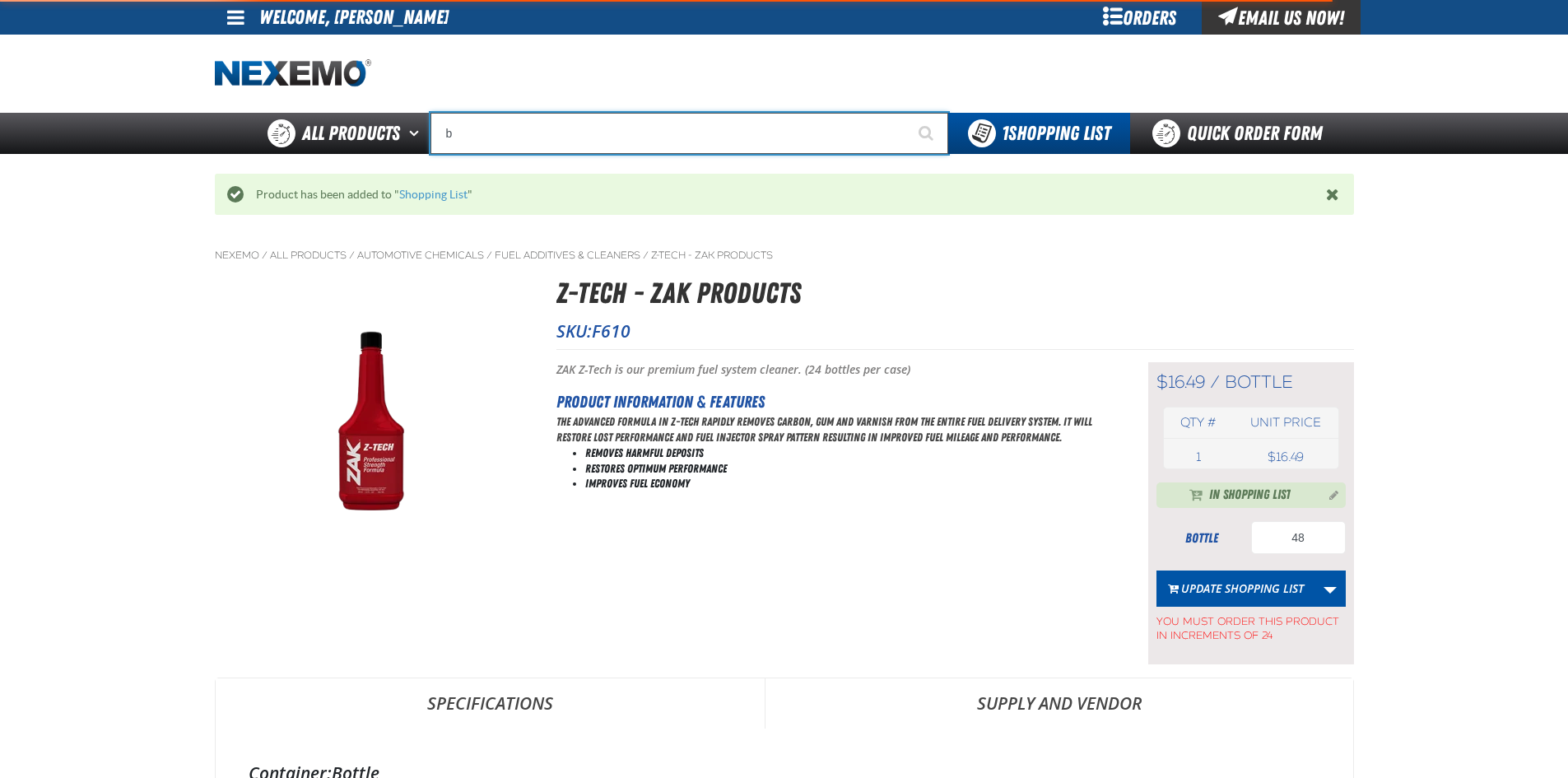
type input "bm"
type input "bmW"
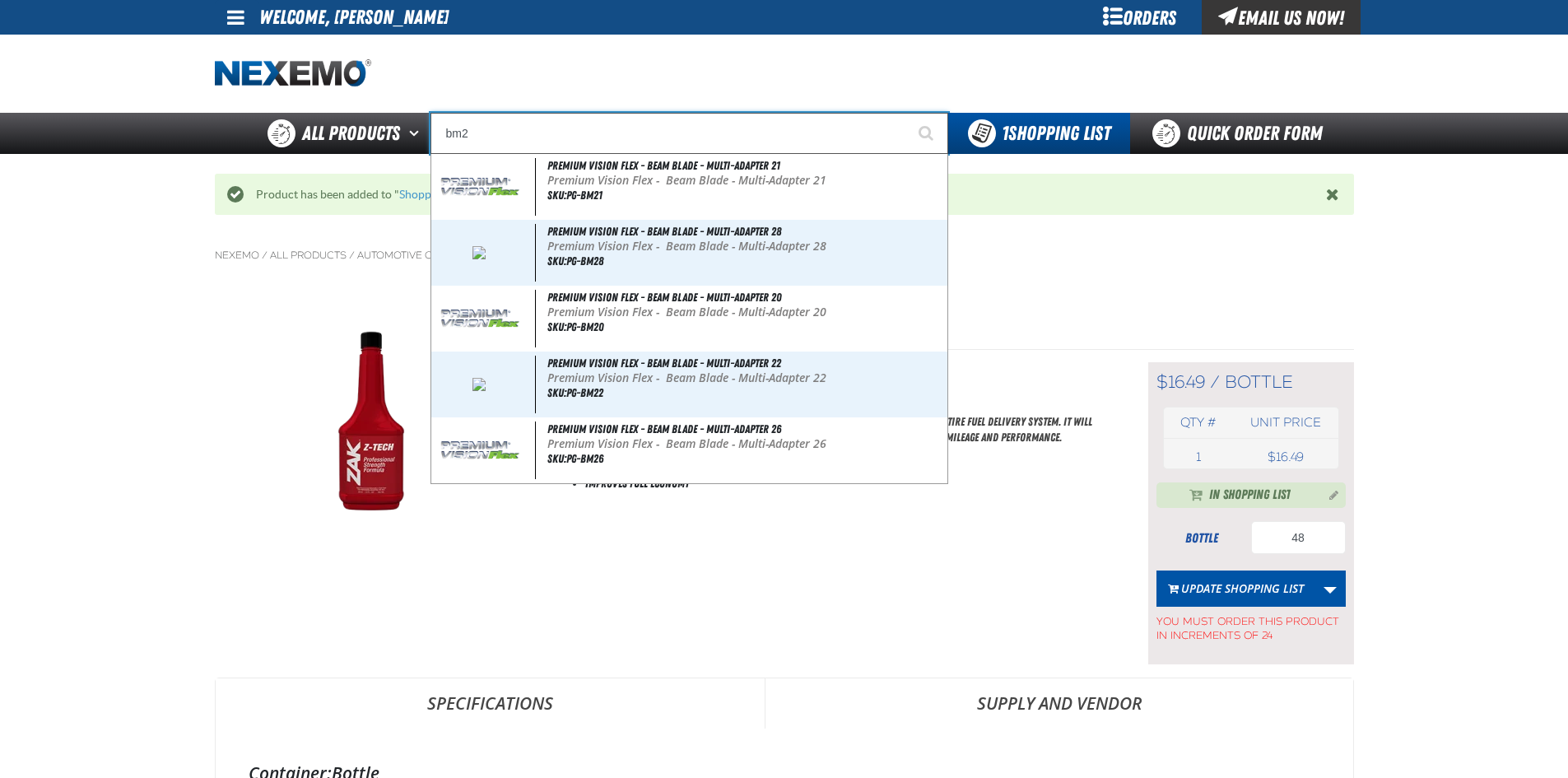
type input "bm2"
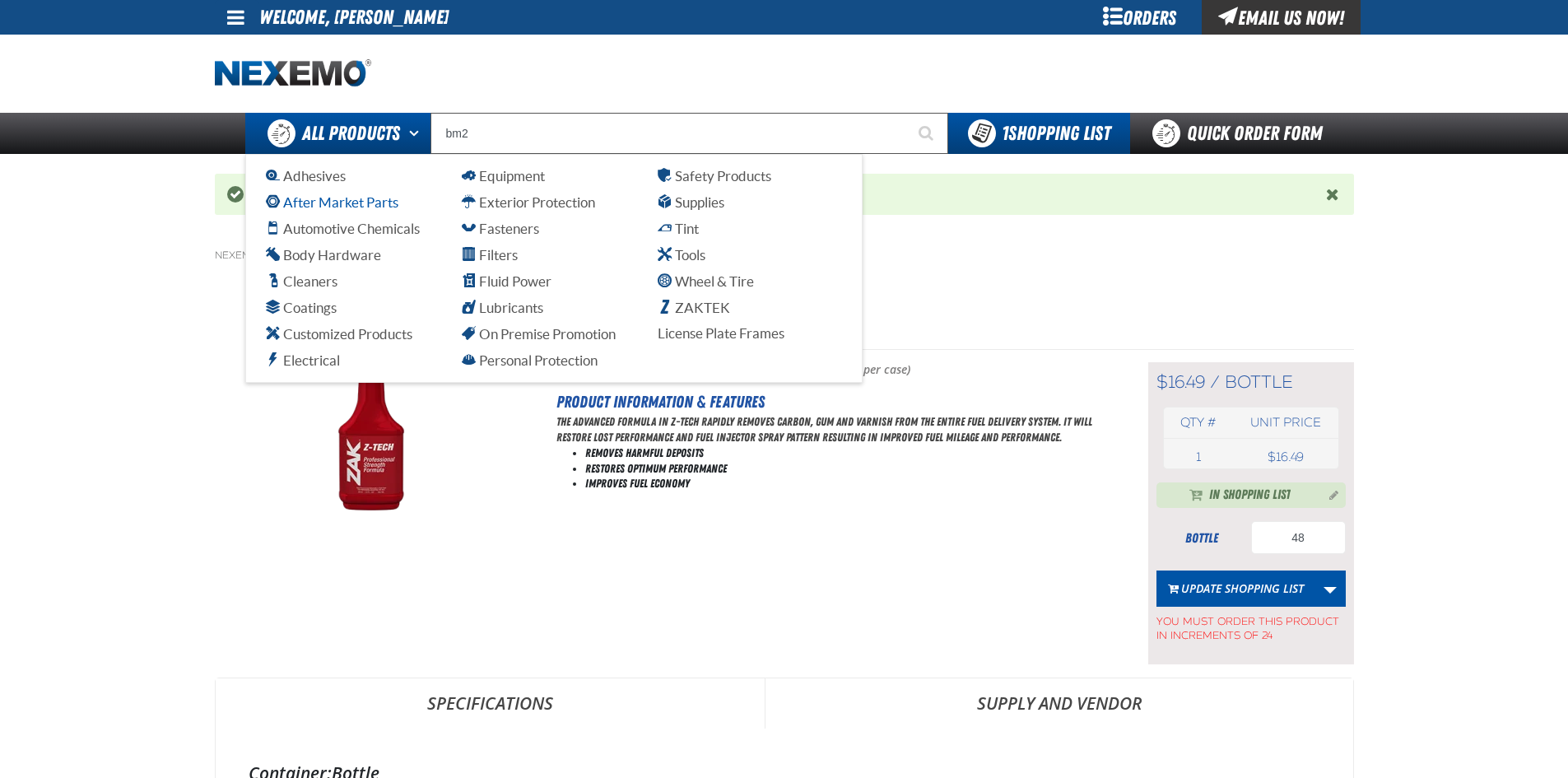
click at [348, 204] on span "After Market Parts" at bounding box center [332, 202] width 133 height 16
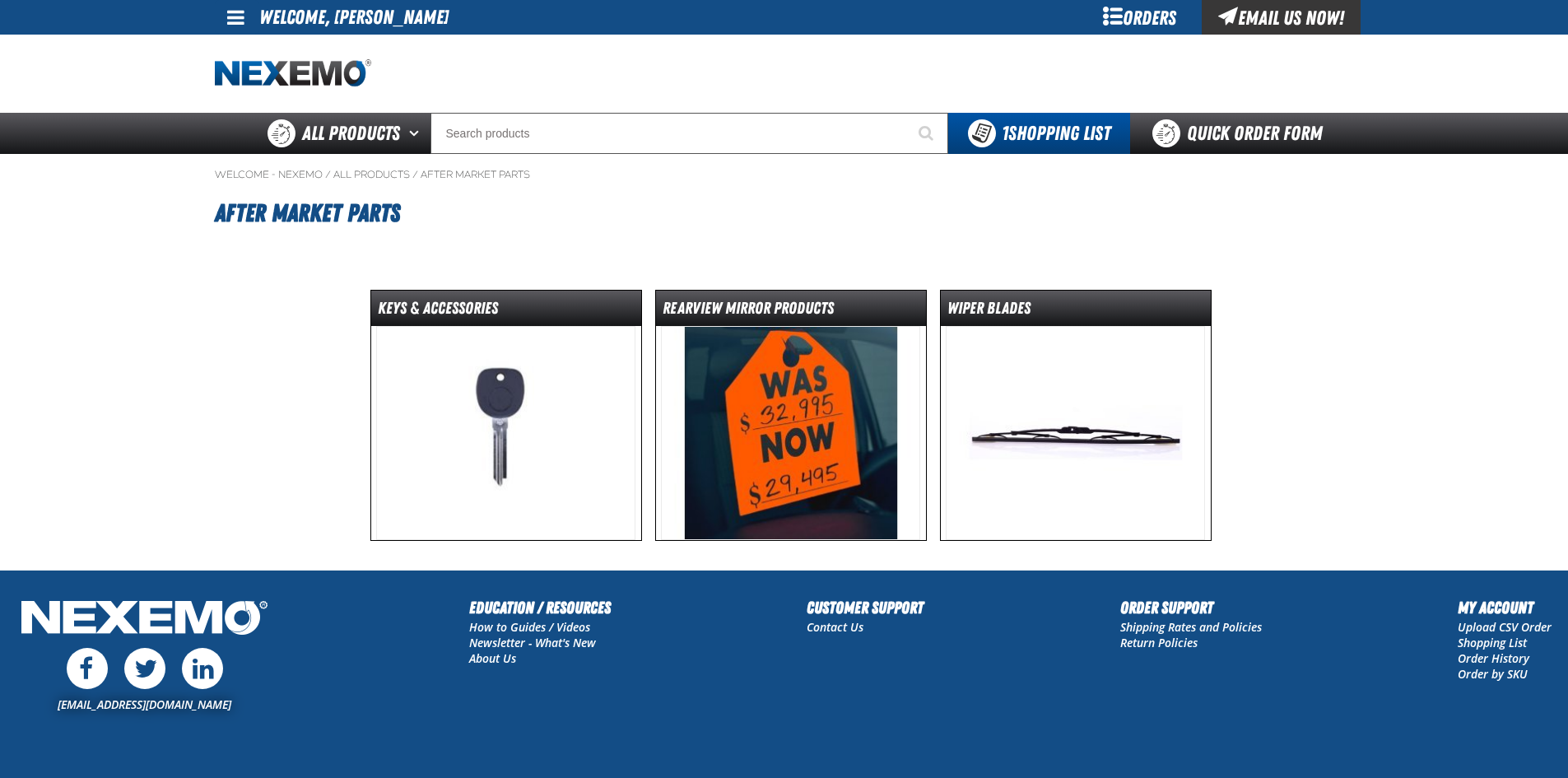
click at [969, 427] on img at bounding box center [1075, 432] width 259 height 214
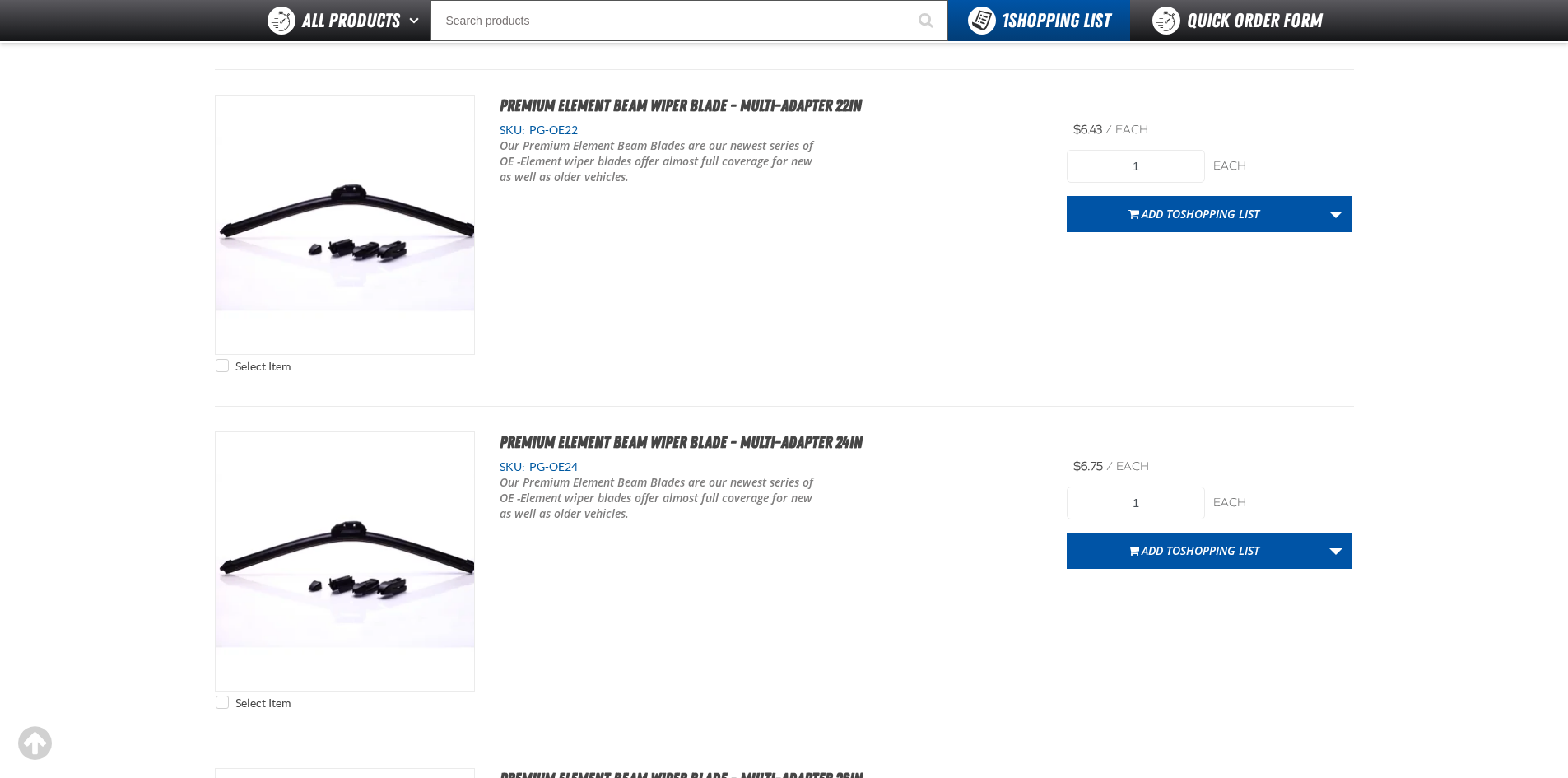
scroll to position [6338, 0]
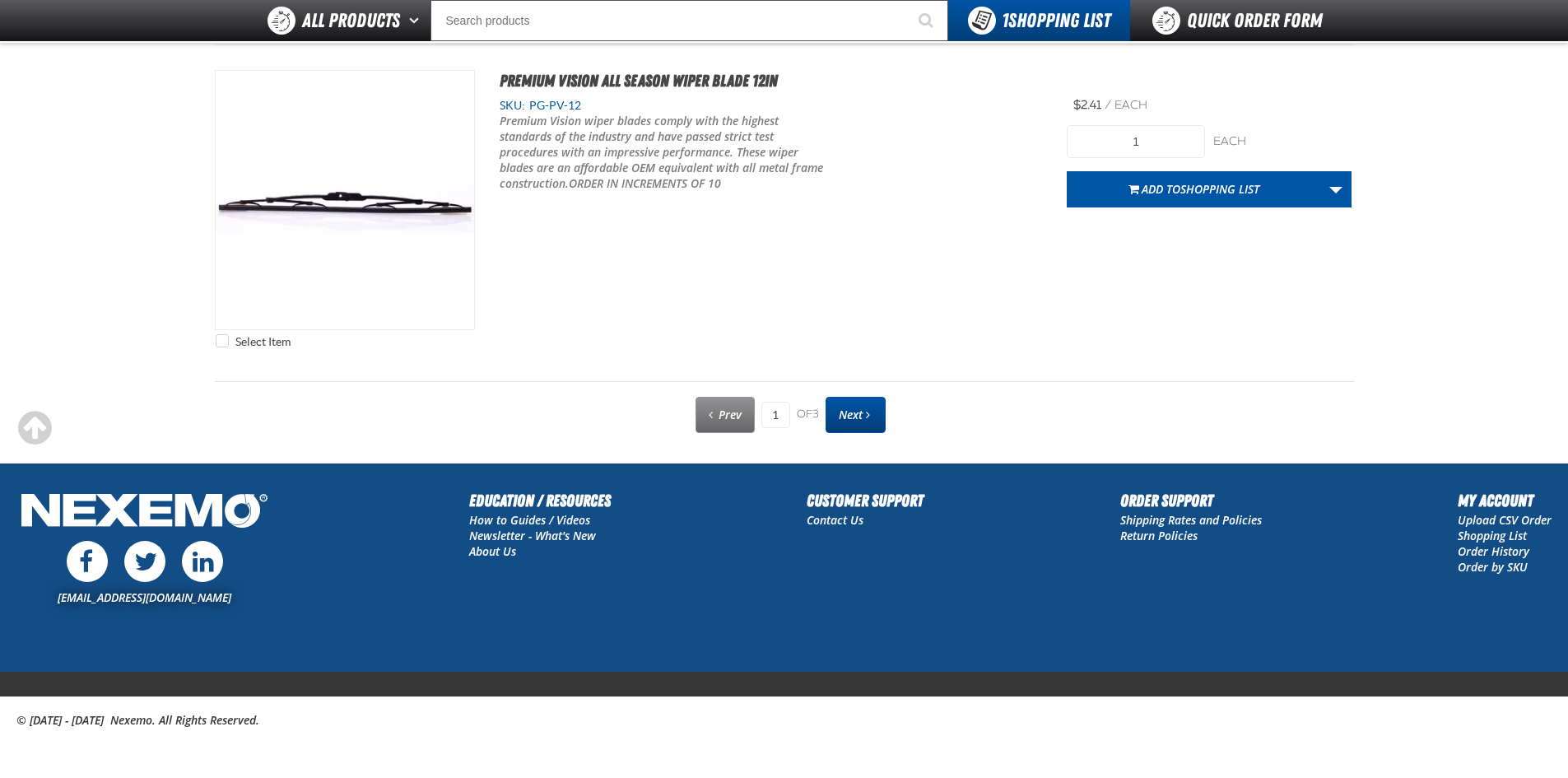
click at [847, 416] on span "Next" at bounding box center [851, 415] width 24 height 16
type input "2"
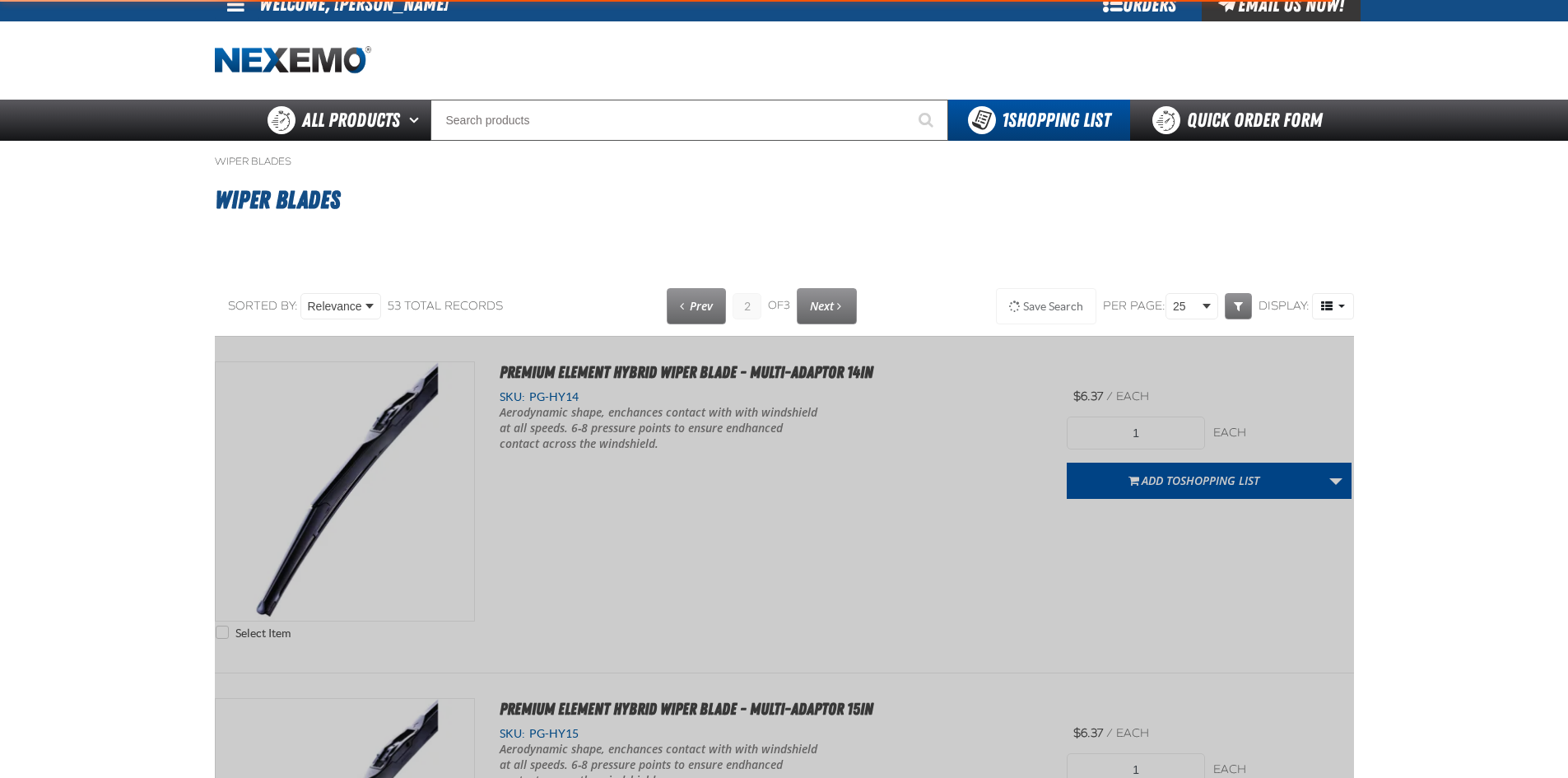
scroll to position [0, 0]
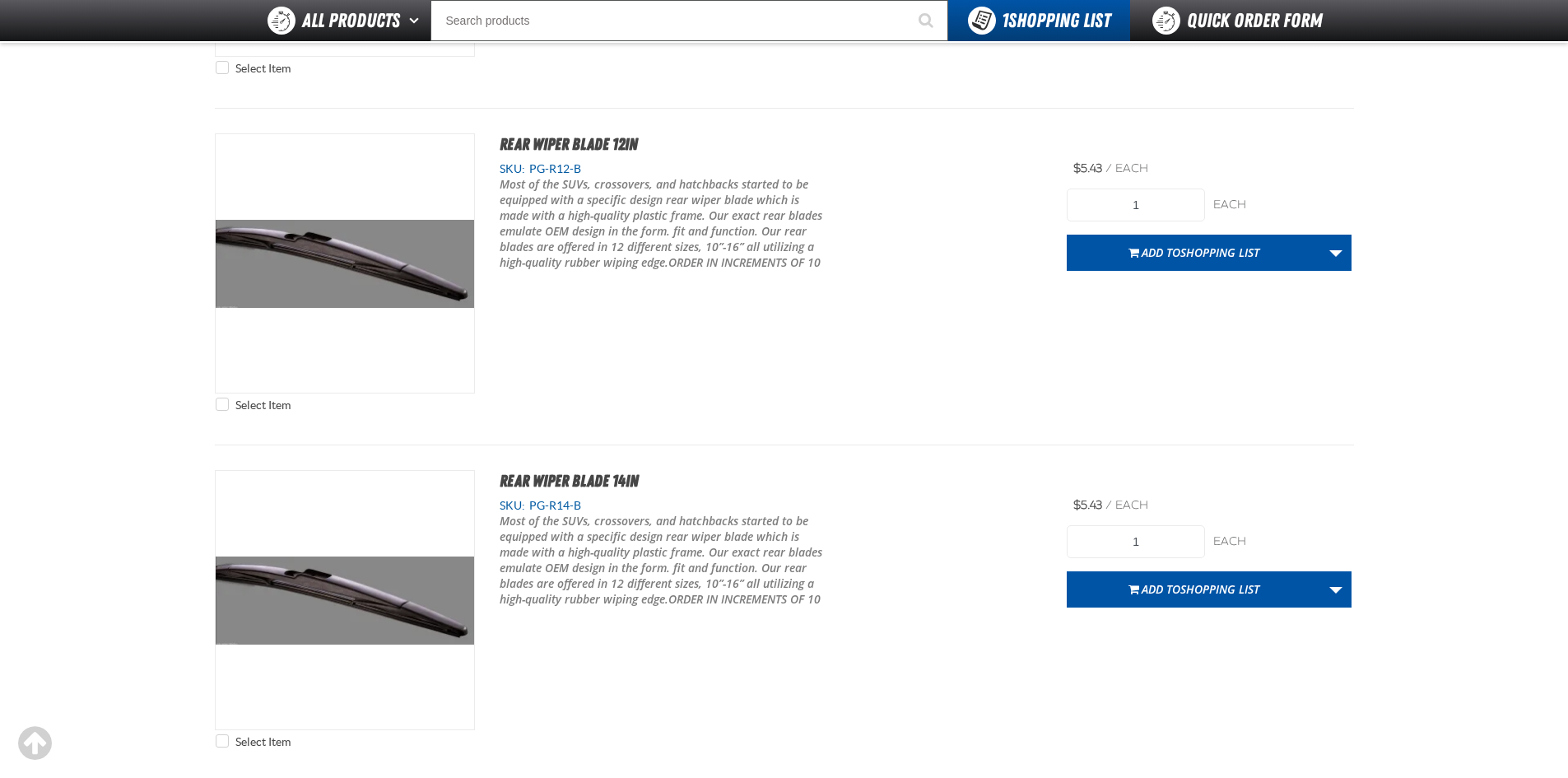
scroll to position [4939, 0]
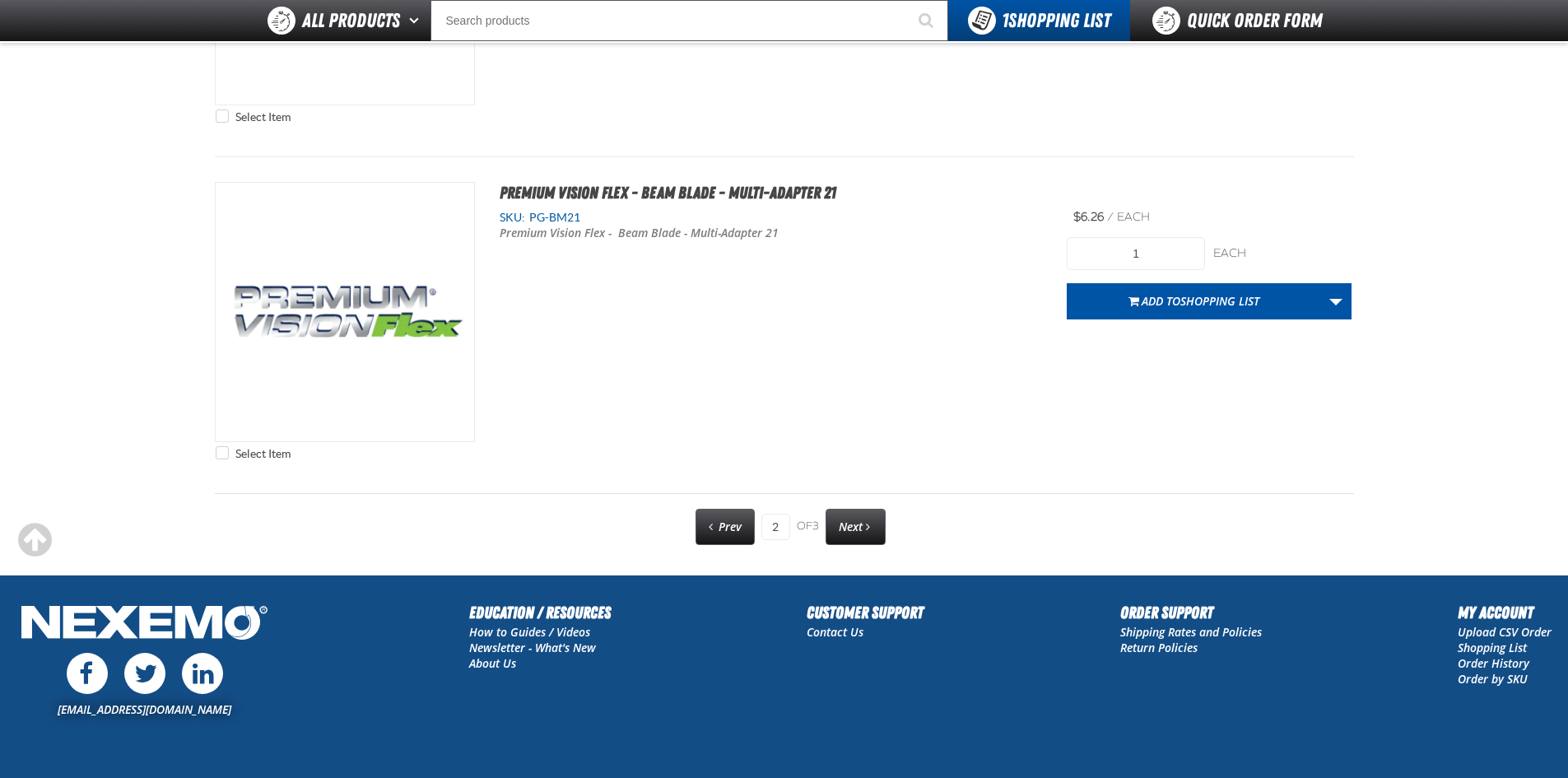
click at [865, 525] on link "Next" at bounding box center [855, 527] width 60 height 36
type input "3"
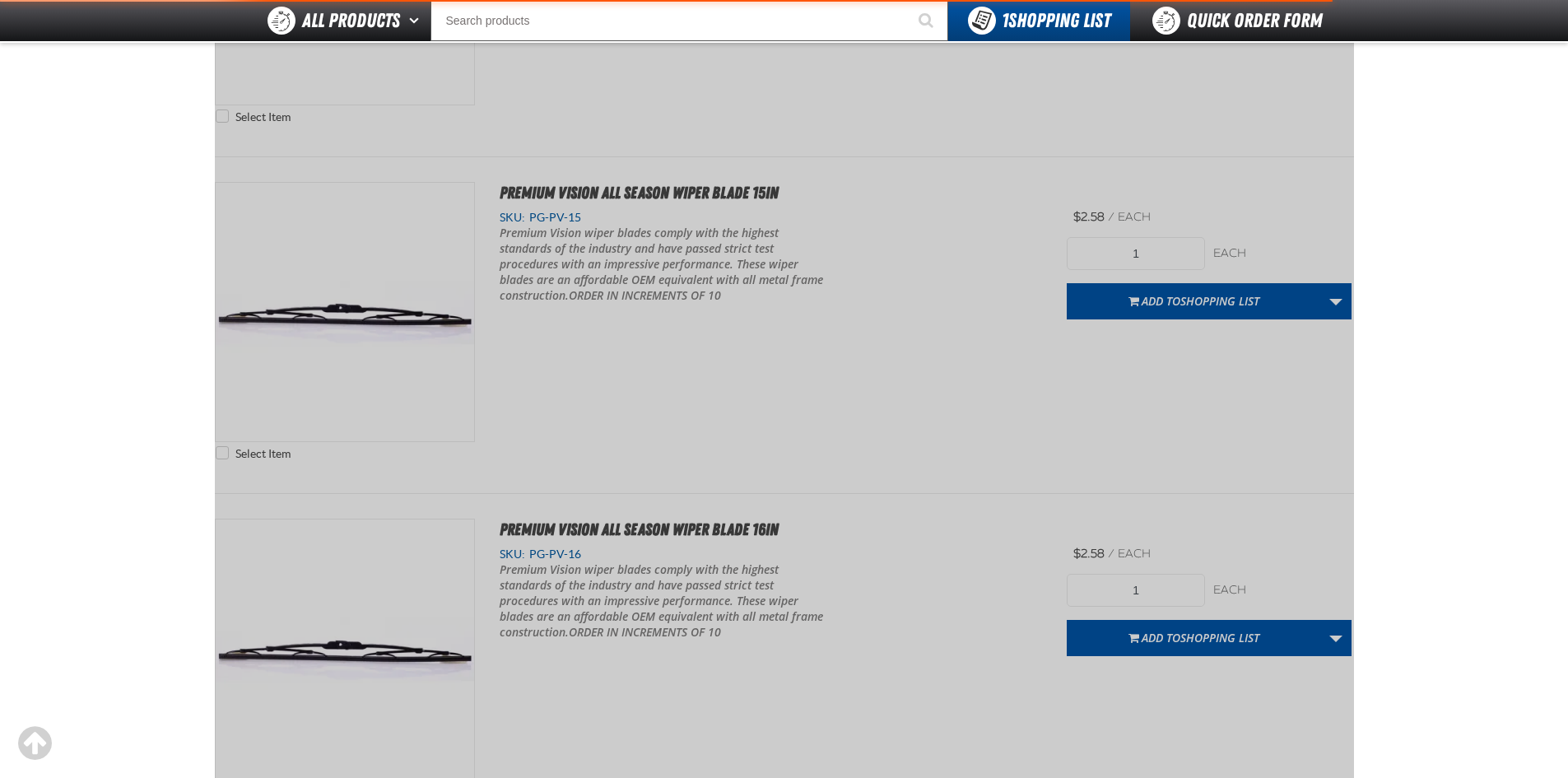
scroll to position [0, 0]
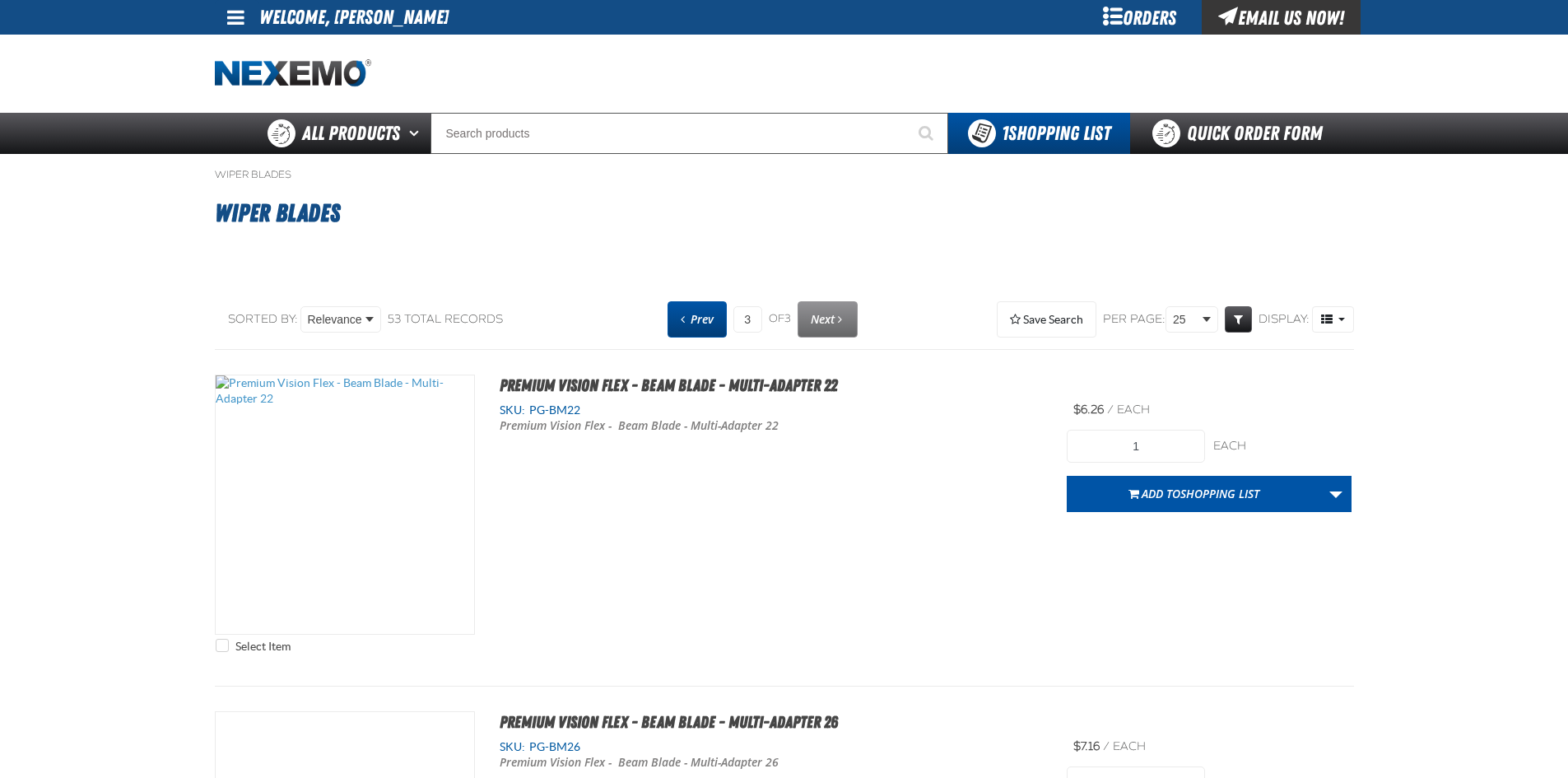
click at [696, 312] on span "Prev" at bounding box center [701, 319] width 23 height 16
type input "2"
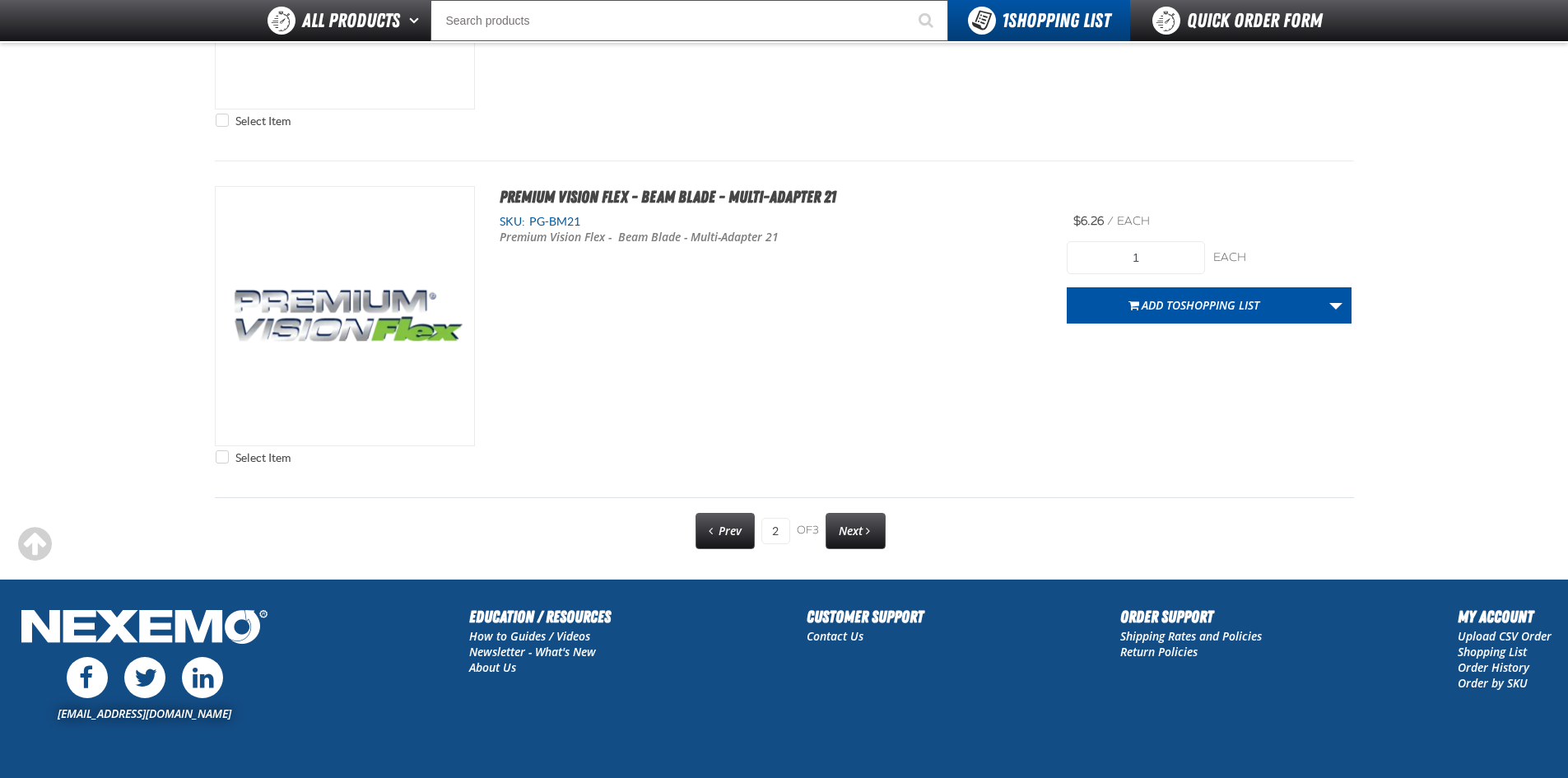
scroll to position [8282, 0]
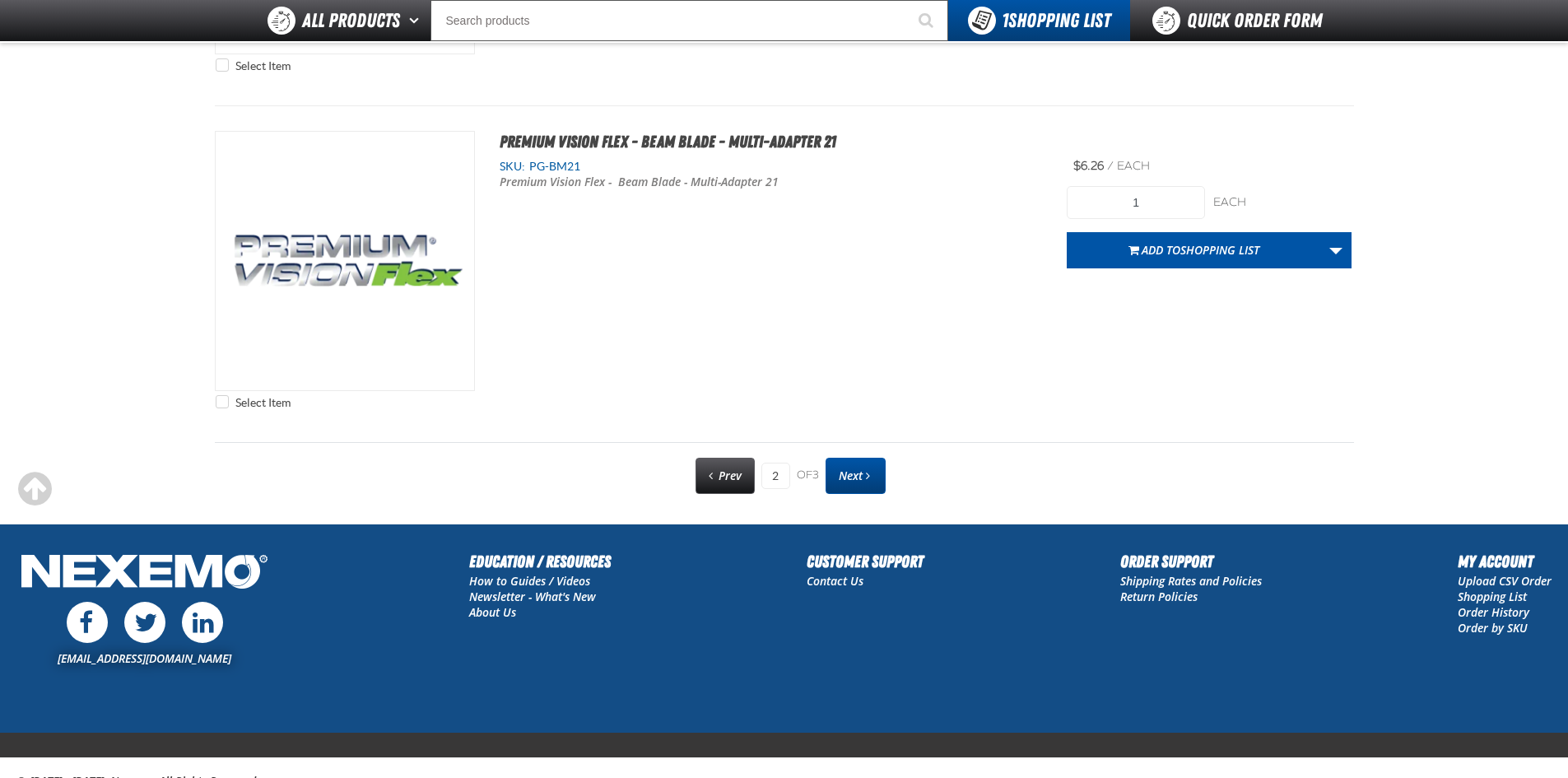
click at [846, 471] on span "Next" at bounding box center [851, 476] width 24 height 16
type input "3"
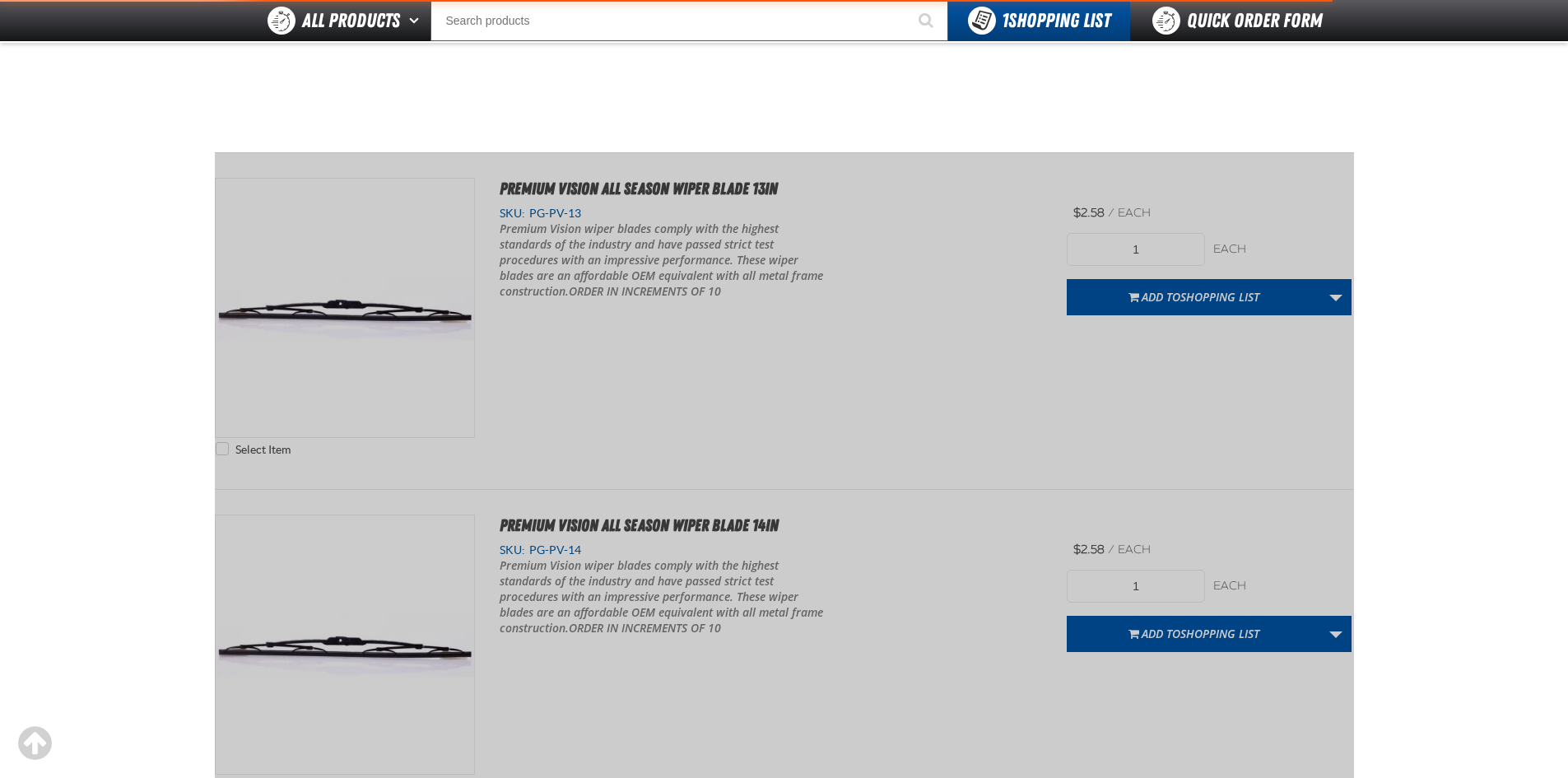
scroll to position [0, 0]
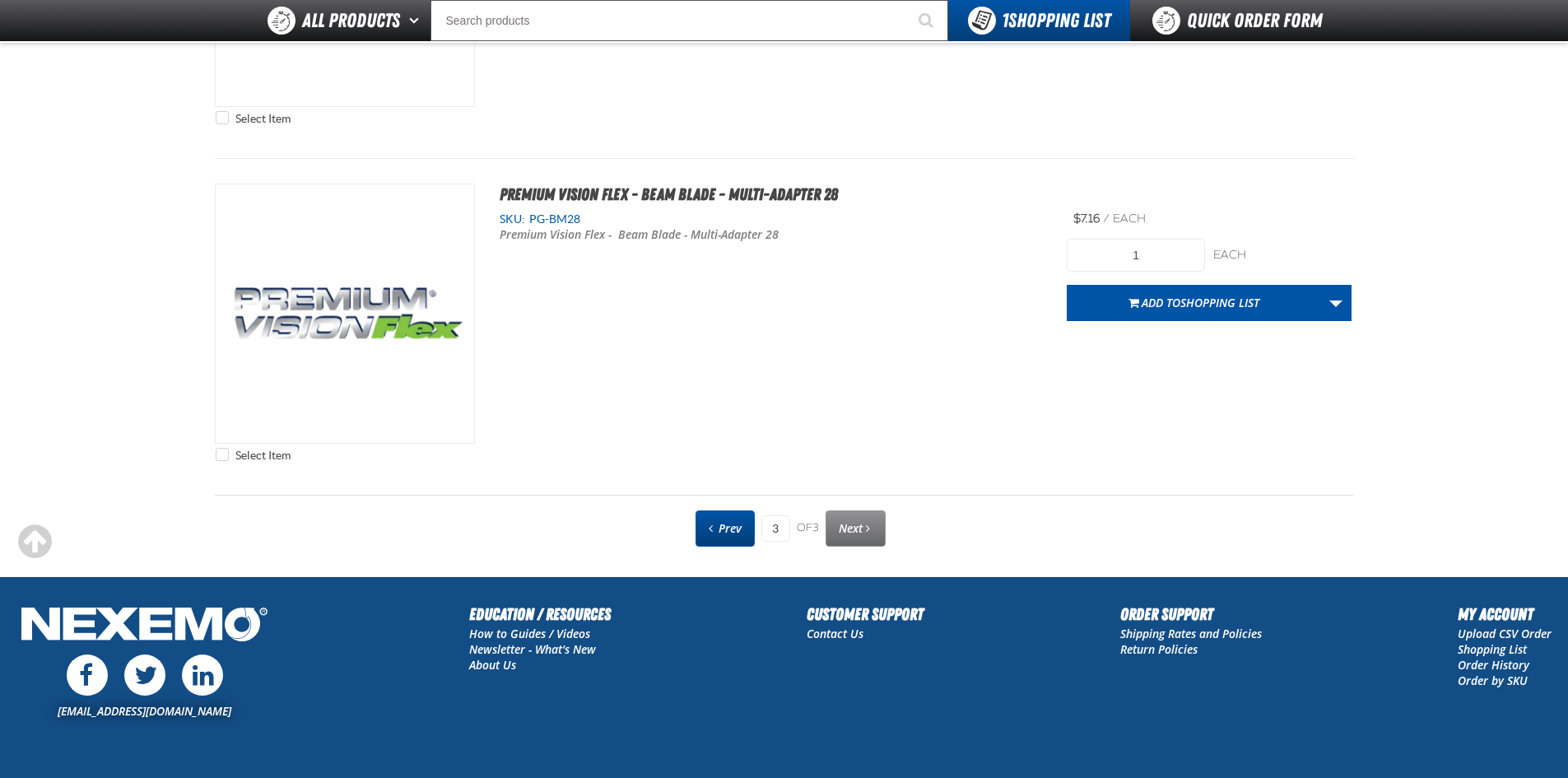
click at [748, 524] on link "Prev" at bounding box center [725, 528] width 59 height 36
type input "2"
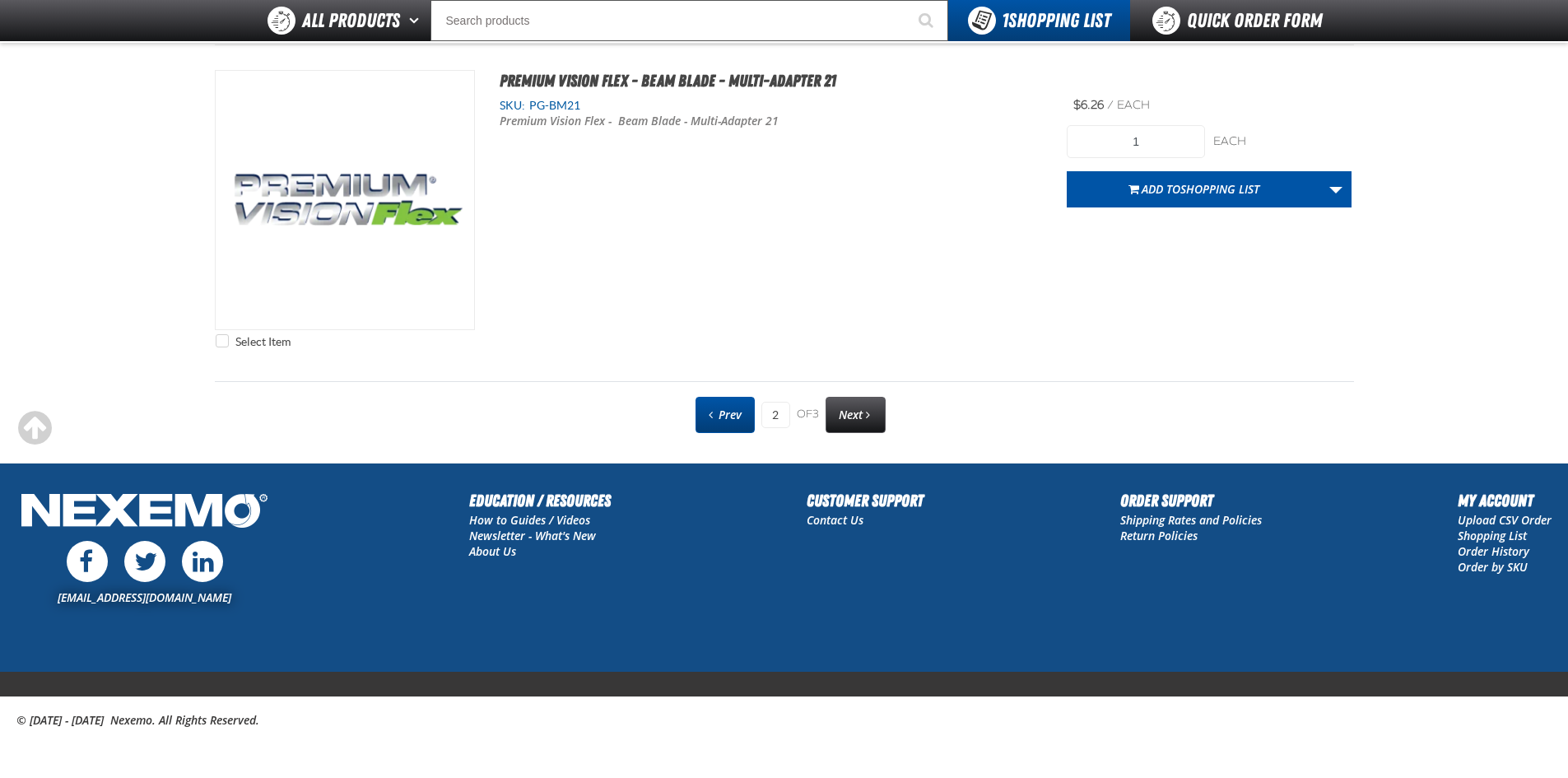
click at [739, 414] on span "Prev" at bounding box center [730, 415] width 23 height 16
type input "1"
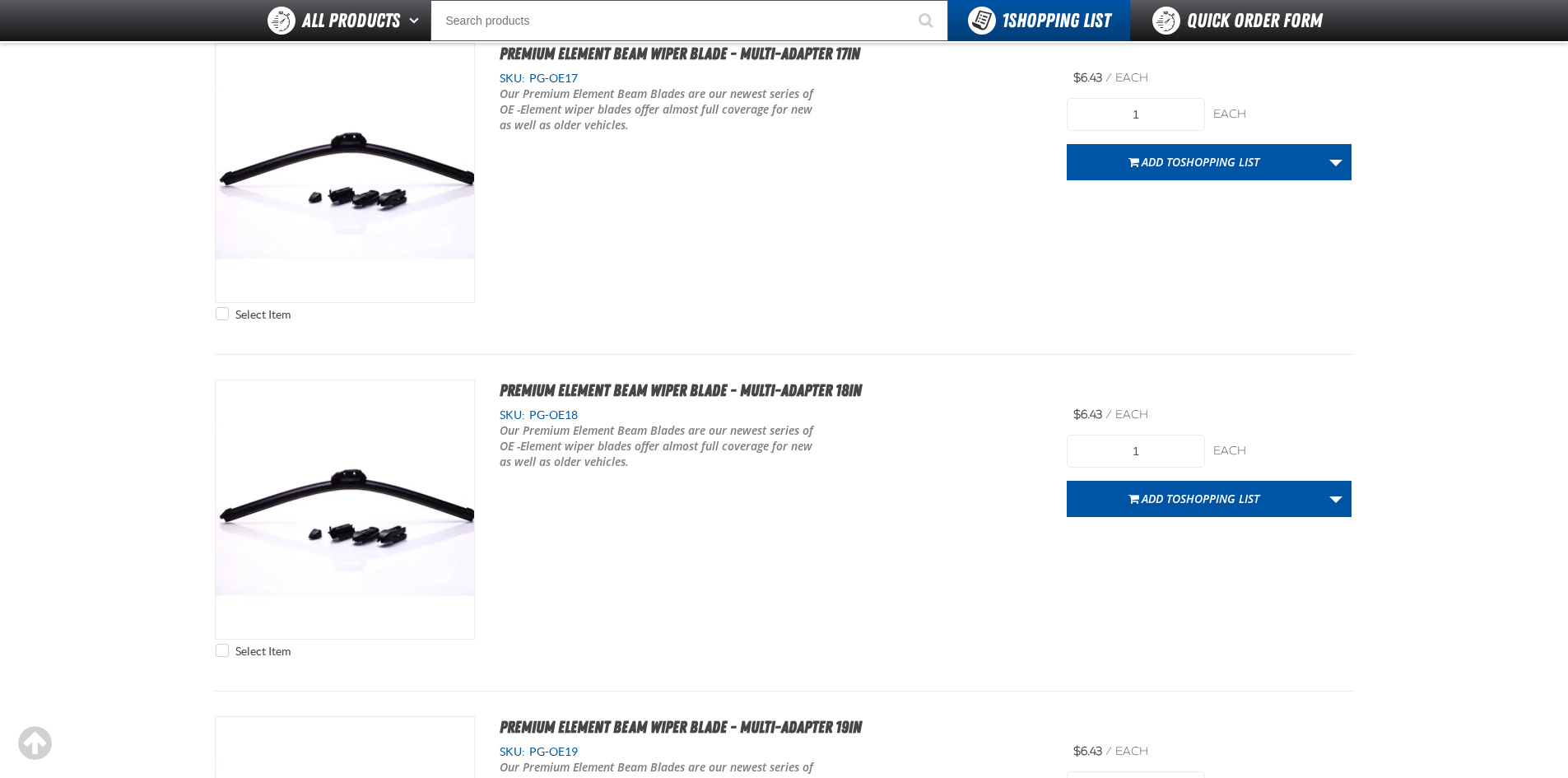
scroll to position [4445, 0]
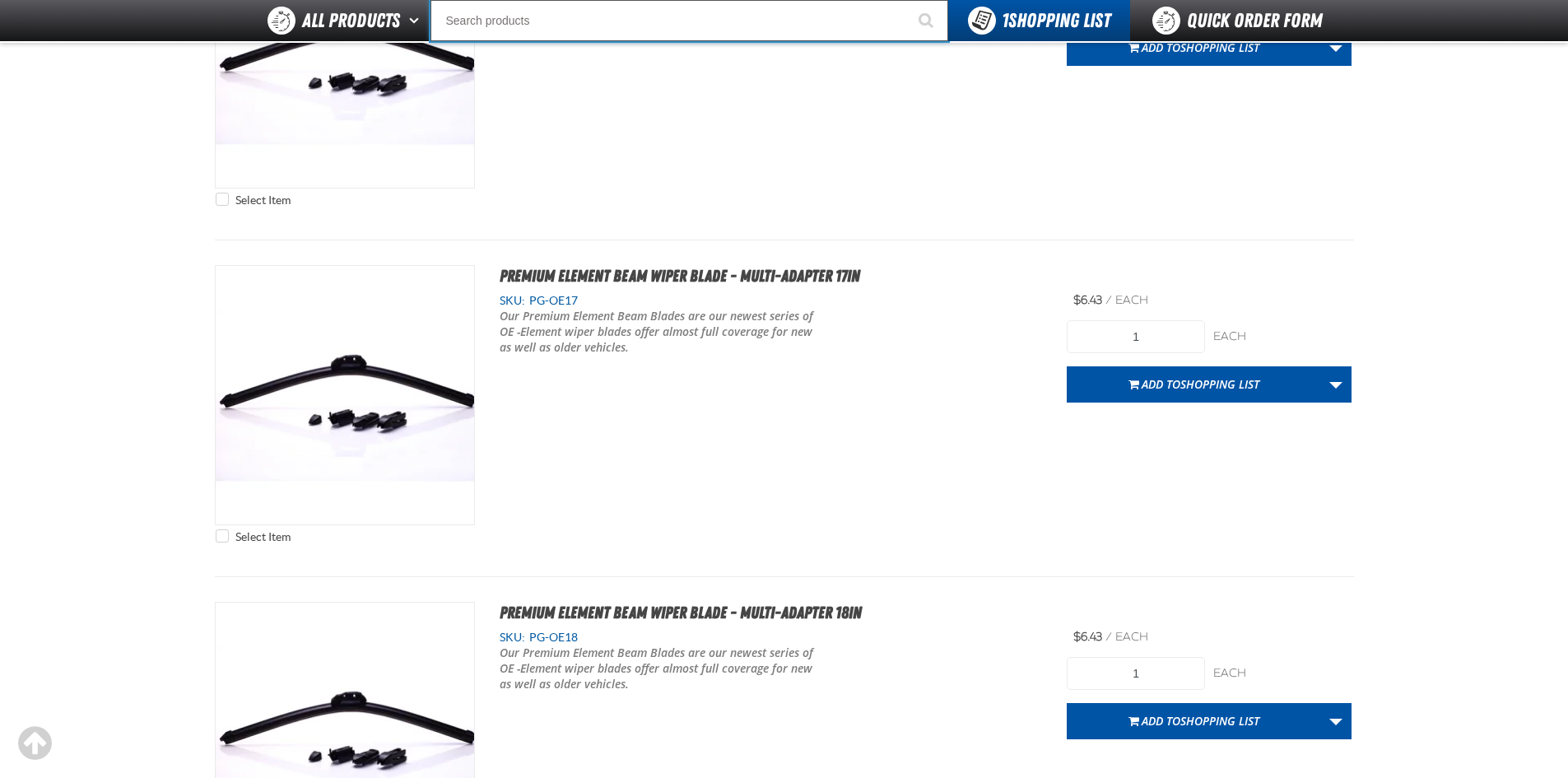
click at [524, 23] on input "Search" at bounding box center [689, 21] width 518 height 41
type input "R"
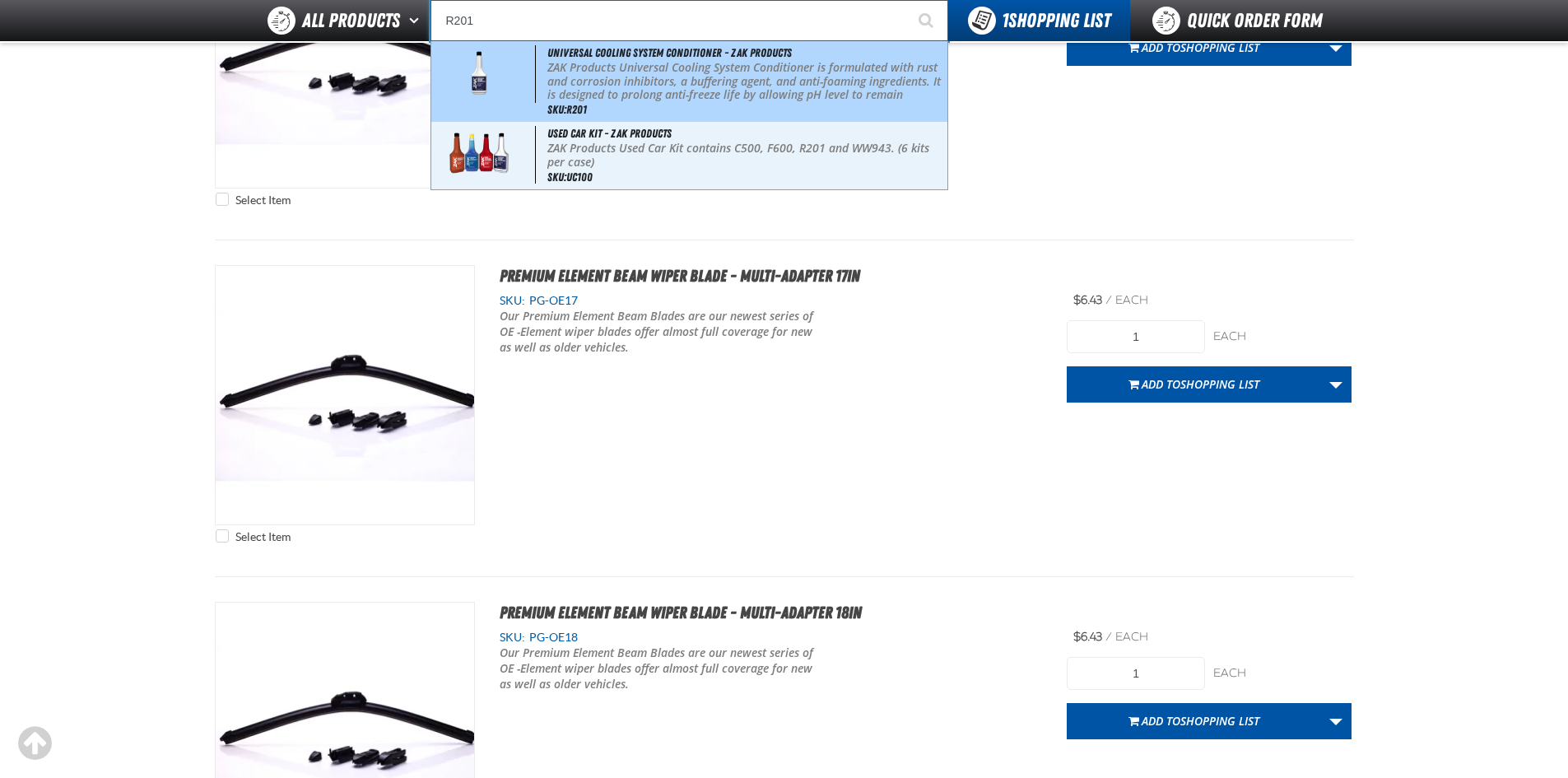
click at [699, 81] on p "ZAK Products Universal Cooling System Conditioner is formulated with rust and c…" at bounding box center [746, 96] width 396 height 69
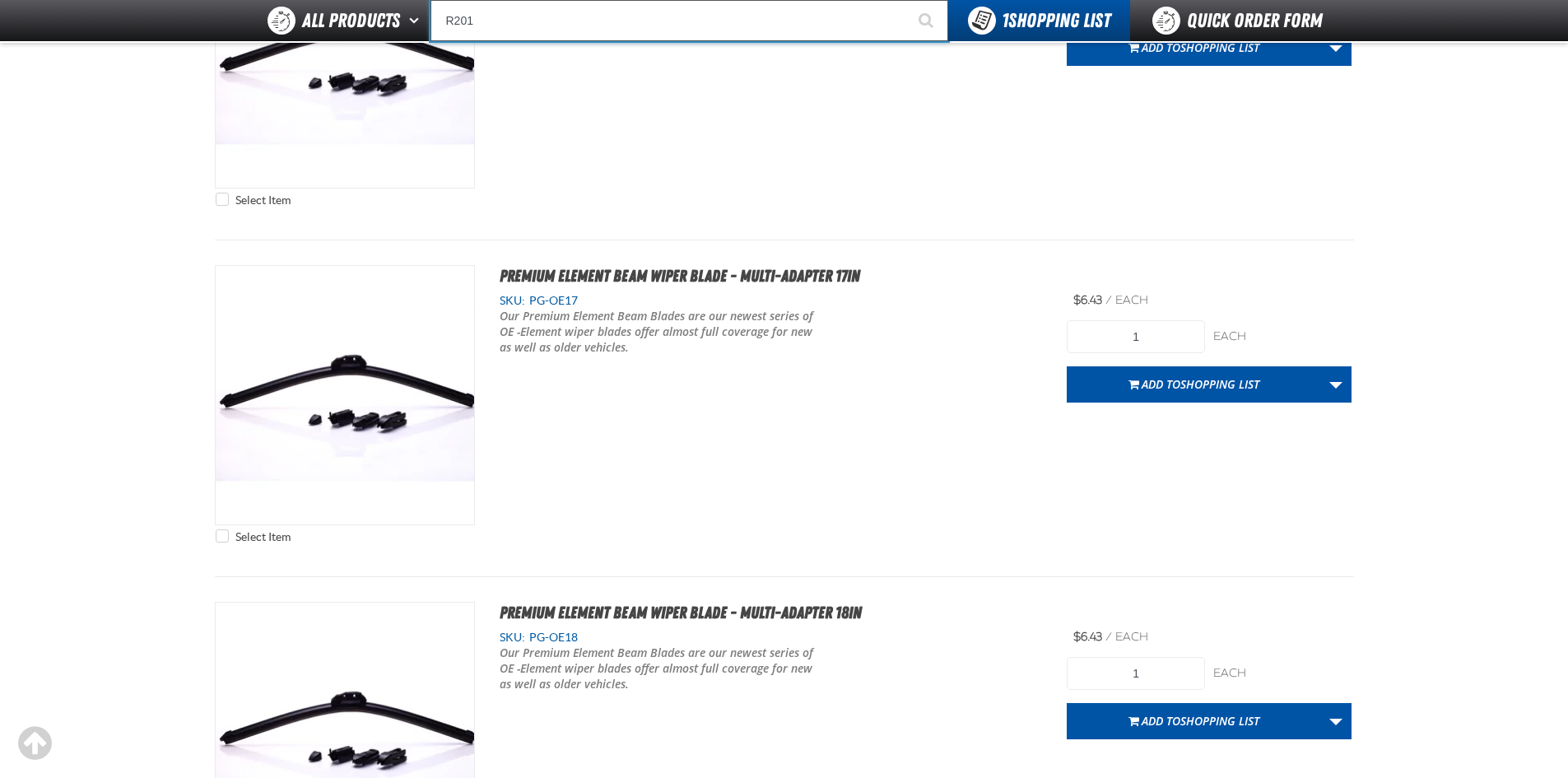
type input "Universal Cooling System Conditioner - ZAK Products"
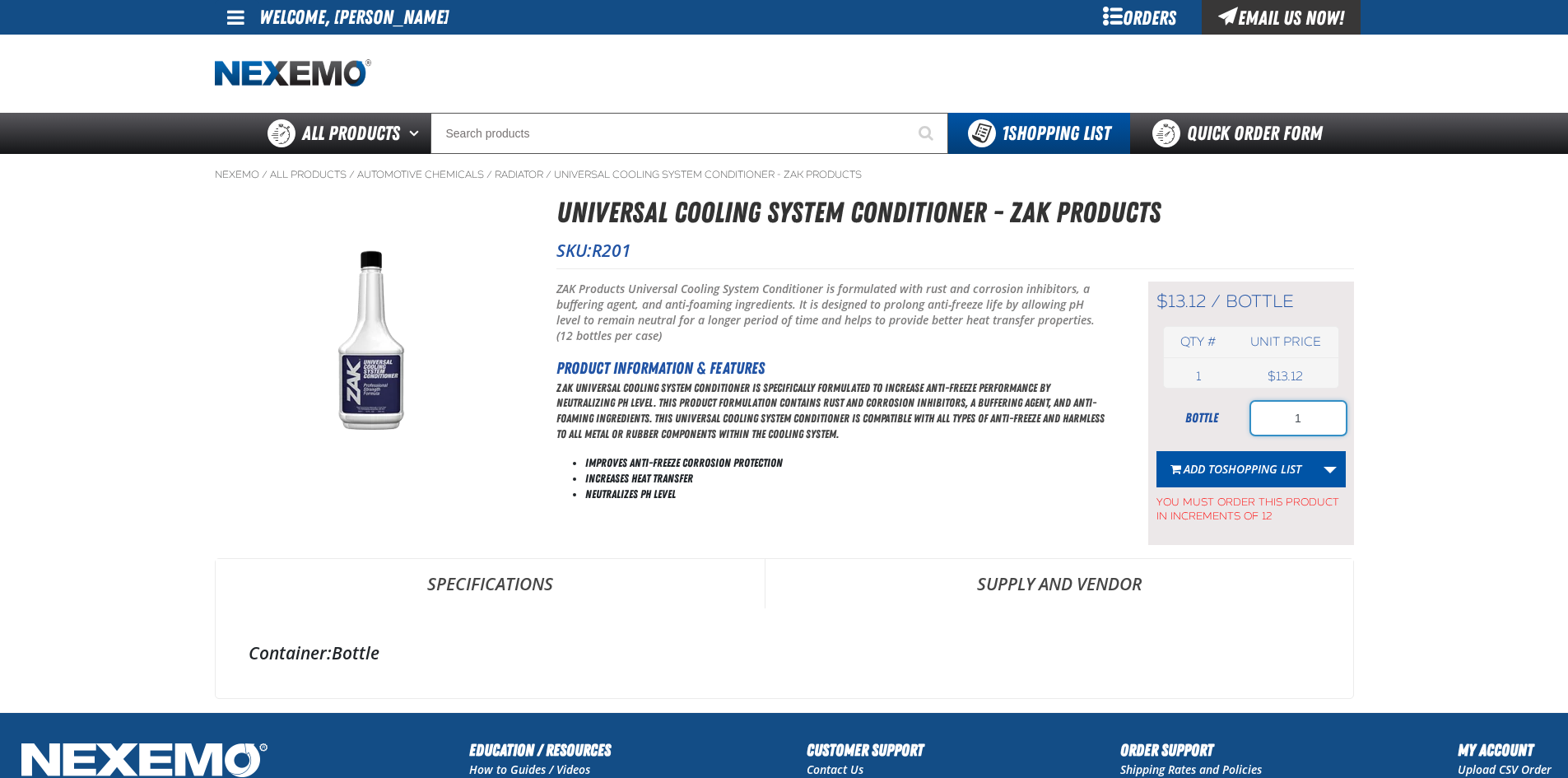
drag, startPoint x: 1325, startPoint y: 420, endPoint x: 1256, endPoint y: 427, distance: 69.4
click at [1256, 427] on input "1" at bounding box center [1298, 418] width 95 height 32
type input "60"
click at [1269, 463] on span "Shopping List" at bounding box center [1262, 469] width 79 height 16
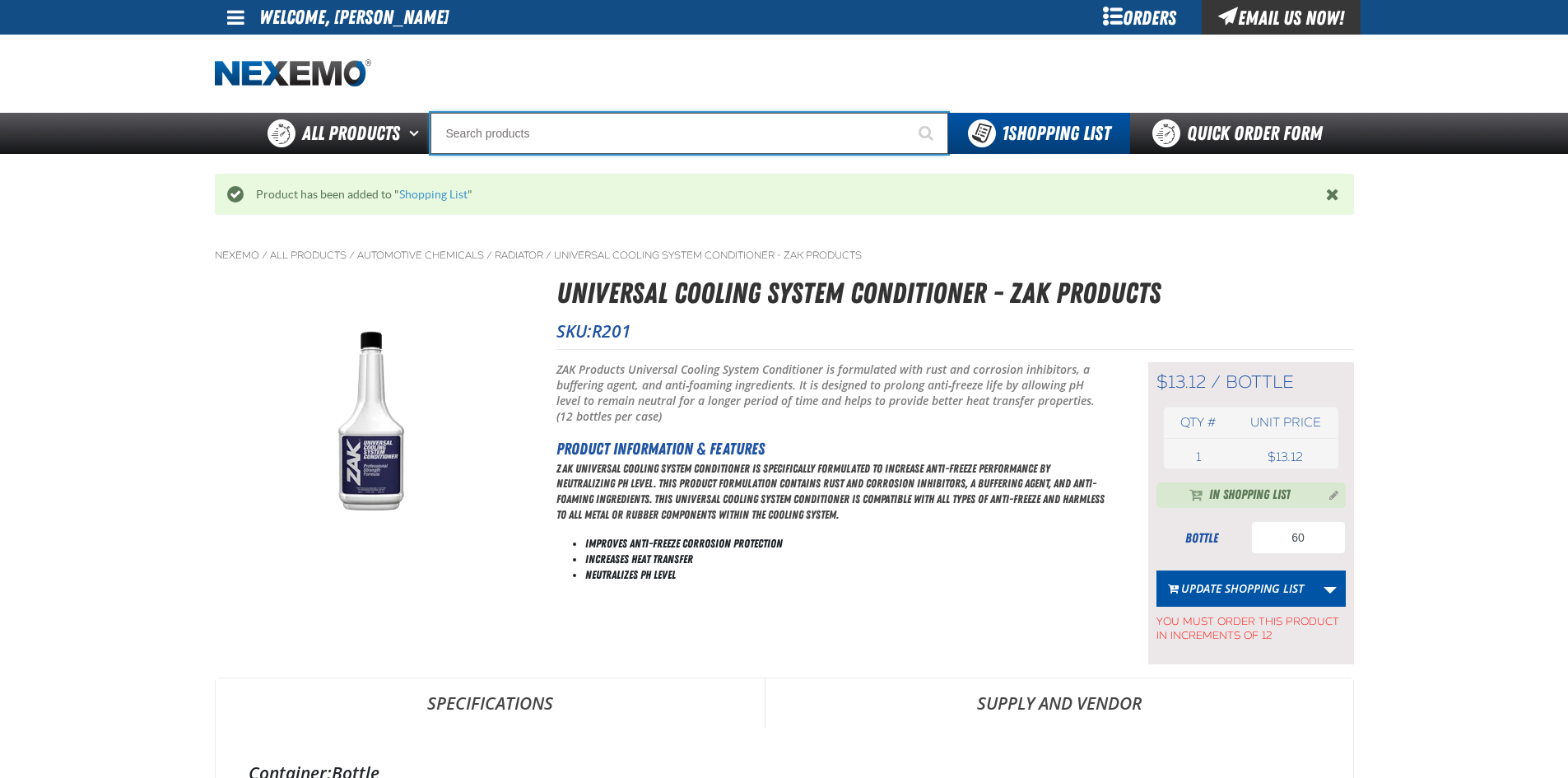
click at [618, 132] on input "Search" at bounding box center [689, 134] width 518 height 41
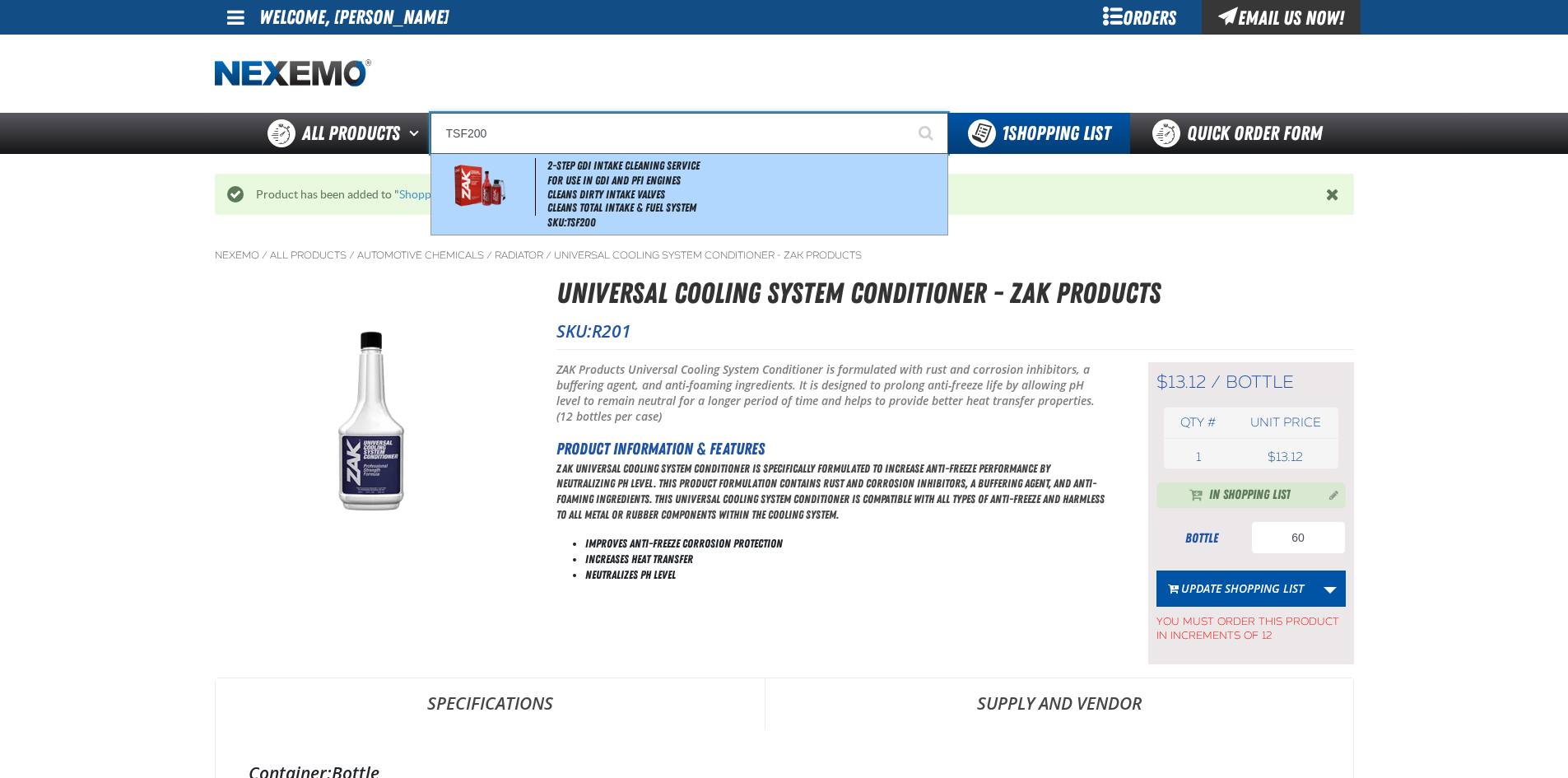
click at [612, 183] on li "For Use in GDI and PFI Engines" at bounding box center [746, 180] width 396 height 14
type input "2-Step GDI Intake Cleaning Service"
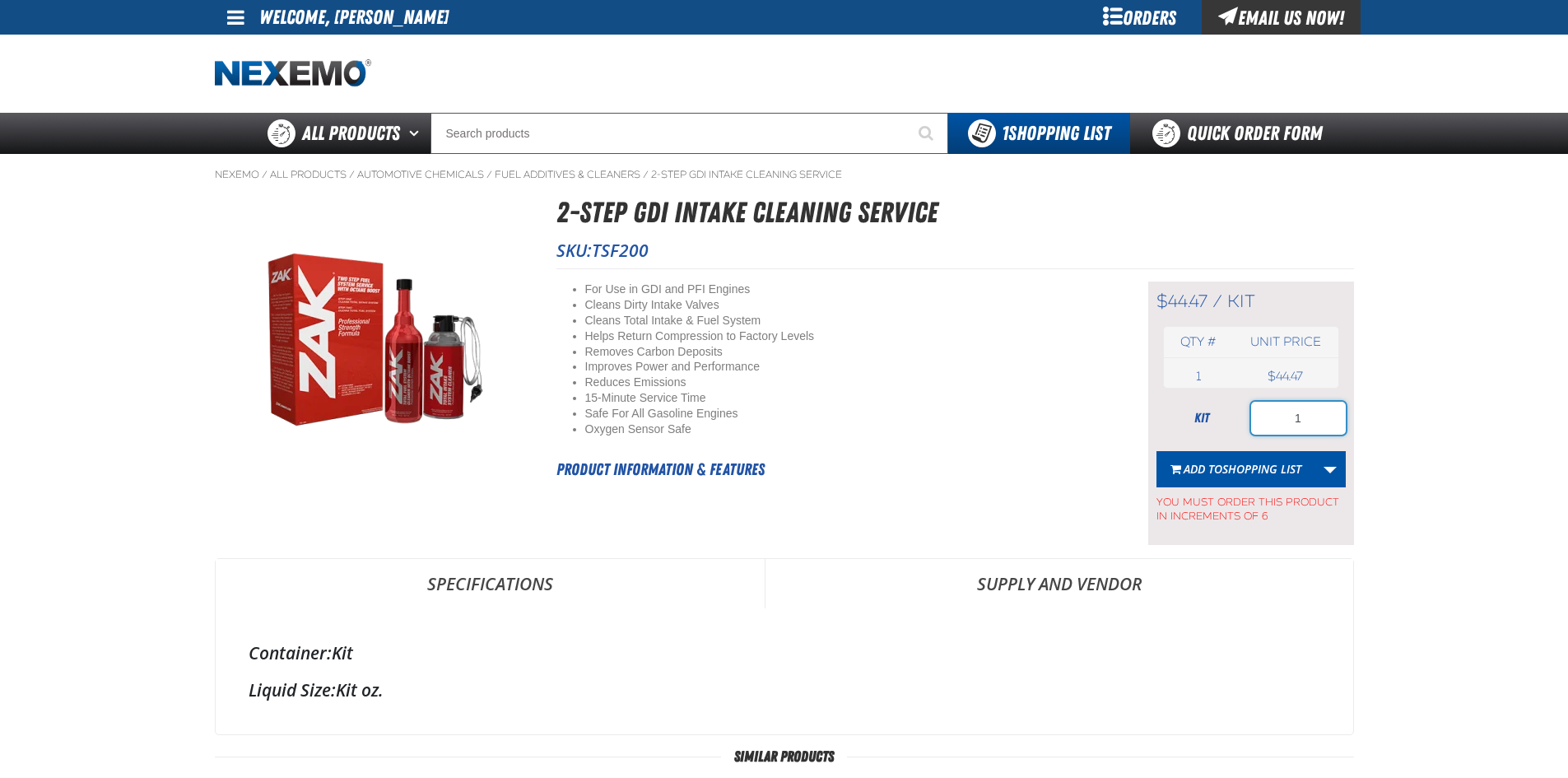
drag, startPoint x: 1311, startPoint y: 418, endPoint x: 1272, endPoint y: 429, distance: 40.5
click at [1272, 429] on input "1" at bounding box center [1298, 418] width 95 height 32
type input "6"
click at [1245, 465] on span "Shopping List" at bounding box center [1262, 469] width 79 height 16
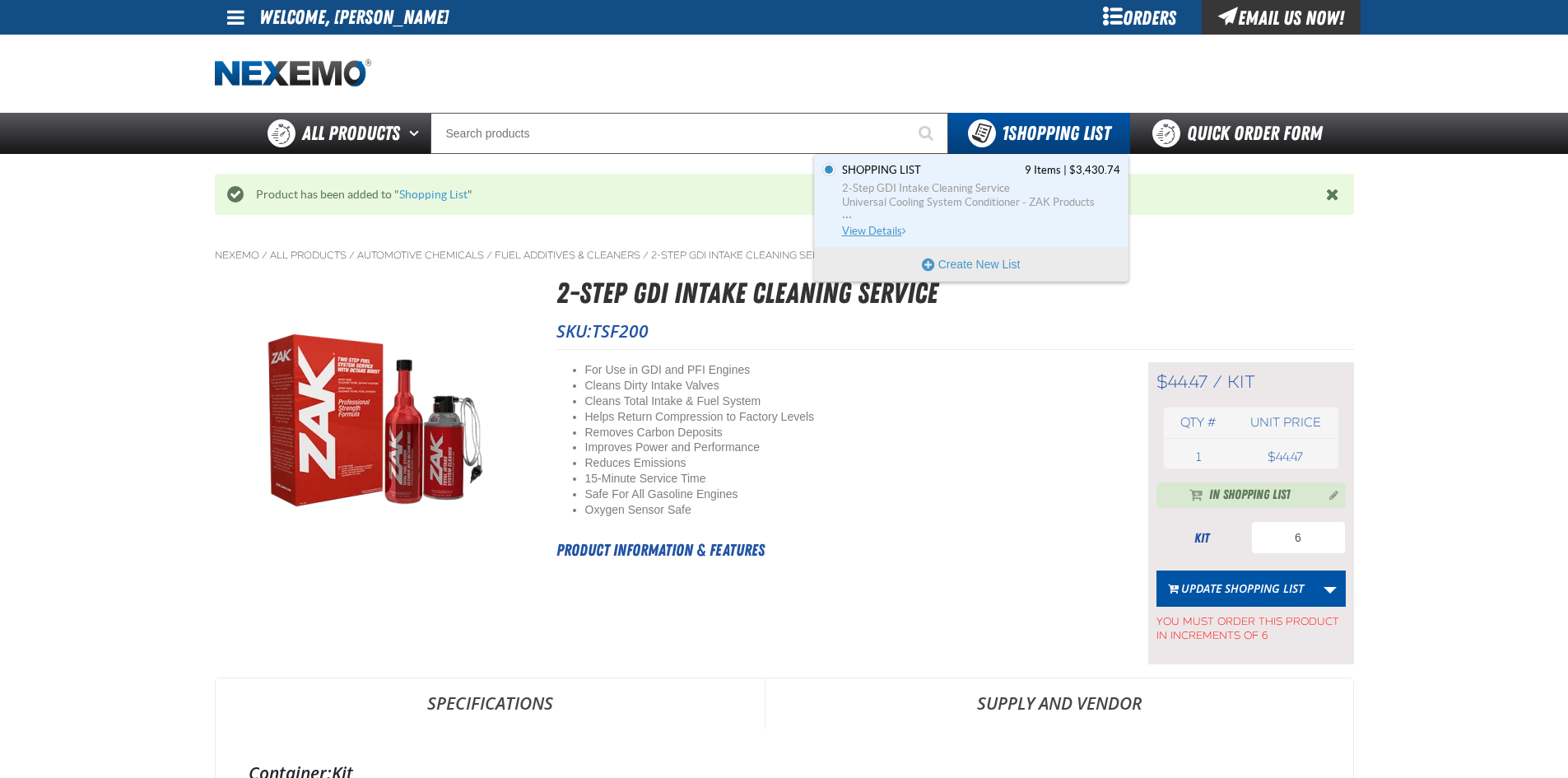
click at [994, 187] on span "2-Step GDI Intake Cleaning Service" at bounding box center [981, 188] width 279 height 15
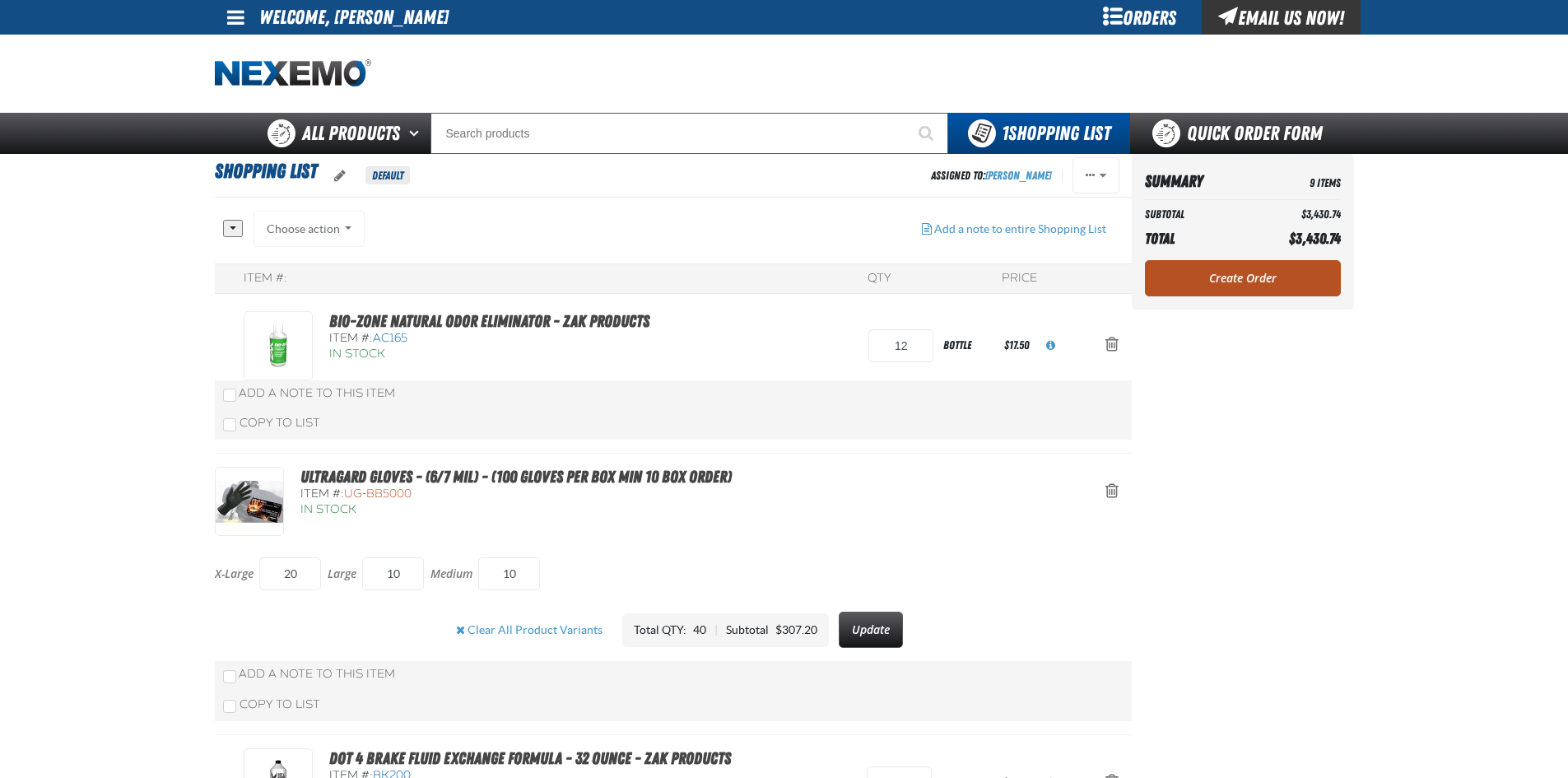
click at [1222, 279] on link "Create Order" at bounding box center [1243, 278] width 196 height 36
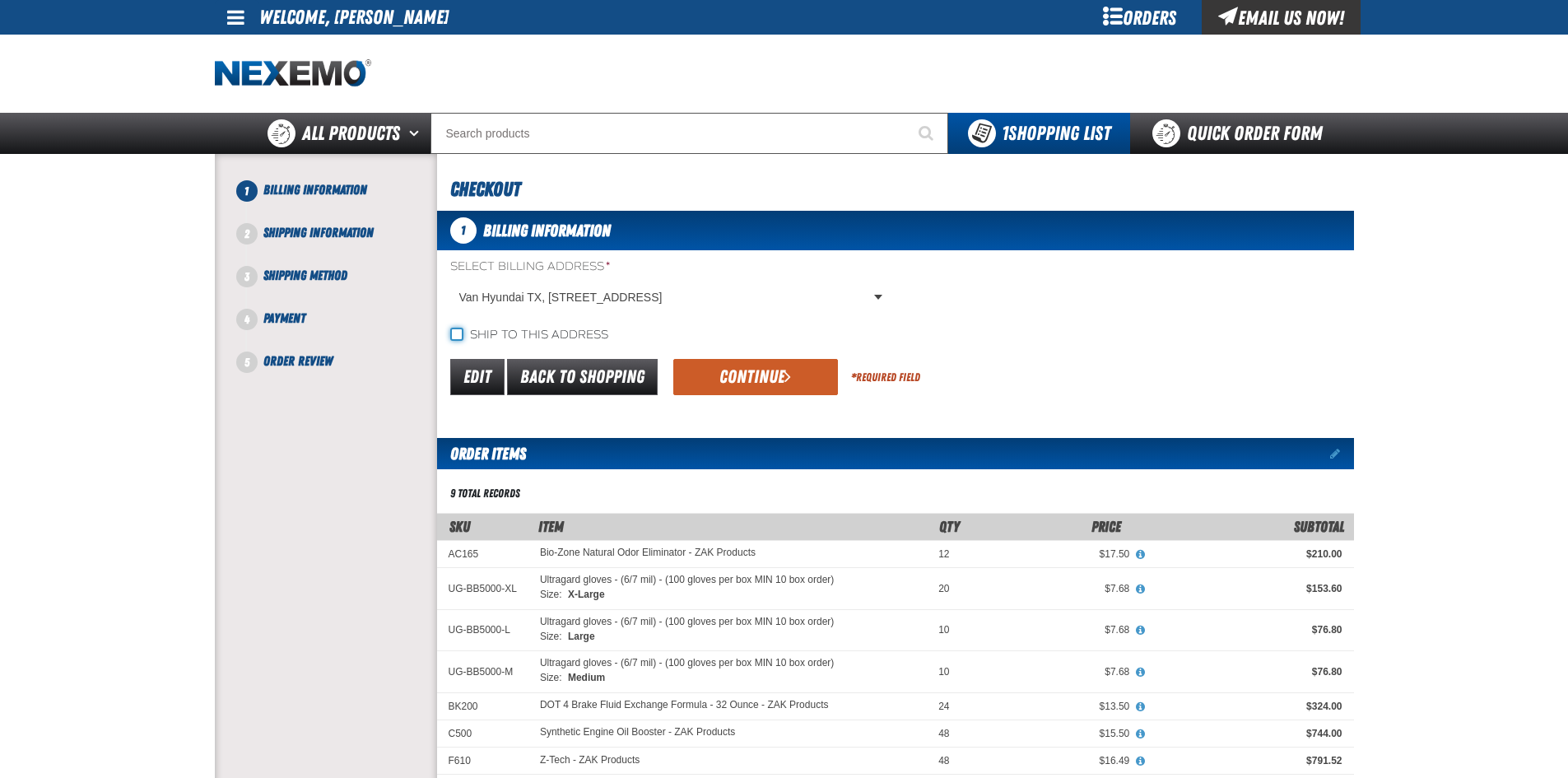
drag, startPoint x: 452, startPoint y: 339, endPoint x: 461, endPoint y: 341, distance: 9.2
click at [452, 339] on input "Ship to this address" at bounding box center [456, 334] width 13 height 13
checkbox input "true"
click at [785, 373] on span "submit" at bounding box center [788, 376] width 7 height 18
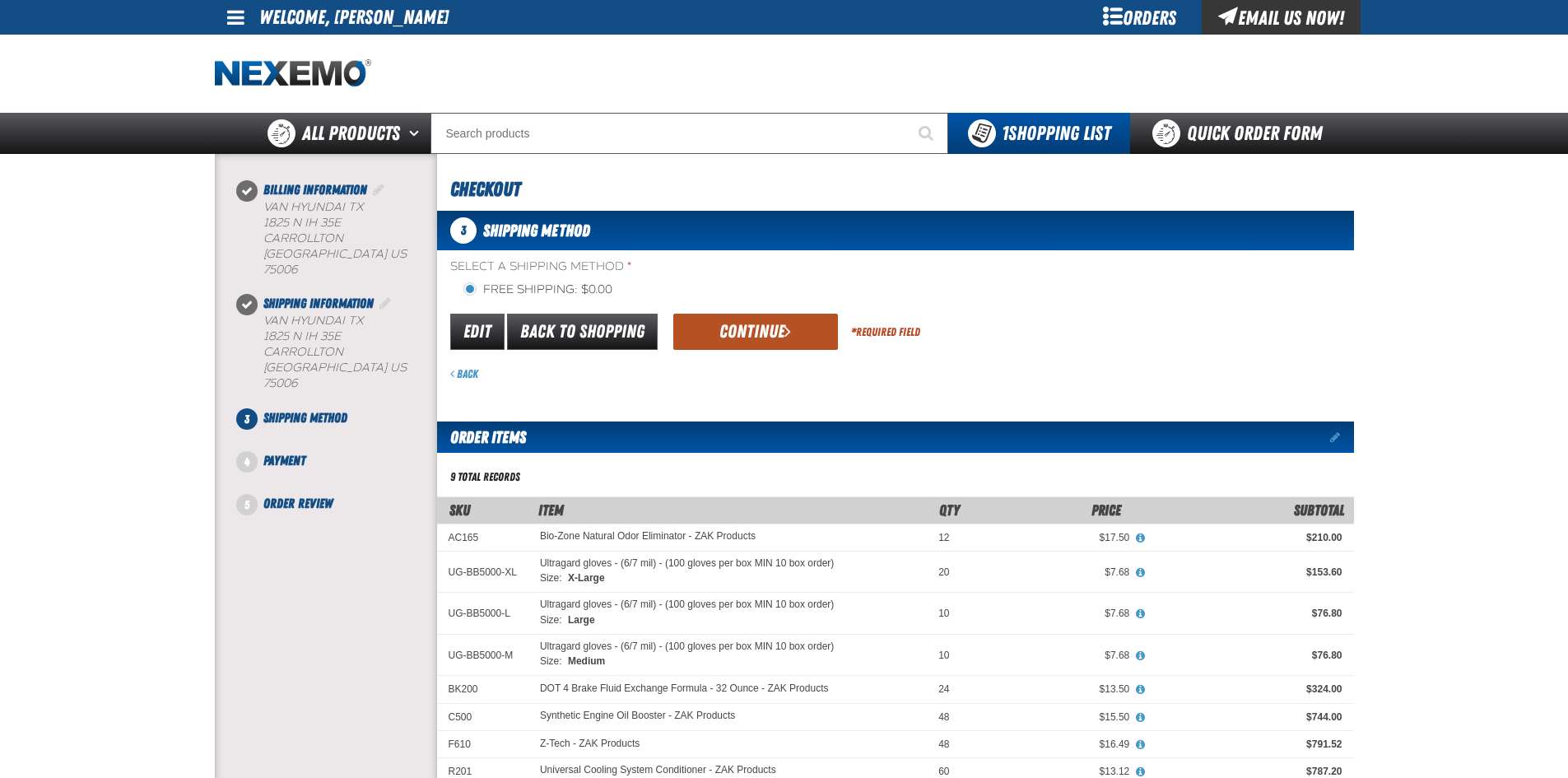
click at [770, 336] on button "Continue" at bounding box center [755, 331] width 164 height 36
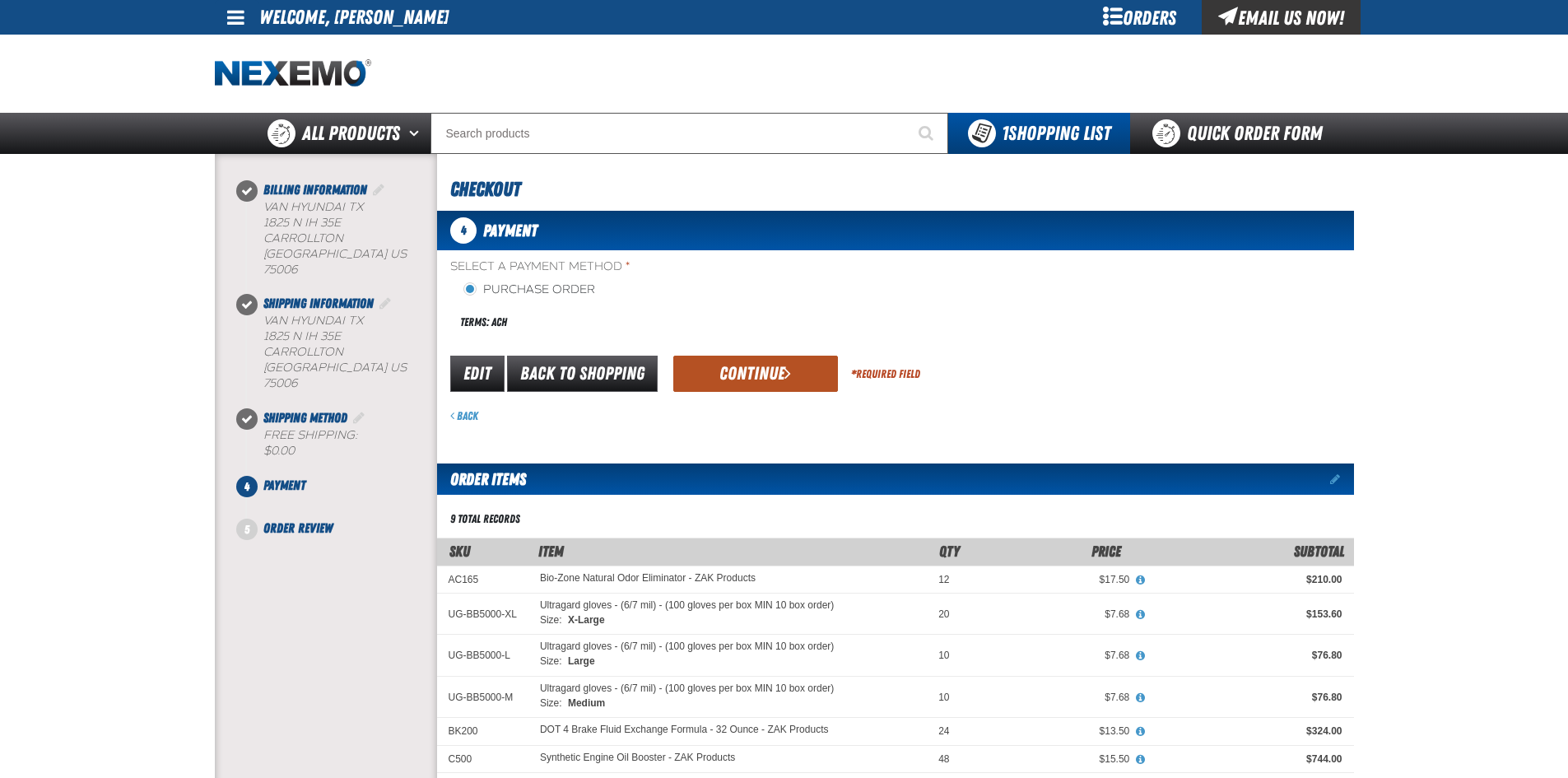
click at [762, 365] on button "Continue" at bounding box center [755, 373] width 164 height 36
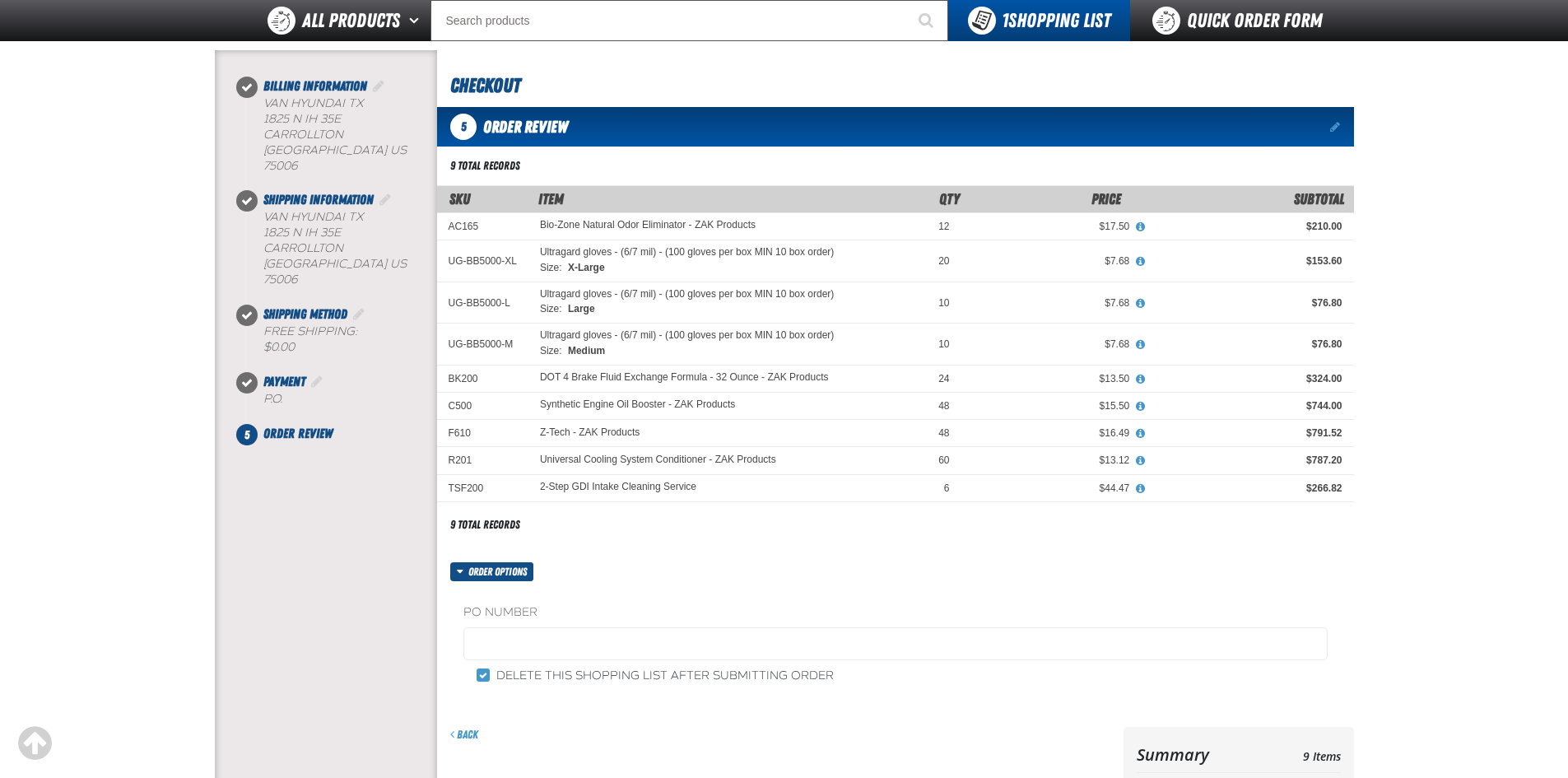
scroll to position [164, 0]
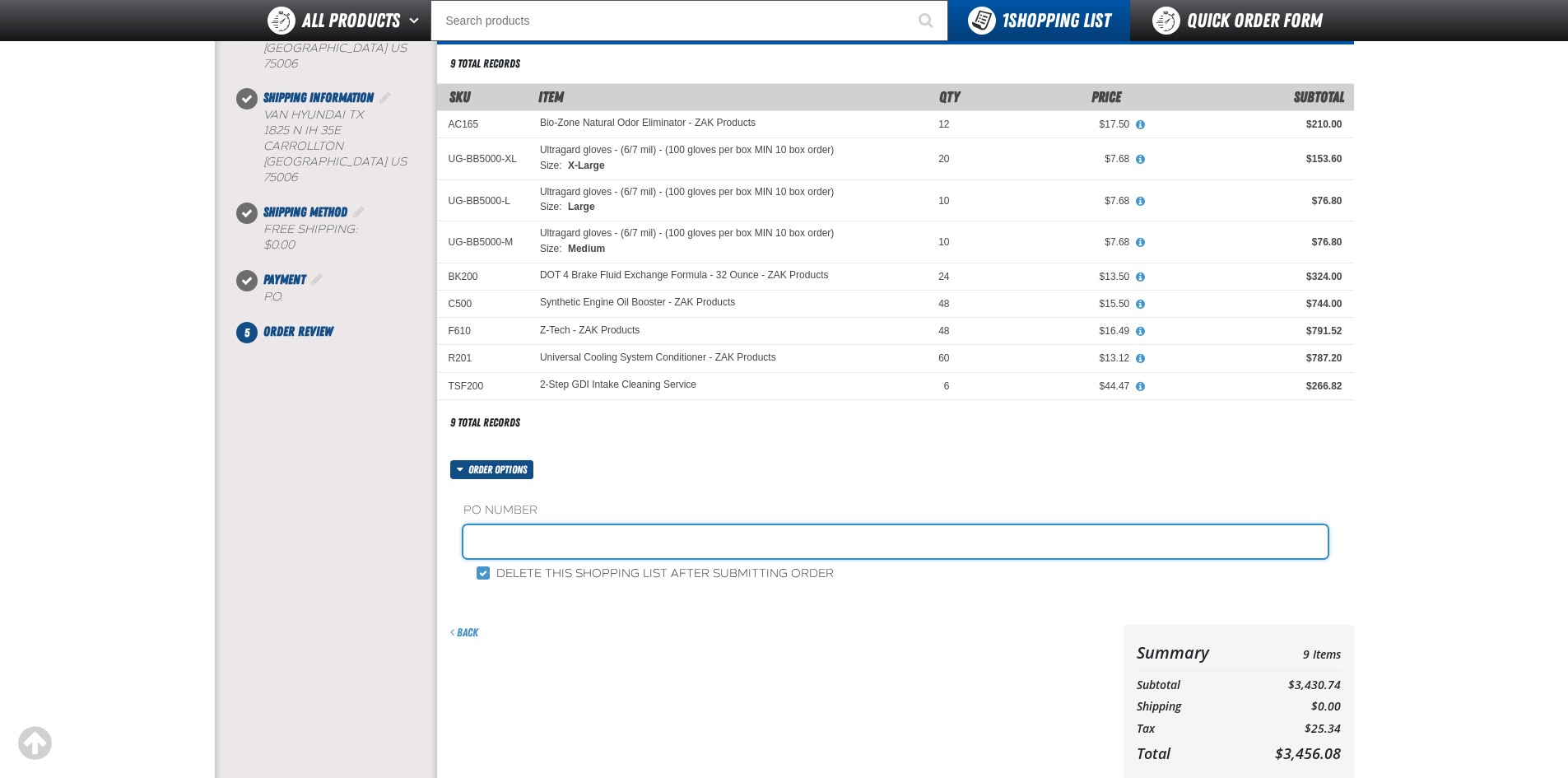
click at [571, 544] on input "text" at bounding box center [896, 541] width 865 height 32
type input "88955-1"
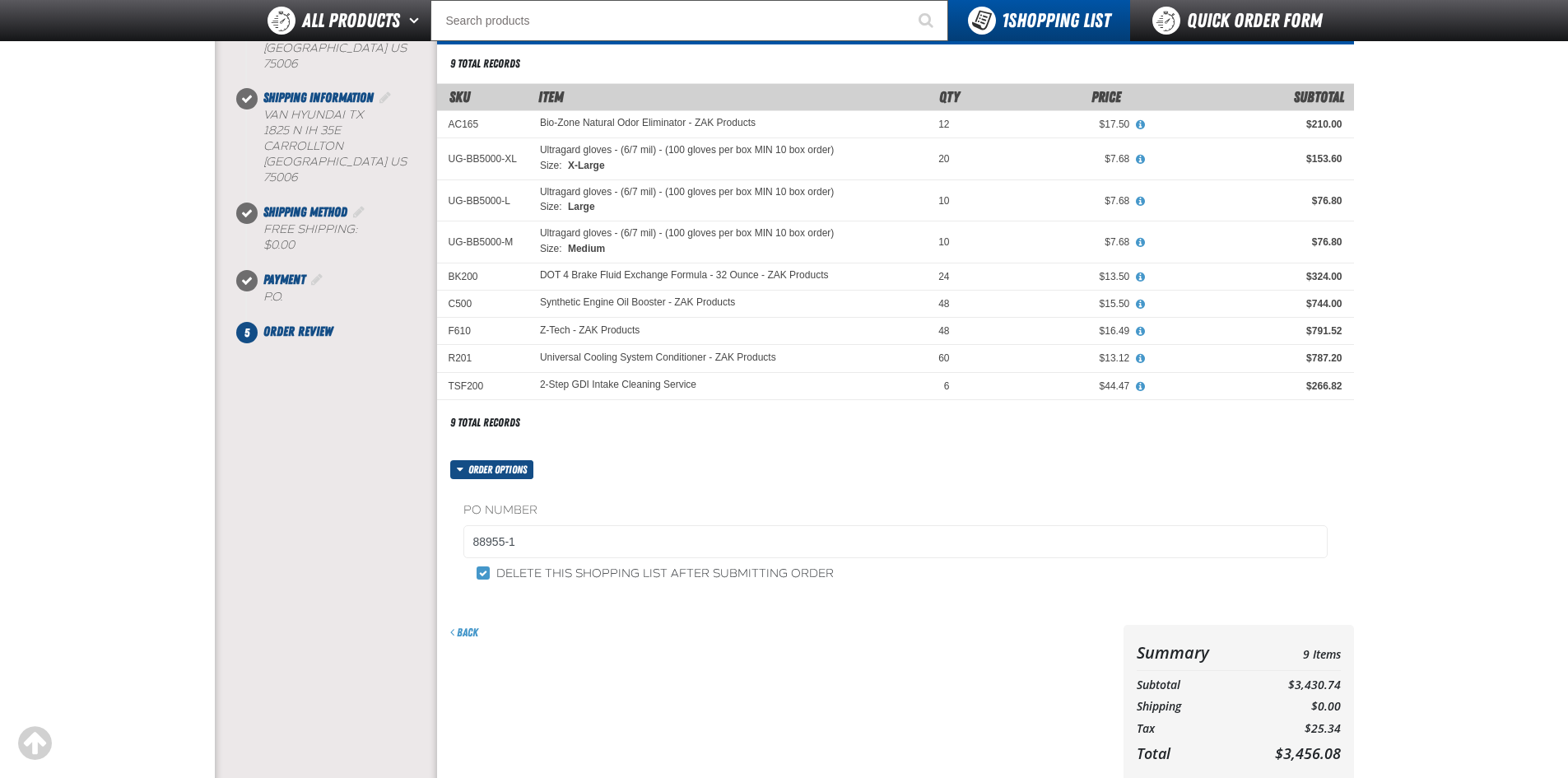
click at [624, 637] on div "Back" at bounding box center [780, 632] width 660 height 16
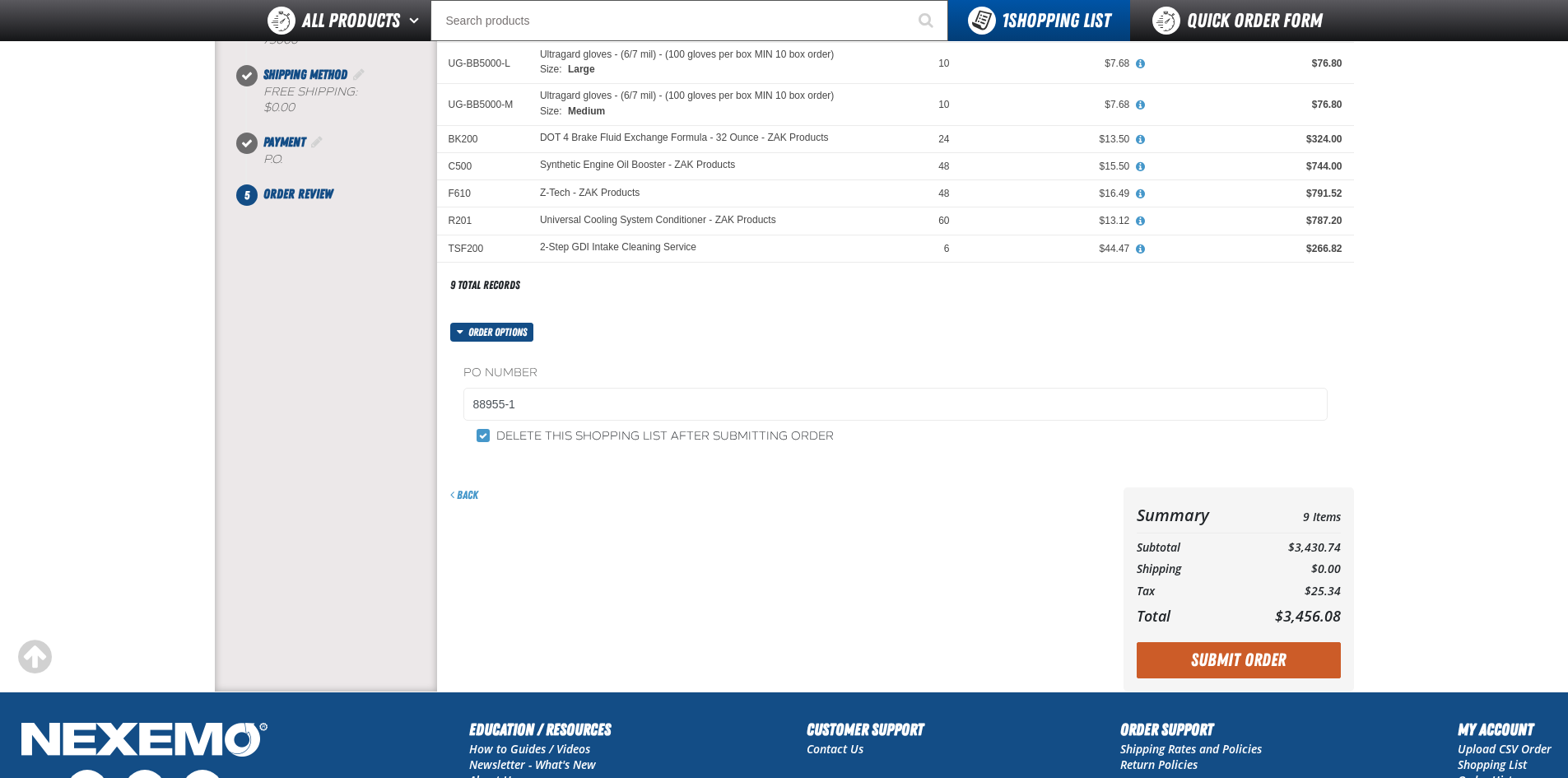
scroll to position [494, 0]
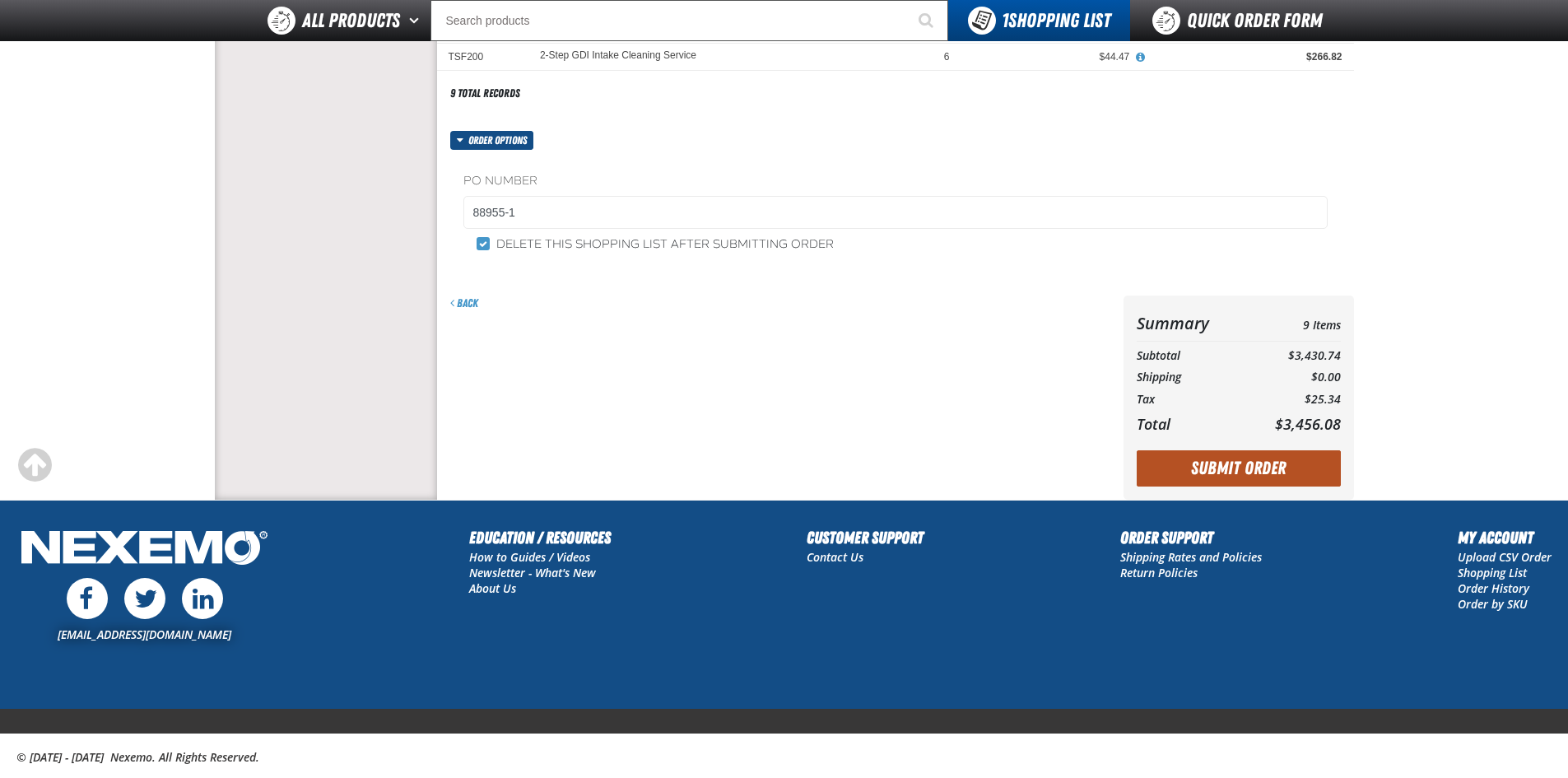
click at [1240, 467] on button "Submit Order" at bounding box center [1238, 468] width 204 height 36
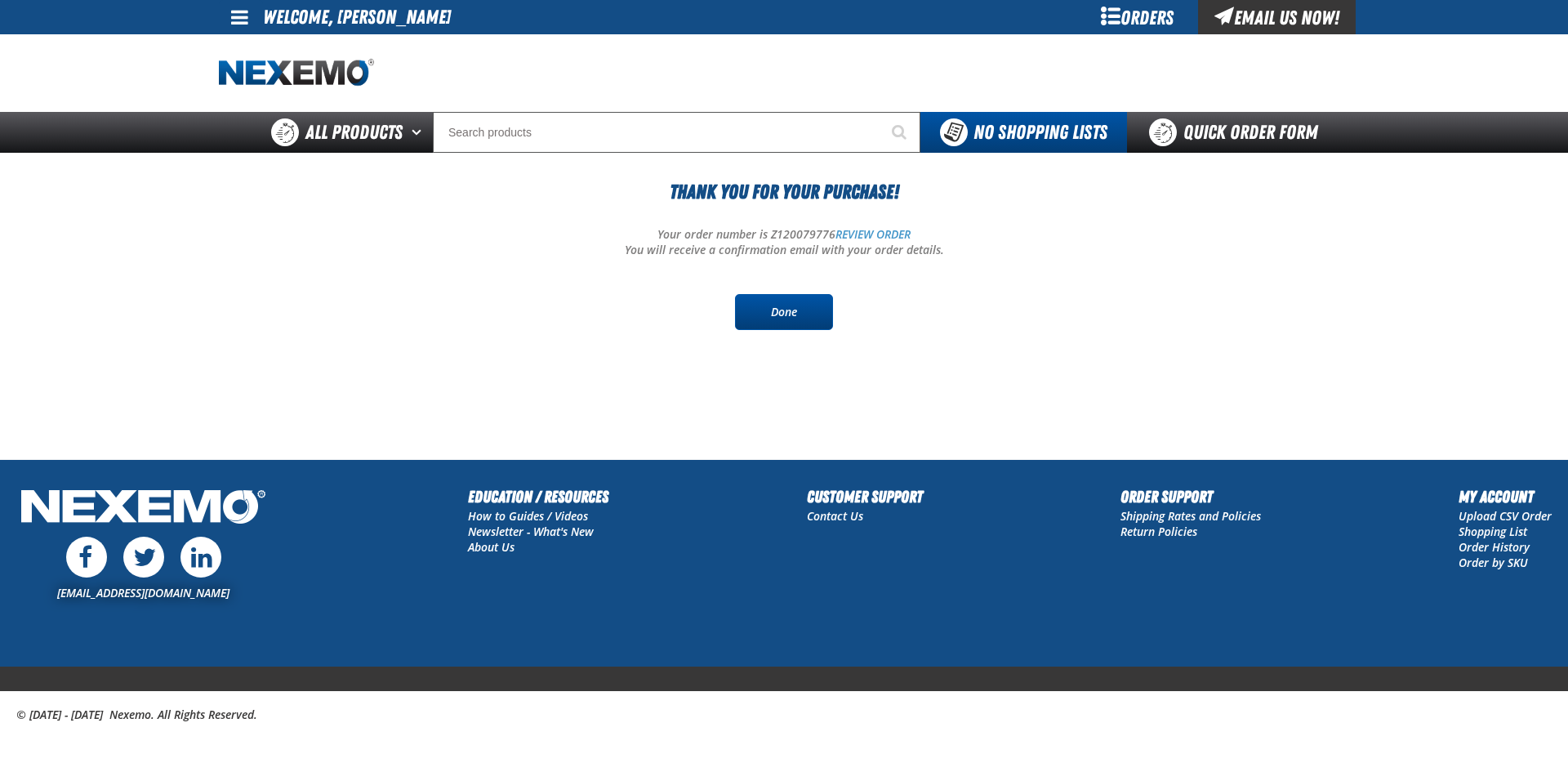
click at [780, 300] on link "Done" at bounding box center [784, 312] width 98 height 36
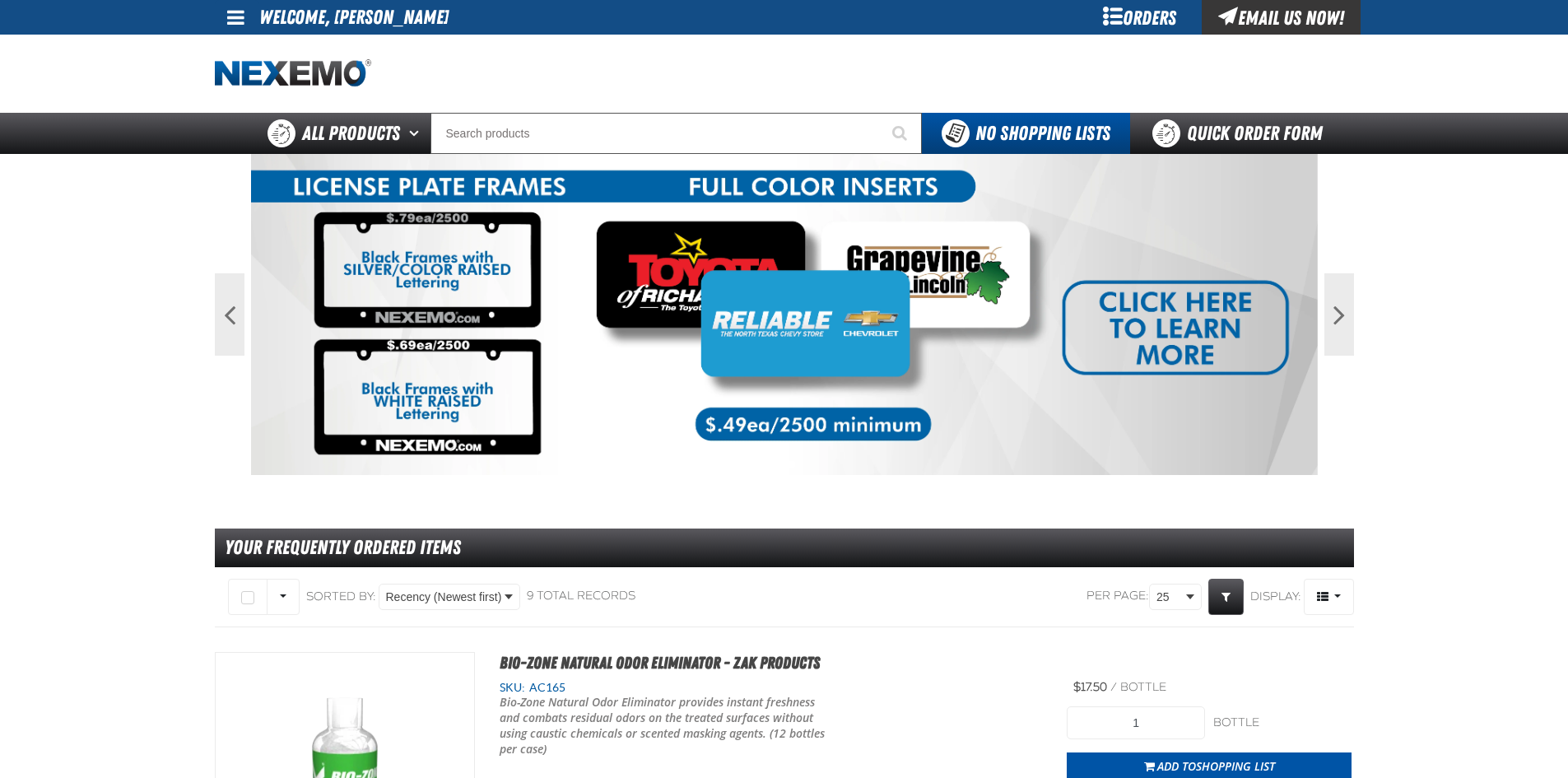
click at [234, 21] on span at bounding box center [236, 18] width 18 height 20
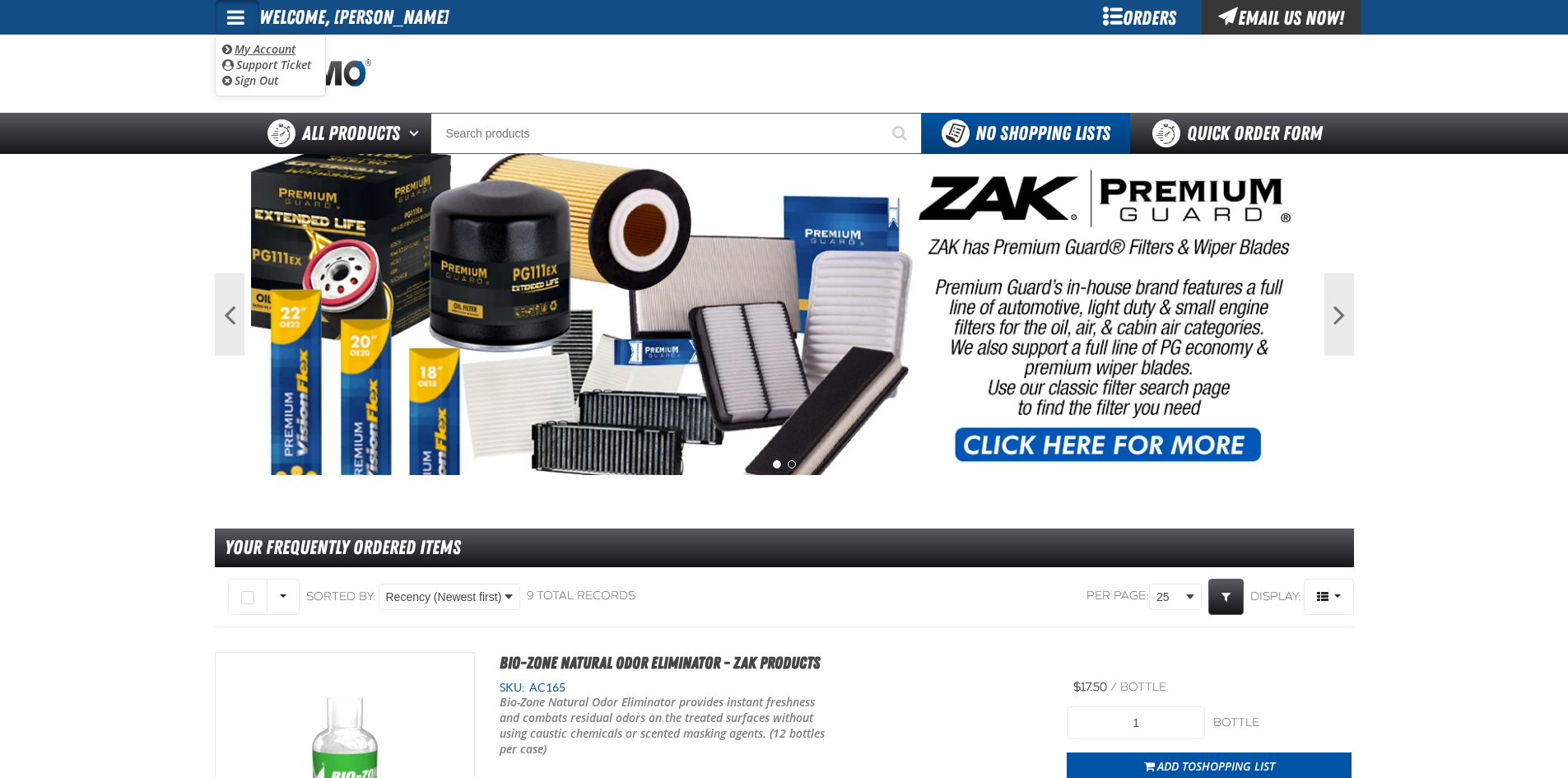
click at [261, 51] on link "My Account My Account" at bounding box center [259, 49] width 73 height 16
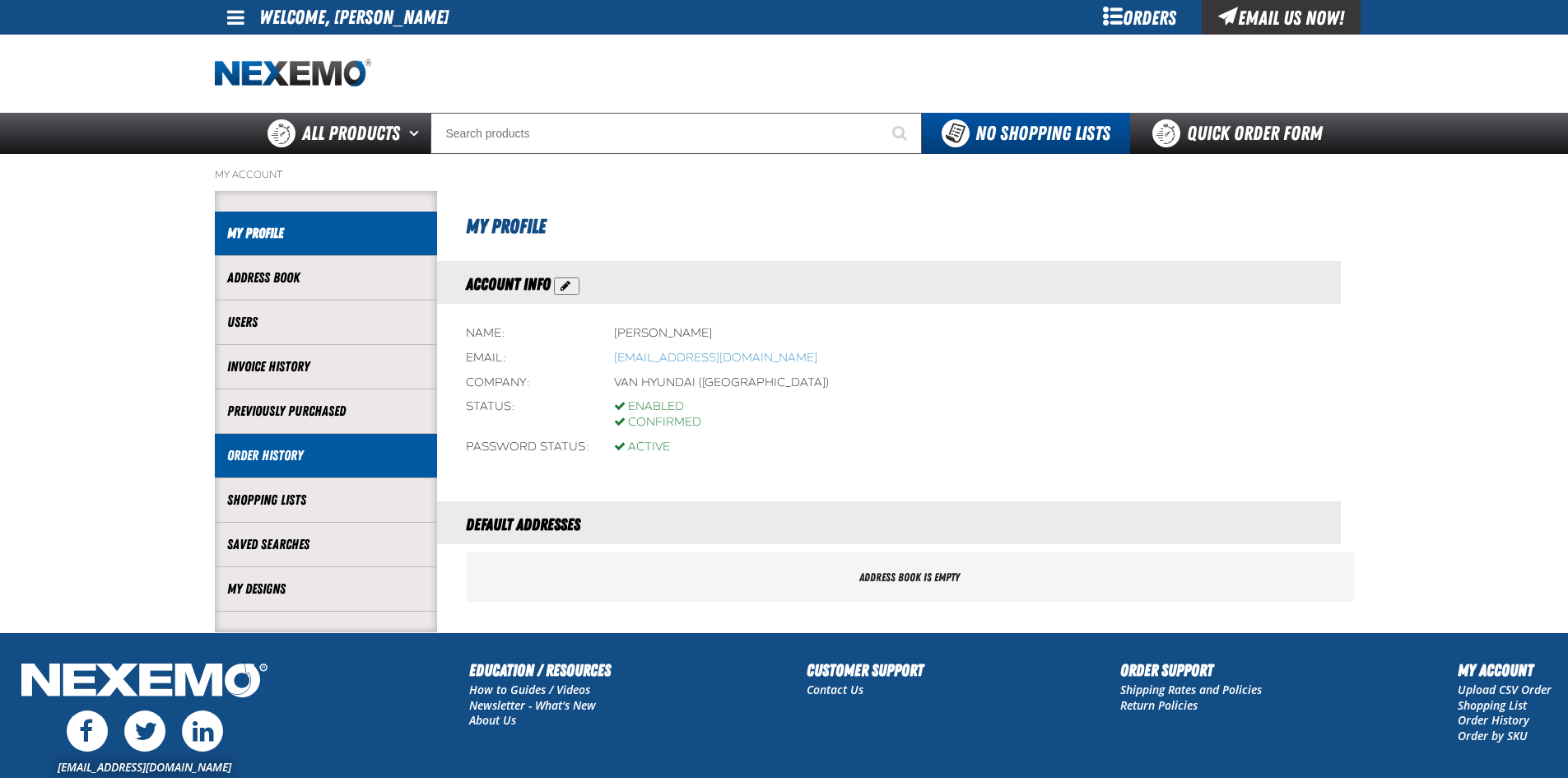
click at [294, 454] on link "Order History" at bounding box center [326, 455] width 198 height 19
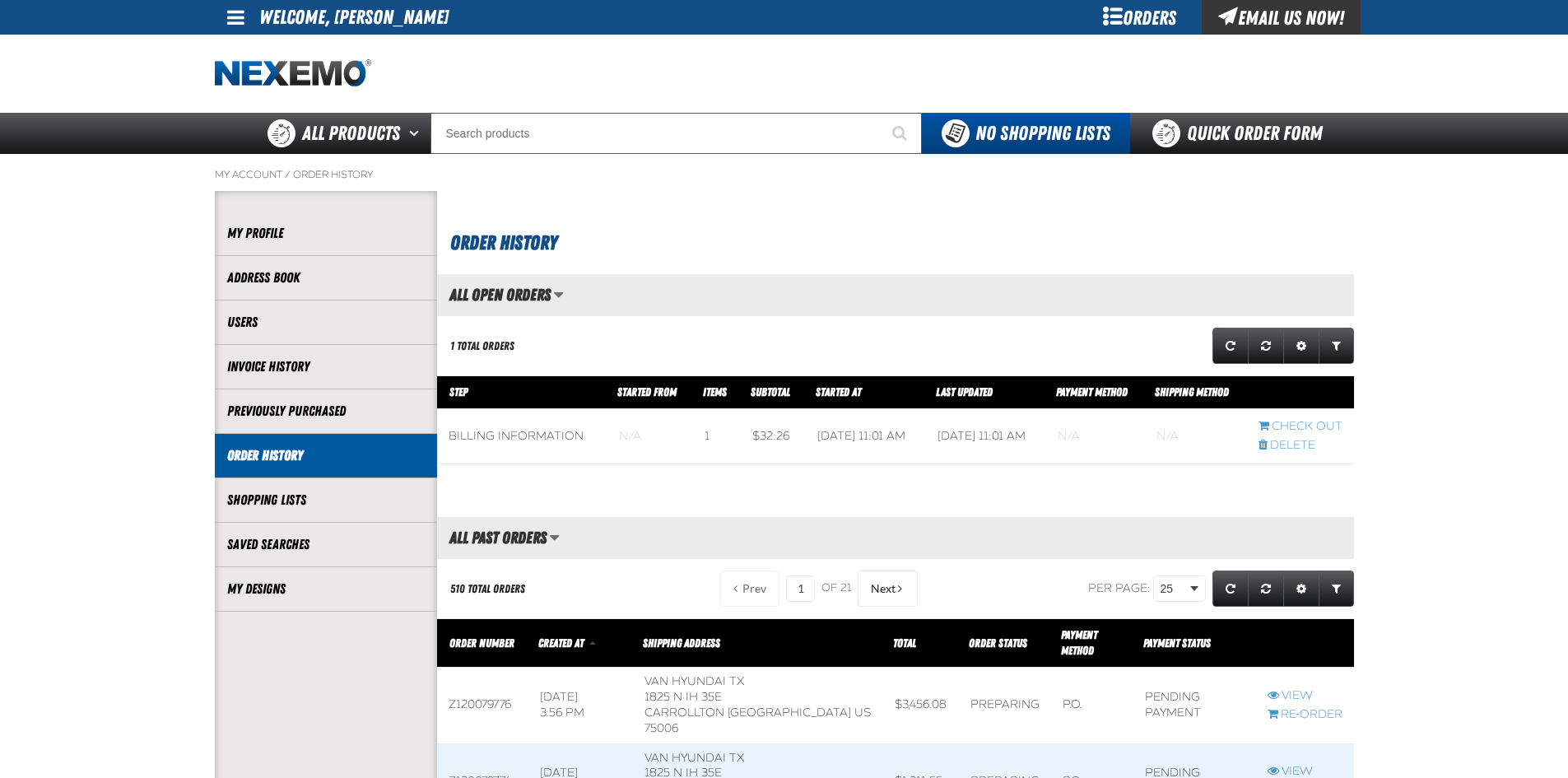
scroll to position [83, 0]
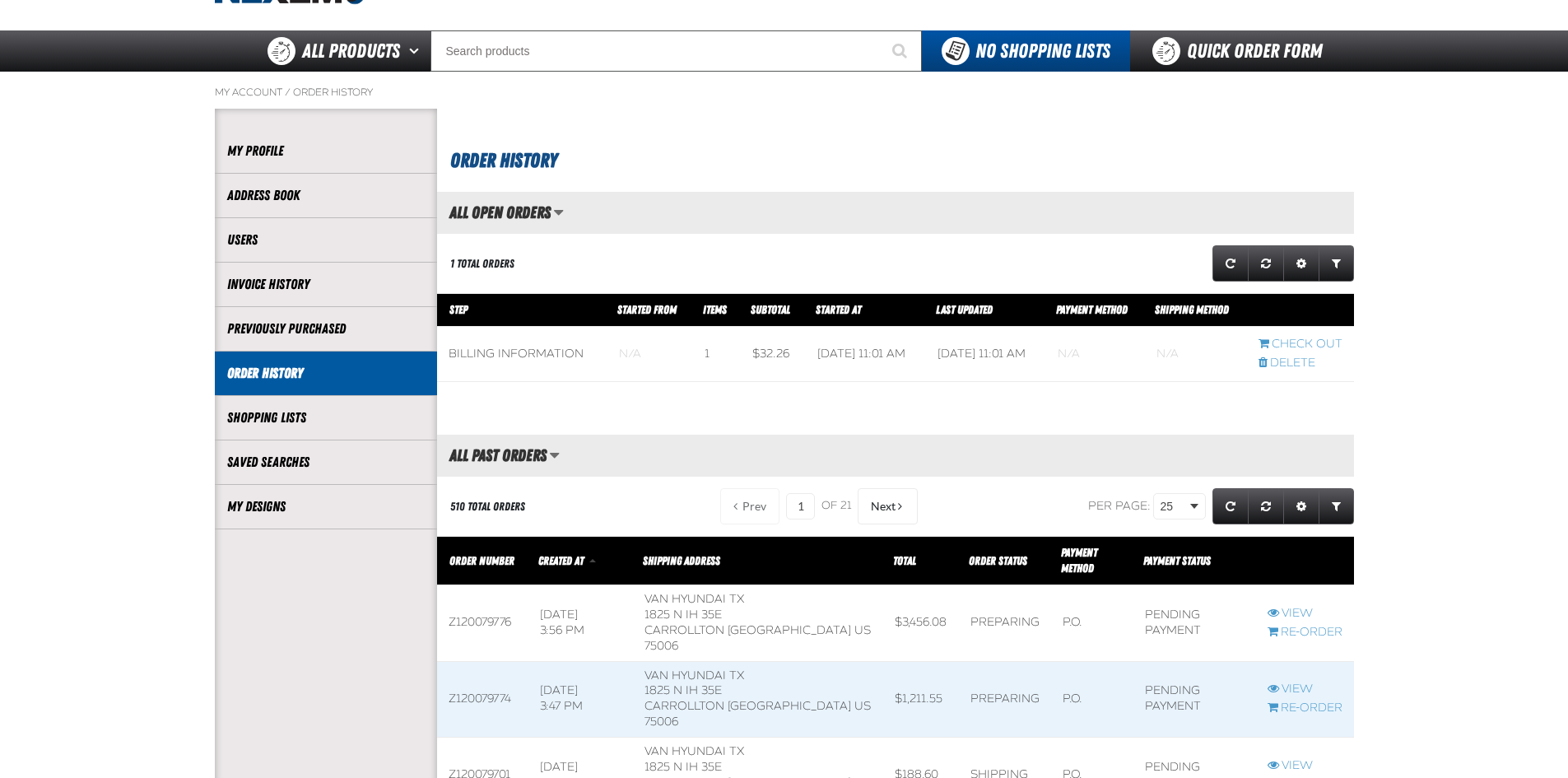
click at [745, 361] on span at bounding box center [773, 354] width 65 height 54
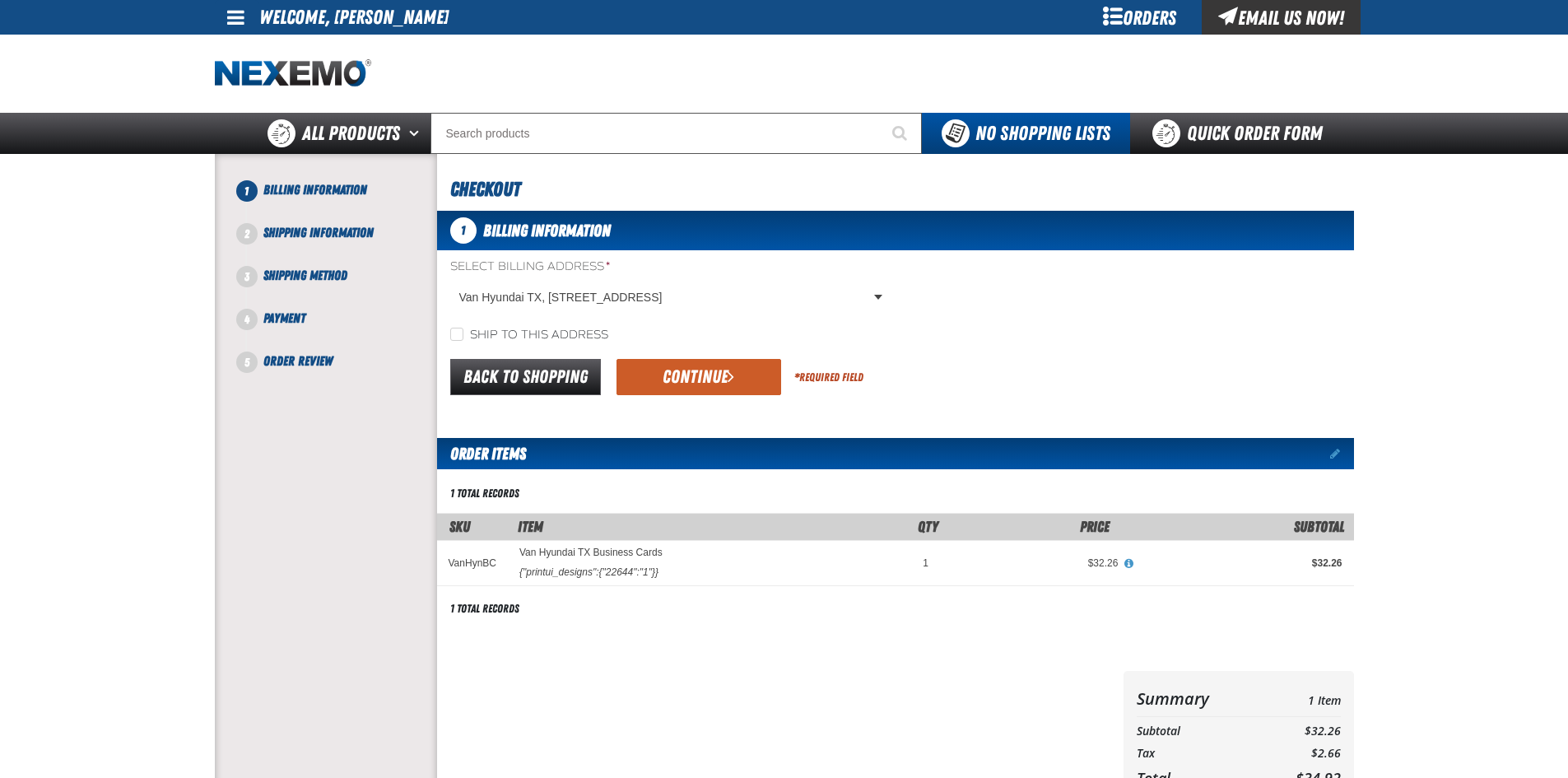
click at [1025, 349] on form "Select Billing Address * Van Hyundai TX, [STREET_ADDRESS] Van Hyundai TX, [STRE…" at bounding box center [895, 328] width 917 height 140
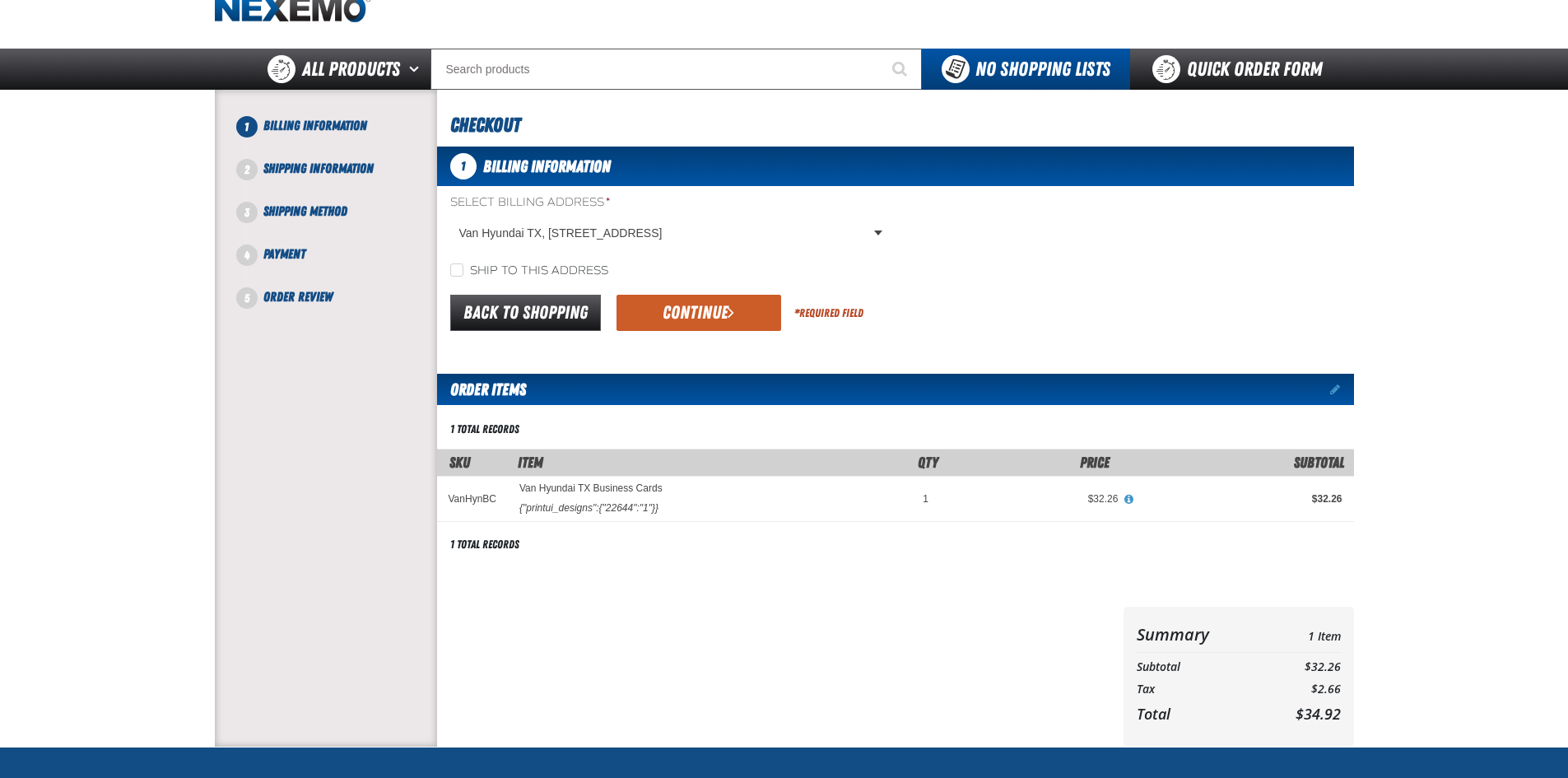
scroll to position [83, 0]
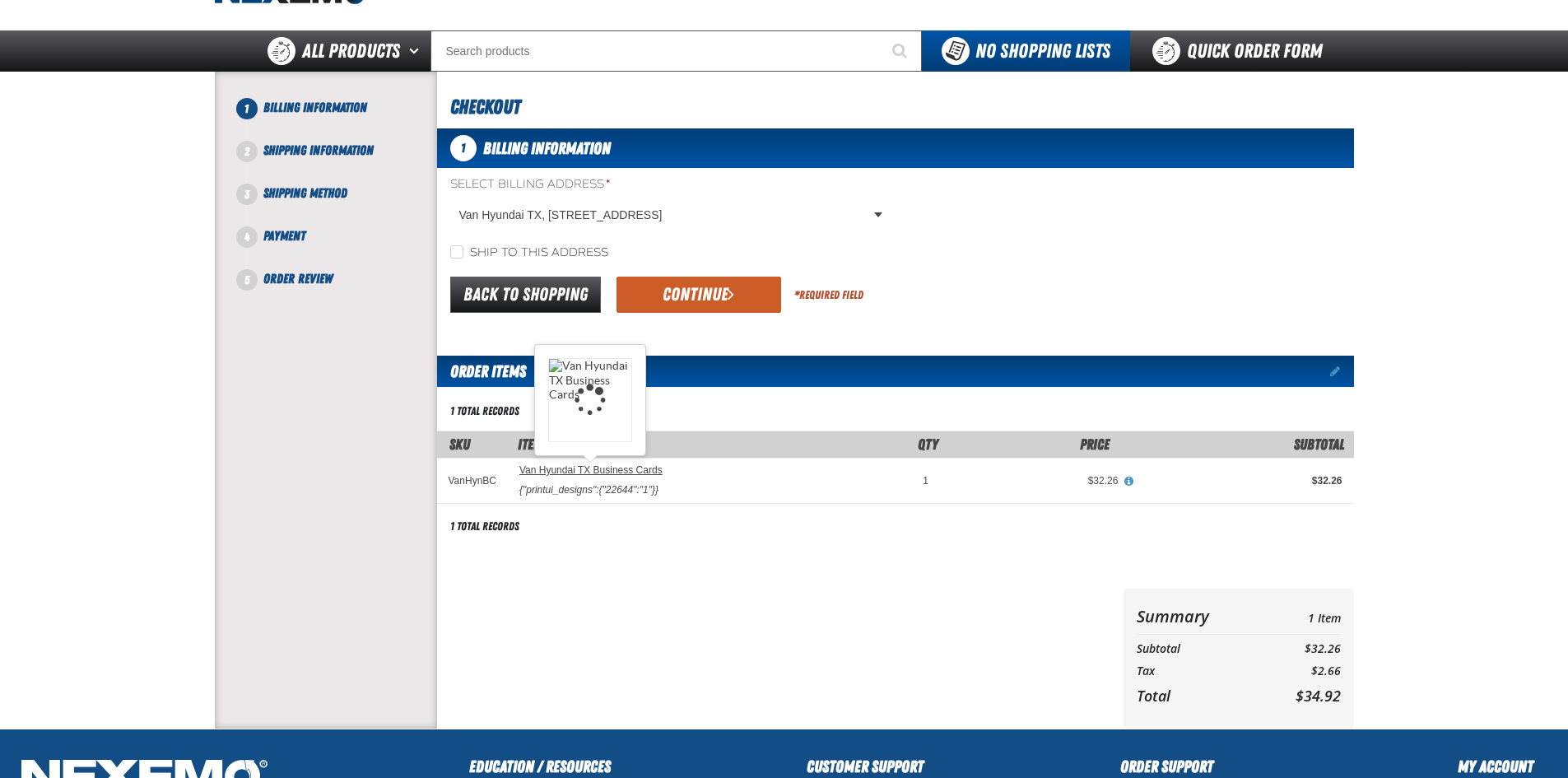
click at [595, 473] on link "Van Hyundai TX Business Cards" at bounding box center [590, 470] width 143 height 12
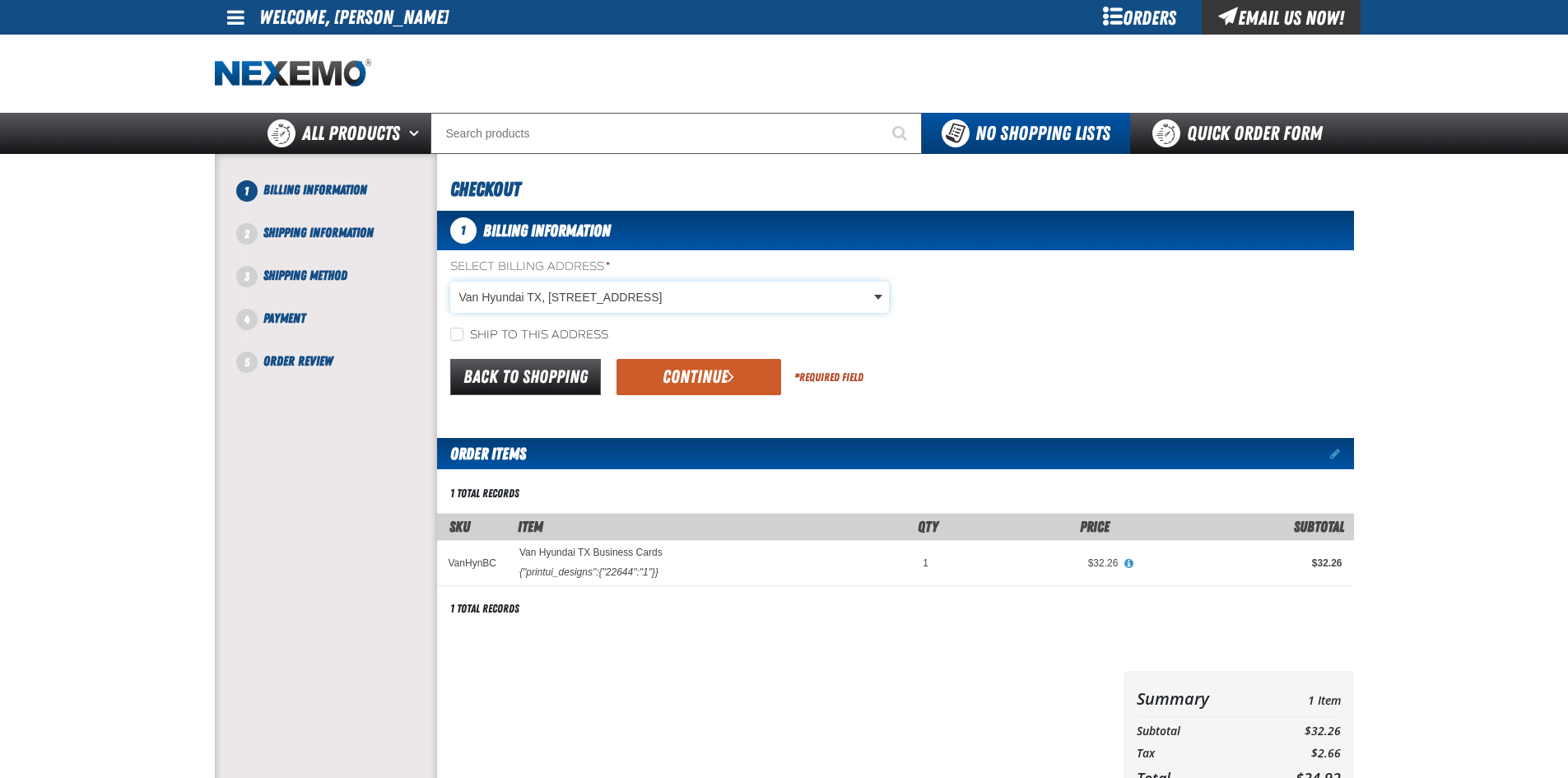
scroll to position [83, 0]
